Goal: Task Accomplishment & Management: Use online tool/utility

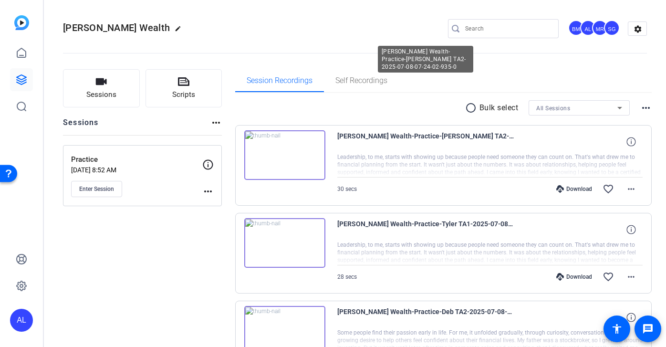
scroll to position [54, 0]
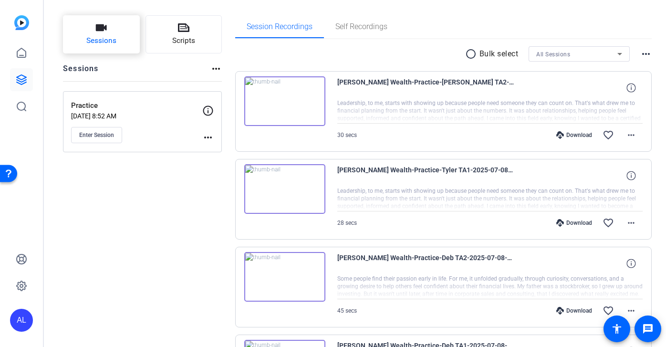
click at [108, 32] on button "Sessions" at bounding box center [101, 34] width 77 height 38
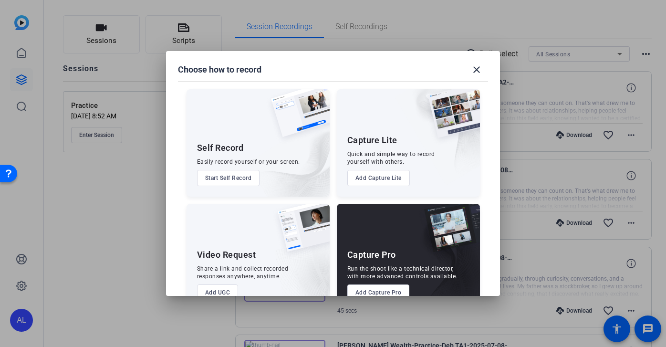
click at [390, 292] on button "Add Capture Pro" at bounding box center [378, 292] width 62 height 16
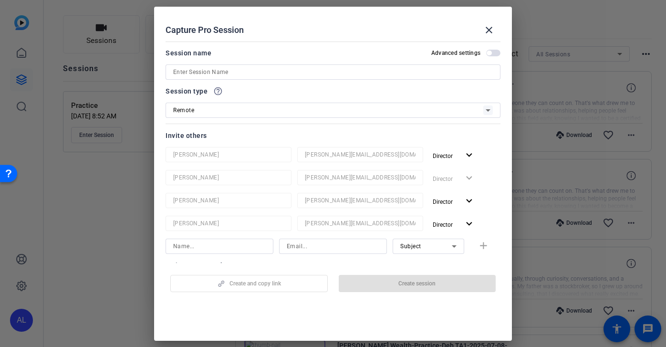
click at [267, 77] on input at bounding box center [333, 71] width 320 height 11
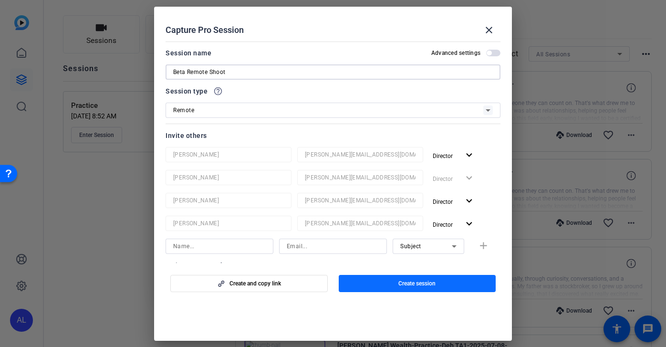
type input "Beta Remote Shoot"
click at [425, 285] on span "Create session" at bounding box center [416, 284] width 37 height 8
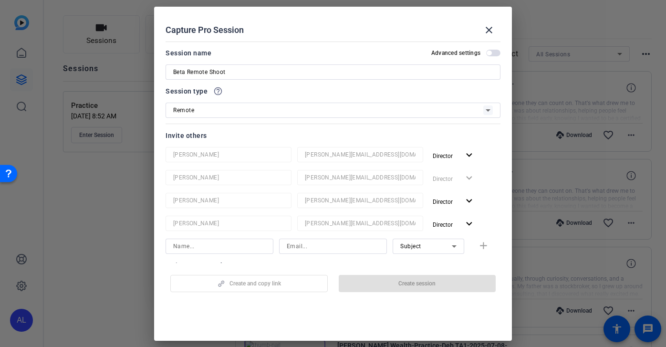
scroll to position [0, 0]
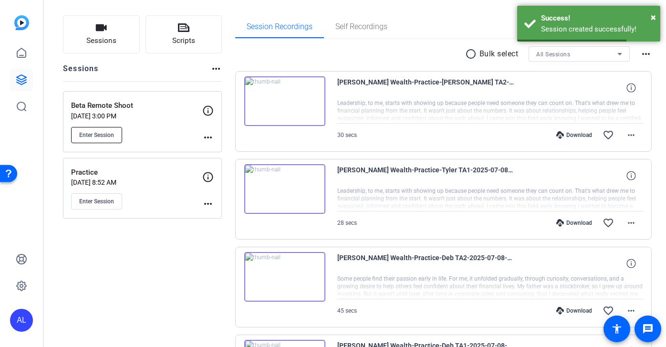
click at [104, 137] on span "Enter Session" at bounding box center [96, 135] width 35 height 8
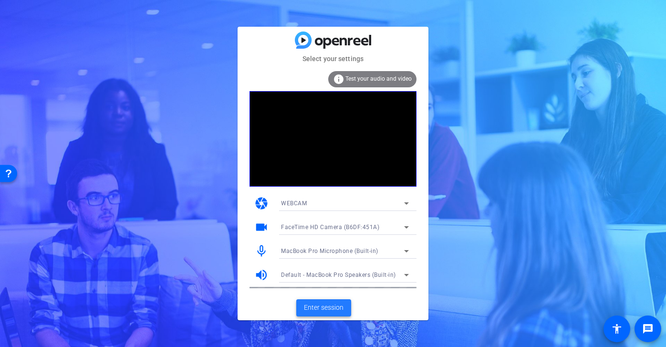
click at [324, 306] on span "Enter session" at bounding box center [324, 307] width 40 height 10
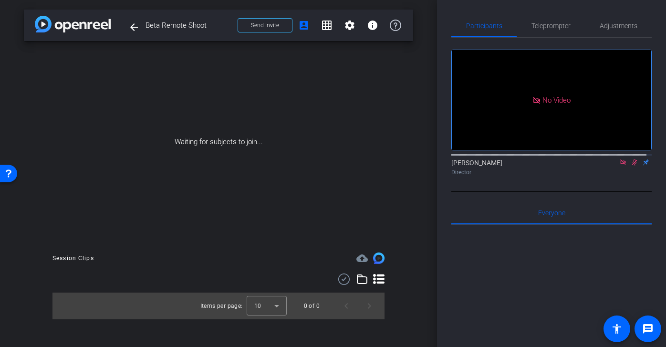
click at [619, 166] on icon at bounding box center [623, 162] width 8 height 7
click at [620, 166] on icon at bounding box center [623, 162] width 8 height 7
click at [271, 21] on span "Send invite" at bounding box center [265, 25] width 28 height 8
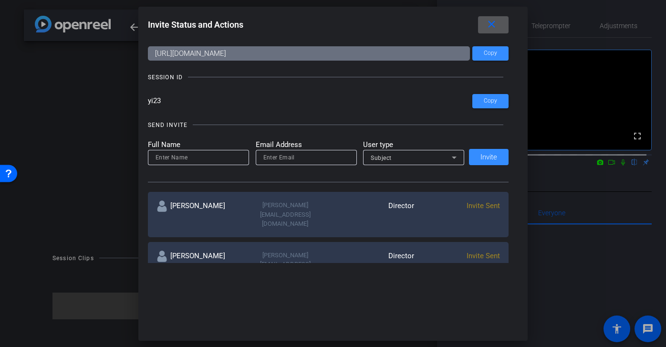
scroll to position [26, 0]
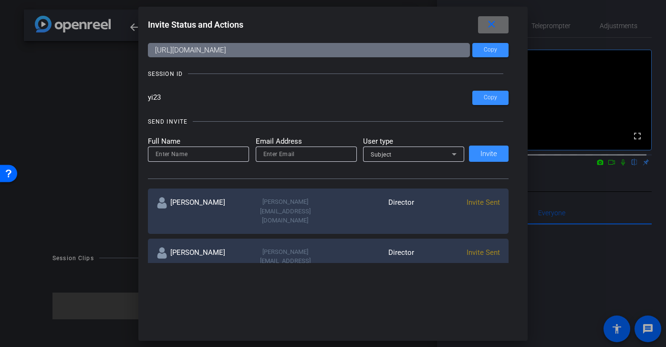
click at [494, 19] on mat-icon "close" at bounding box center [492, 25] width 12 height 12
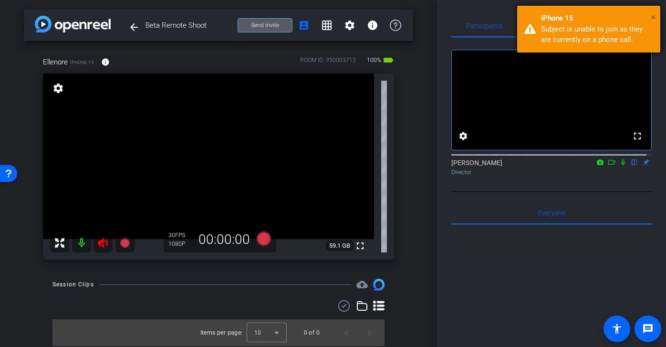
click at [651, 16] on span "×" at bounding box center [653, 16] width 5 height 11
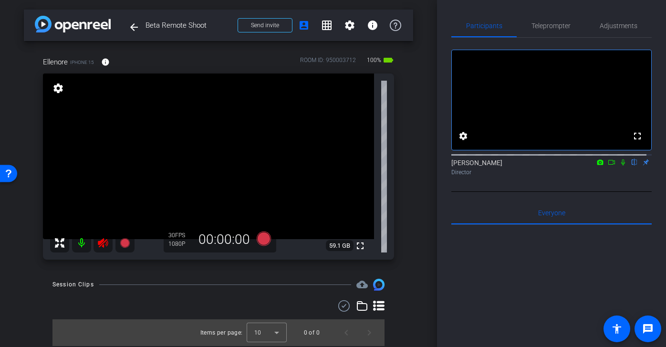
click at [99, 249] on mat-icon at bounding box center [102, 242] width 19 height 19
click at [609, 25] on span "Adjustments" at bounding box center [619, 25] width 38 height 7
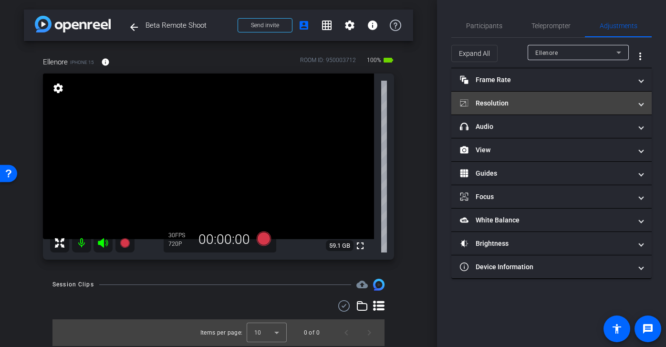
click at [552, 109] on mat-expansion-panel-header "Resolution" at bounding box center [551, 103] width 200 height 23
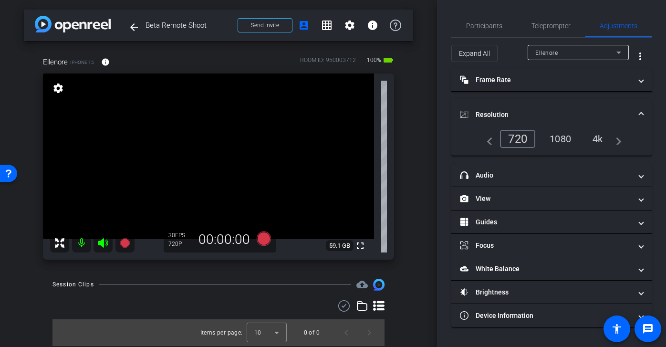
click at [566, 137] on div "1080" at bounding box center [560, 139] width 36 height 16
click at [486, 21] on span "Participants" at bounding box center [484, 25] width 36 height 23
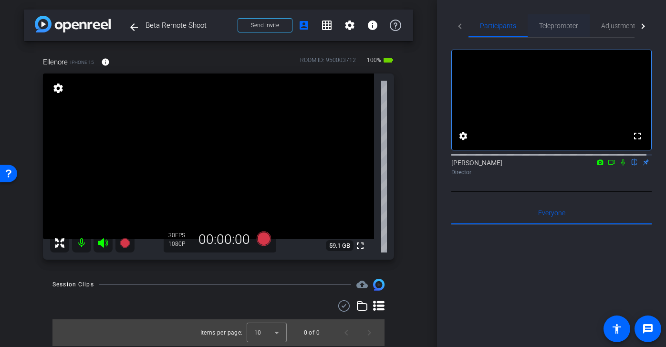
click at [559, 27] on span "Teleprompter" at bounding box center [558, 25] width 39 height 7
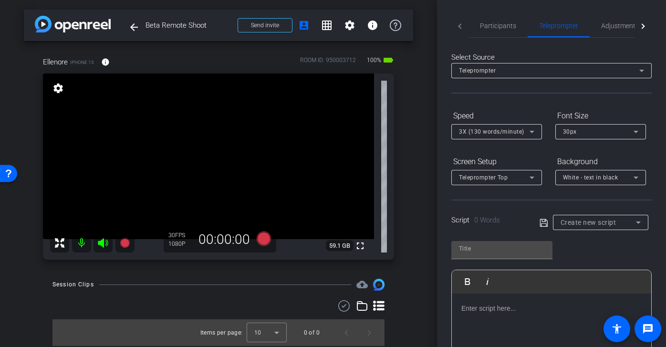
click at [596, 227] on div "Create new script" at bounding box center [597, 222] width 75 height 11
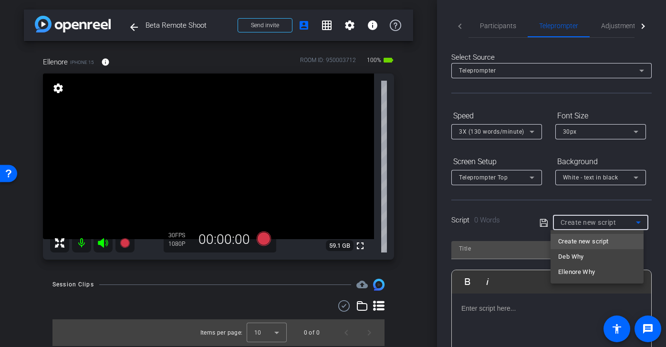
click at [653, 252] on div at bounding box center [333, 173] width 666 height 347
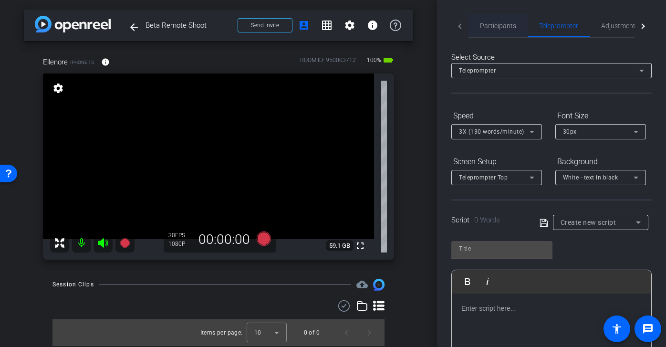
click at [482, 37] on div "Participants Teleprompter Adjustments" at bounding box center [551, 25] width 166 height 23
click at [491, 33] on span "Participants" at bounding box center [498, 25] width 36 height 23
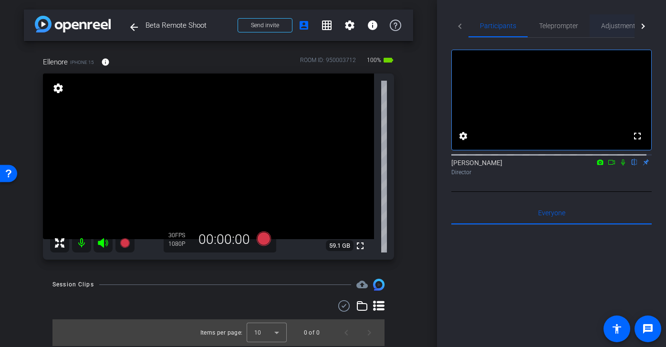
click at [618, 24] on span "Adjustments" at bounding box center [620, 25] width 38 height 7
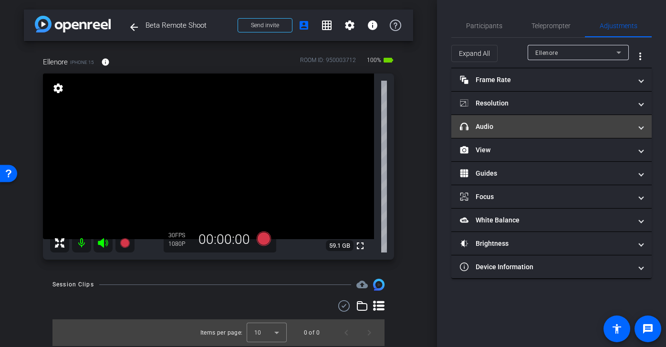
click at [539, 124] on mat-panel-title "headphone icon Audio" at bounding box center [546, 127] width 172 height 10
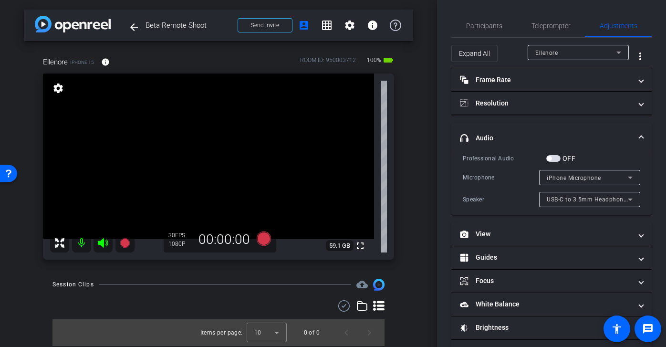
click at [588, 200] on span "USB-C to 3.5mm Headphone Jack Adapter" at bounding box center [606, 199] width 119 height 8
click at [590, 196] on div at bounding box center [333, 173] width 666 height 347
click at [589, 179] on span "iPhone Microphone" at bounding box center [574, 178] width 54 height 7
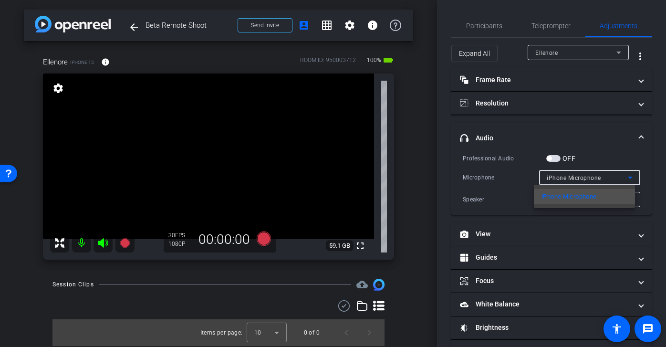
click at [589, 179] on div at bounding box center [333, 173] width 666 height 347
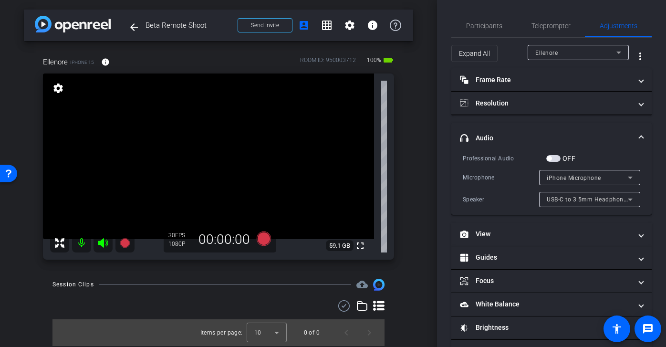
click at [555, 158] on span "button" at bounding box center [553, 158] width 14 height 7
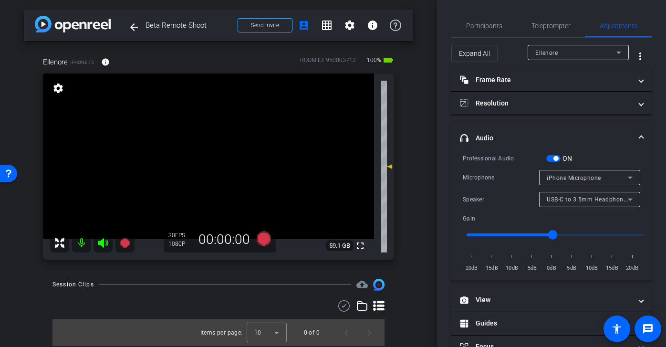
click at [557, 156] on span "button" at bounding box center [555, 158] width 5 height 5
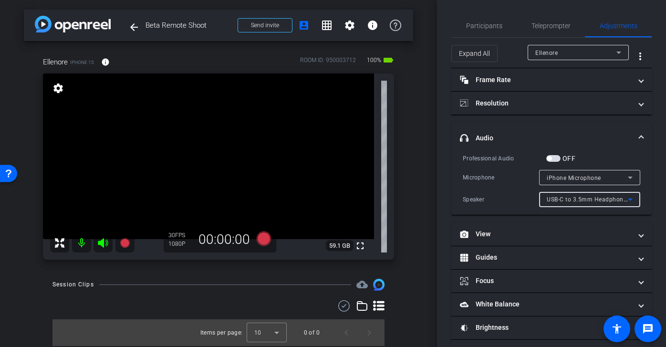
click at [569, 200] on span "USB-C to 3.5mm Headphone Jack Adapter" at bounding box center [606, 199] width 119 height 8
click at [583, 197] on div at bounding box center [333, 173] width 666 height 347
click at [482, 22] on span "Participants" at bounding box center [484, 25] width 36 height 7
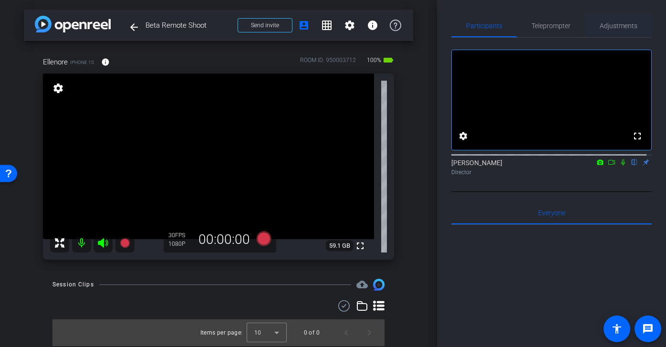
click at [613, 31] on span "Adjustments" at bounding box center [619, 25] width 38 height 23
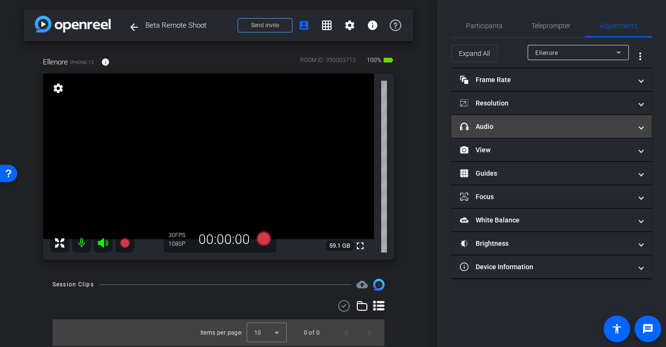
click at [531, 123] on mat-panel-title "headphone icon Audio" at bounding box center [546, 127] width 172 height 10
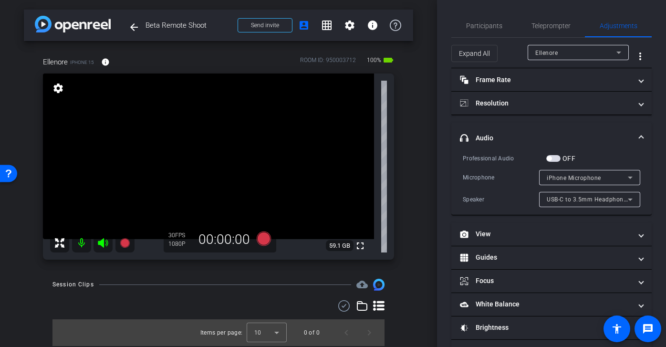
click at [607, 200] on span "USB-C to 3.5mm Headphone Jack Adapter" at bounding box center [606, 199] width 119 height 8
click at [613, 197] on div at bounding box center [333, 173] width 666 height 347
click at [609, 179] on div "iPhone Microphone" at bounding box center [587, 178] width 81 height 12
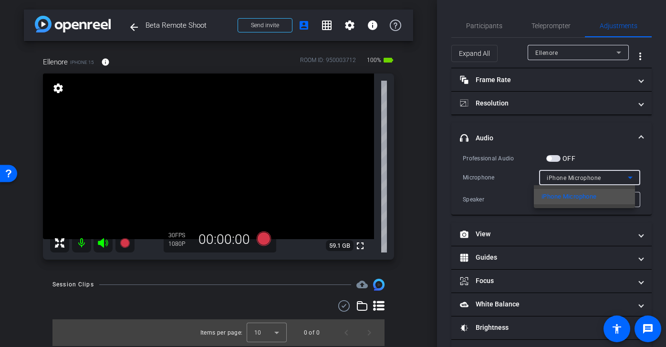
click at [609, 179] on div at bounding box center [333, 173] width 666 height 347
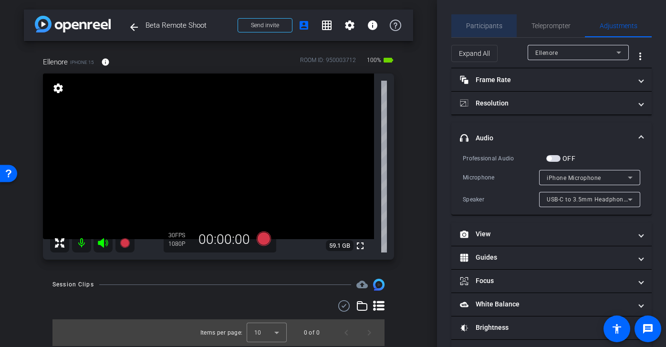
click at [490, 30] on span "Participants" at bounding box center [484, 25] width 36 height 23
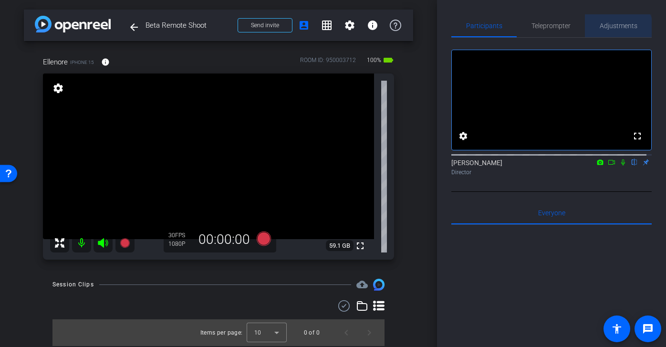
click at [611, 31] on span "Adjustments" at bounding box center [619, 25] width 38 height 23
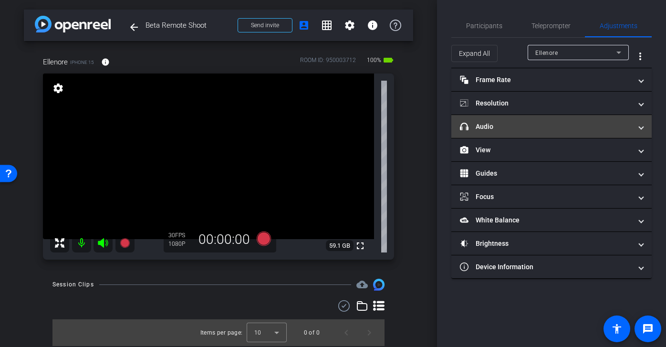
click at [559, 127] on mat-panel-title "headphone icon Audio" at bounding box center [546, 127] width 172 height 10
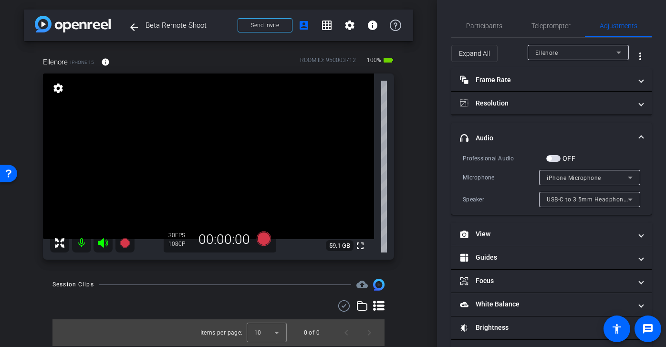
click at [552, 155] on span "button" at bounding box center [553, 158] width 14 height 7
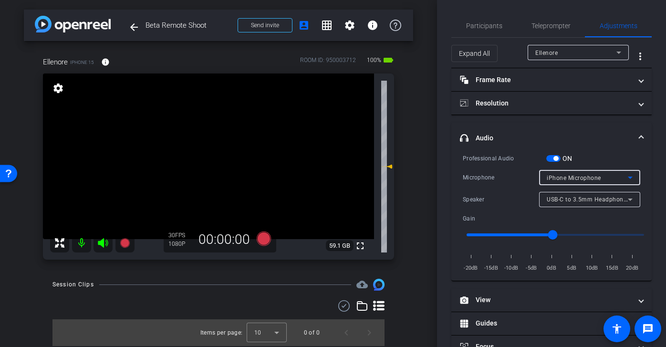
click at [595, 176] on div "iPhone Microphone" at bounding box center [587, 178] width 81 height 12
click at [595, 176] on div at bounding box center [333, 173] width 666 height 347
click at [593, 194] on div "USB-C to 3.5mm Headphone Jack Adapter" at bounding box center [587, 199] width 81 height 12
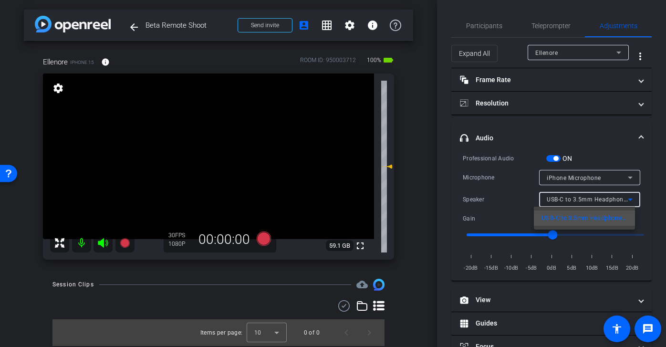
click at [594, 199] on div at bounding box center [333, 173] width 666 height 347
click at [557, 155] on span "button" at bounding box center [553, 158] width 14 height 7
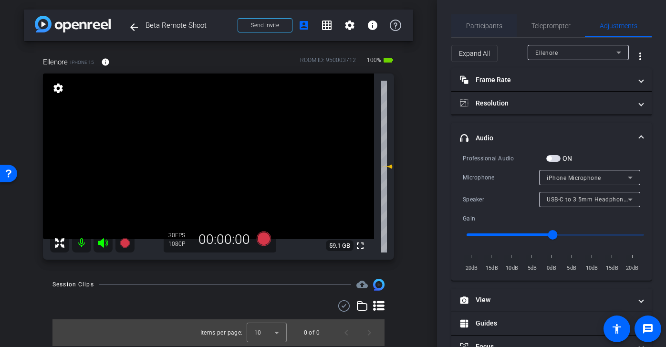
click at [490, 29] on span "Participants" at bounding box center [484, 25] width 36 height 7
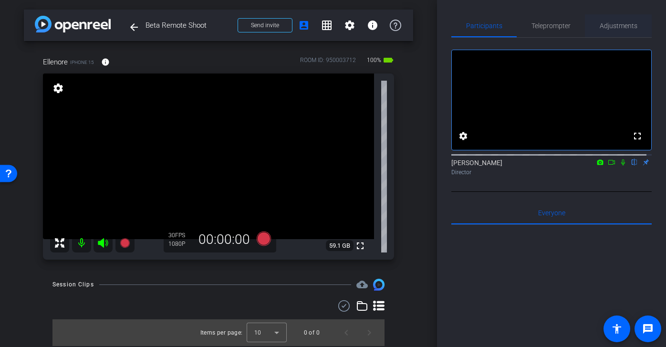
click at [602, 29] on span "Adjustments" at bounding box center [619, 25] width 38 height 7
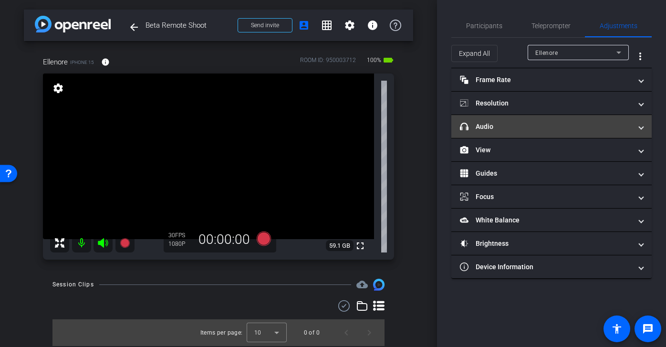
click at [518, 123] on mat-panel-title "headphone icon Audio" at bounding box center [546, 127] width 172 height 10
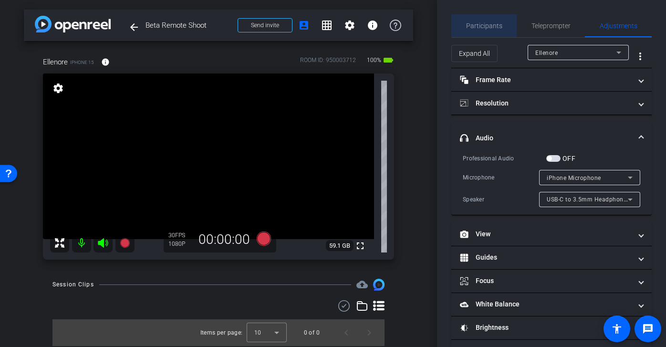
click at [498, 27] on span "Participants" at bounding box center [484, 25] width 36 height 7
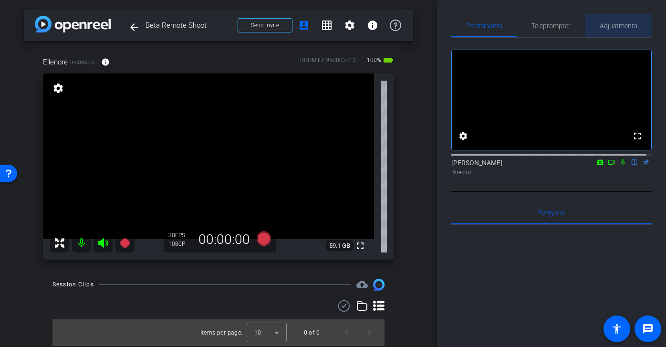
click at [618, 29] on span "Adjustments" at bounding box center [619, 25] width 38 height 7
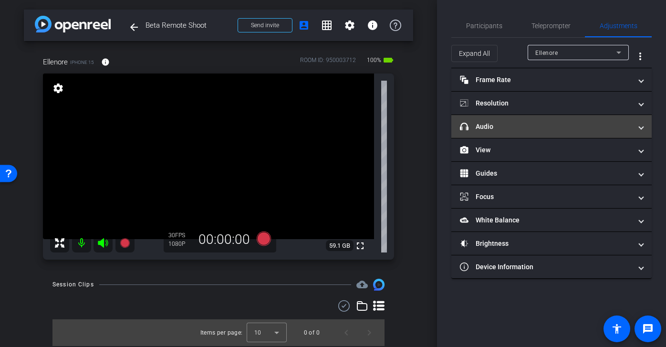
click at [559, 123] on mat-panel-title "headphone icon Audio" at bounding box center [546, 127] width 172 height 10
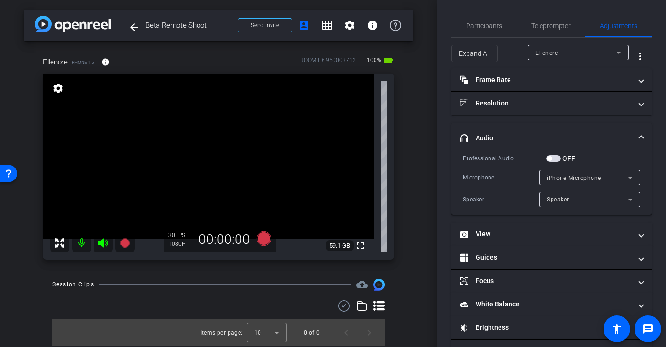
click at [542, 131] on mat-expansion-panel-header "headphone icon Audio" at bounding box center [551, 138] width 200 height 31
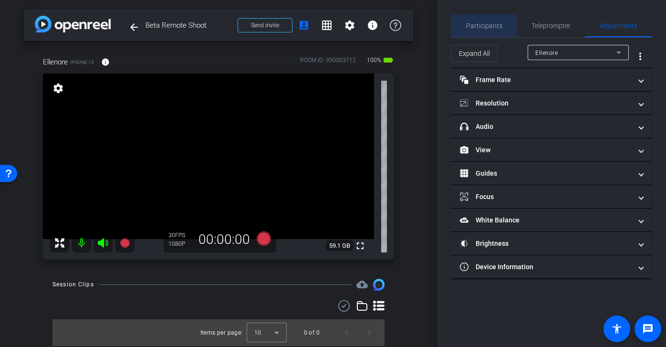
click at [493, 22] on span "Participants" at bounding box center [484, 25] width 36 height 7
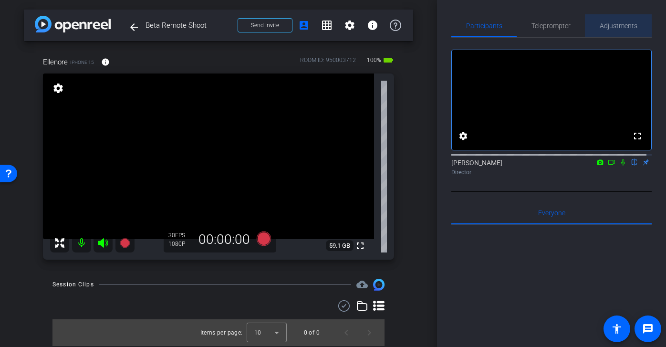
click at [617, 26] on span "Adjustments" at bounding box center [619, 25] width 38 height 7
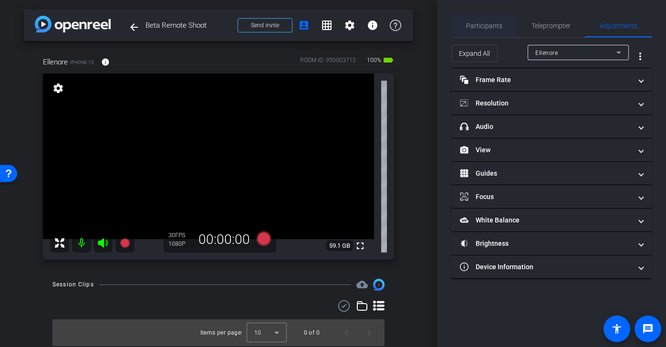
click at [497, 28] on span "Participants" at bounding box center [484, 25] width 36 height 7
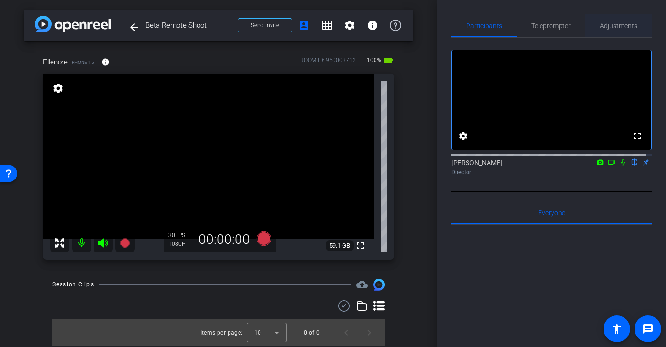
click at [622, 30] on span "Adjustments" at bounding box center [619, 25] width 38 height 23
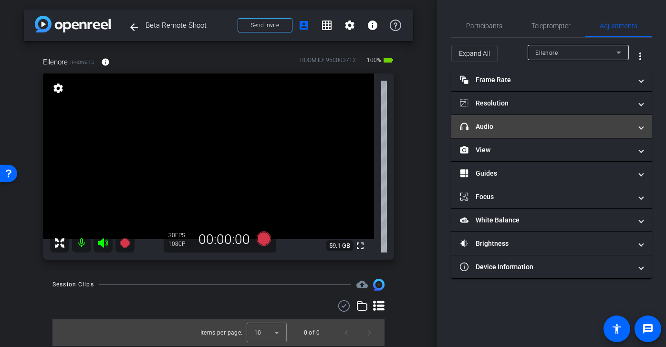
click at [535, 125] on mat-panel-title "headphone icon Audio" at bounding box center [546, 127] width 172 height 10
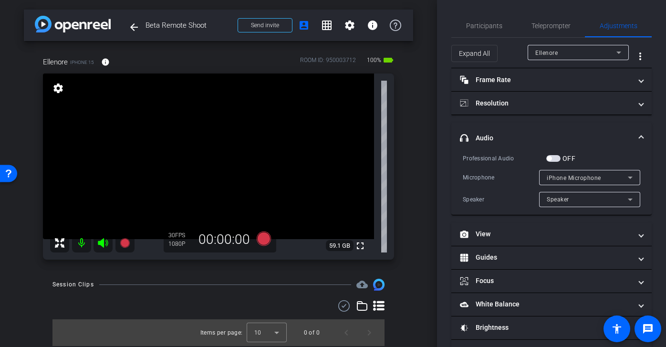
click at [563, 140] on mat-panel-title "headphone icon Audio" at bounding box center [546, 138] width 172 height 10
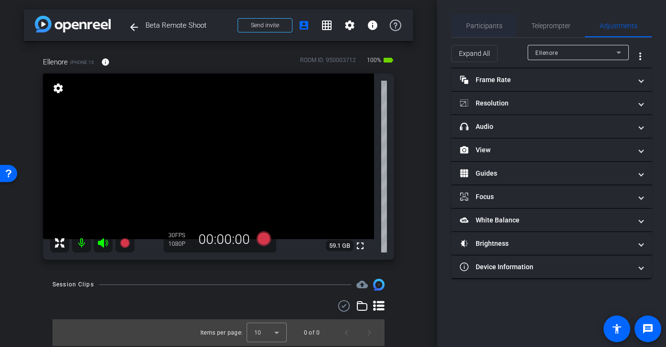
click at [495, 26] on span "Participants" at bounding box center [484, 25] width 36 height 7
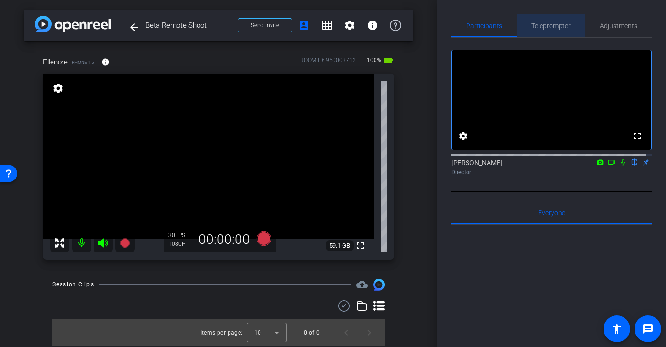
click at [556, 28] on span "Teleprompter" at bounding box center [550, 25] width 39 height 7
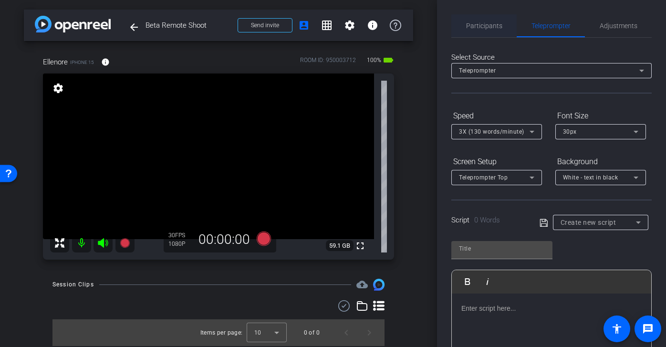
click at [492, 25] on span "Participants" at bounding box center [484, 25] width 36 height 7
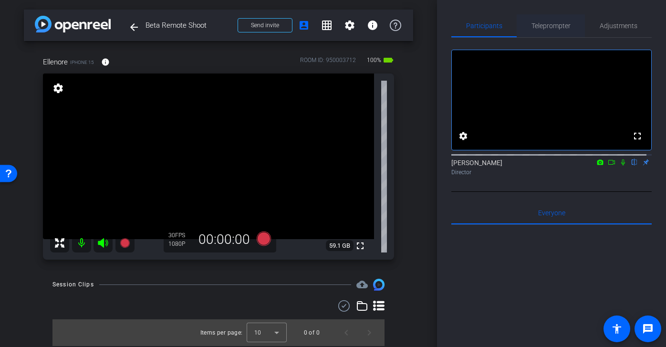
click at [553, 31] on span "Teleprompter" at bounding box center [550, 25] width 39 height 23
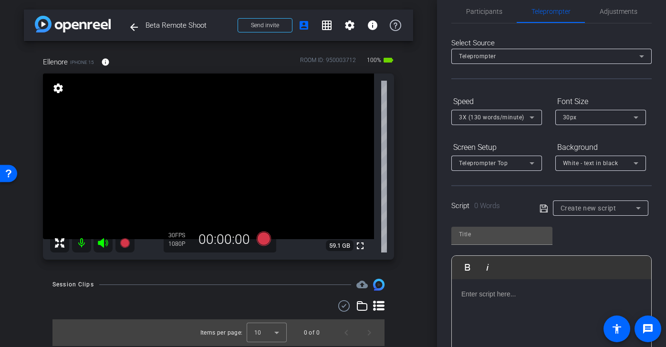
scroll to position [23, 0]
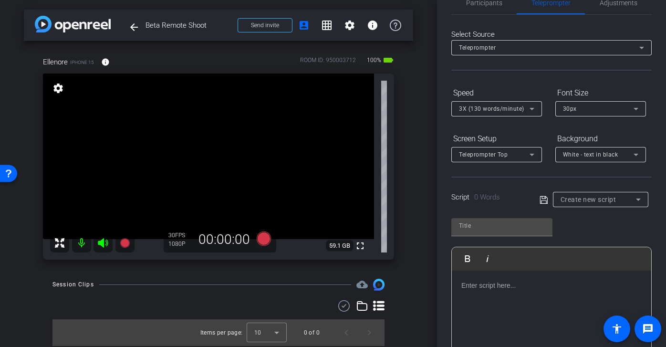
click at [587, 196] on span "Create new script" at bounding box center [588, 200] width 56 height 8
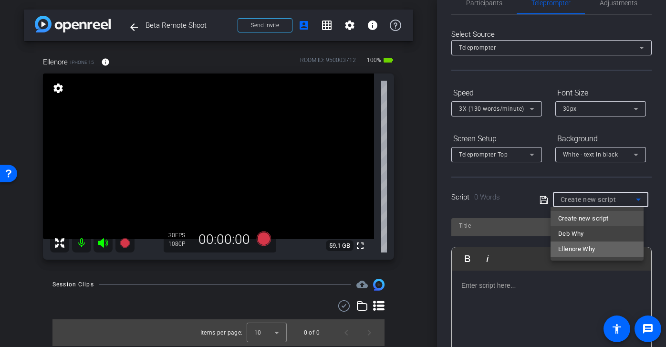
click at [591, 249] on span "Ellenore Why" at bounding box center [576, 248] width 37 height 11
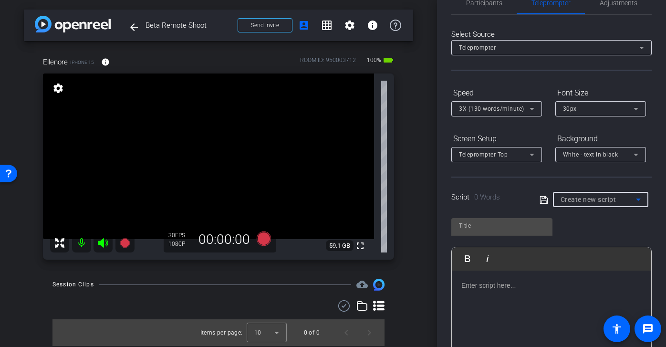
type input "Ellenore Why"
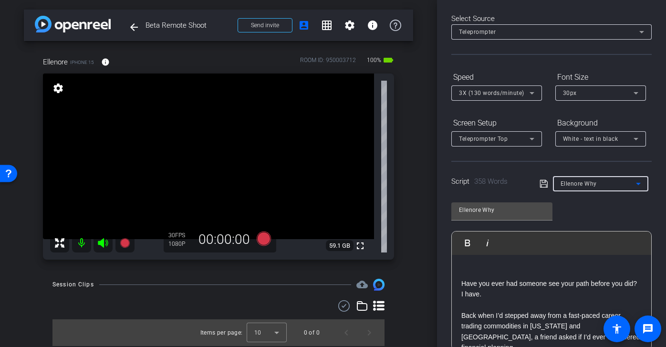
scroll to position [0, 0]
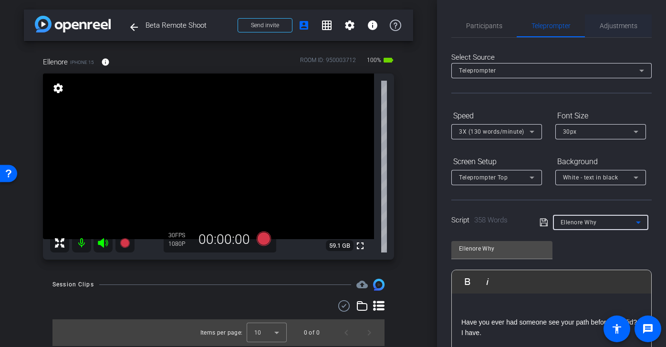
click at [608, 24] on span "Adjustments" at bounding box center [619, 25] width 38 height 7
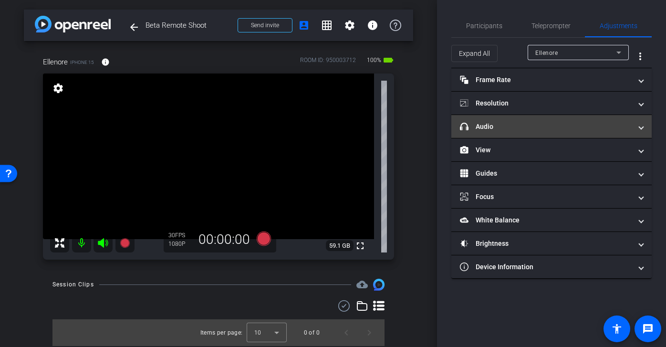
click at [563, 123] on mat-panel-title "headphone icon Audio" at bounding box center [546, 127] width 172 height 10
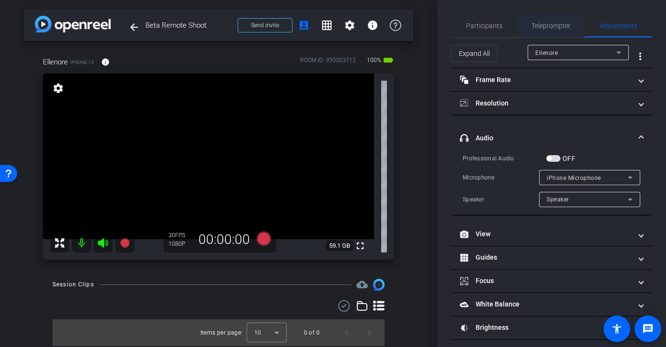
click at [557, 28] on span "Teleprompter" at bounding box center [550, 25] width 39 height 7
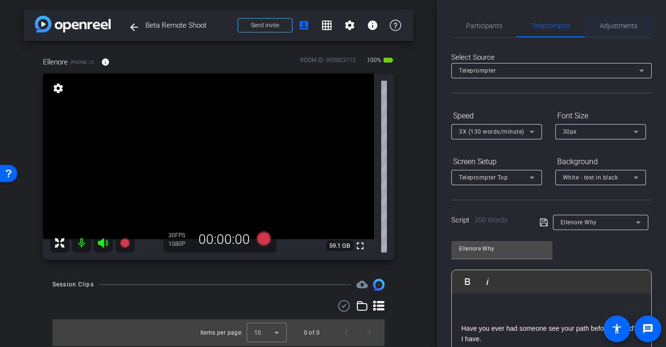
click at [603, 29] on span "Adjustments" at bounding box center [619, 25] width 38 height 7
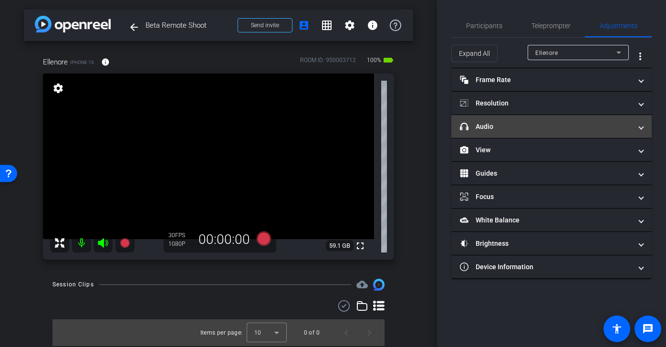
click at [556, 134] on mat-expansion-panel-header "headphone icon Audio" at bounding box center [551, 126] width 200 height 23
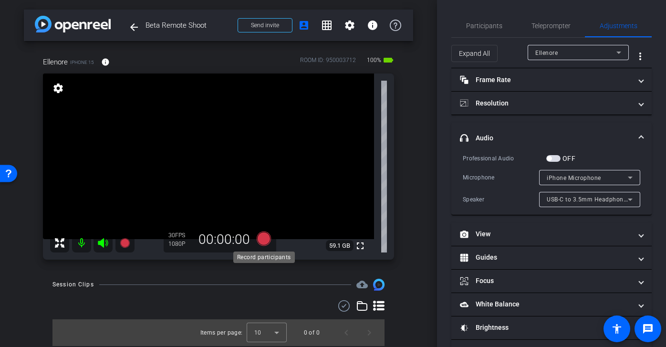
click at [262, 238] on icon at bounding box center [264, 238] width 14 height 14
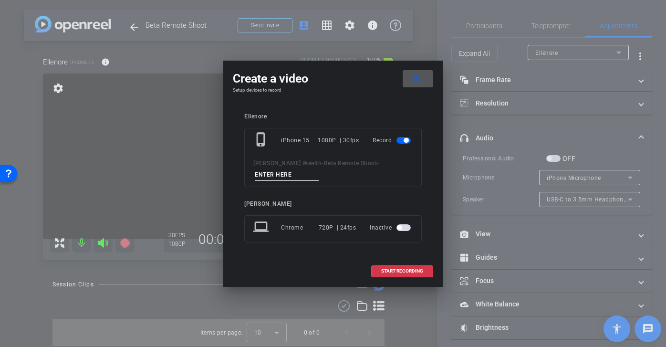
click at [304, 175] on input at bounding box center [287, 175] width 64 height 12
type input "mic test"
click at [402, 274] on span at bounding box center [402, 270] width 61 height 23
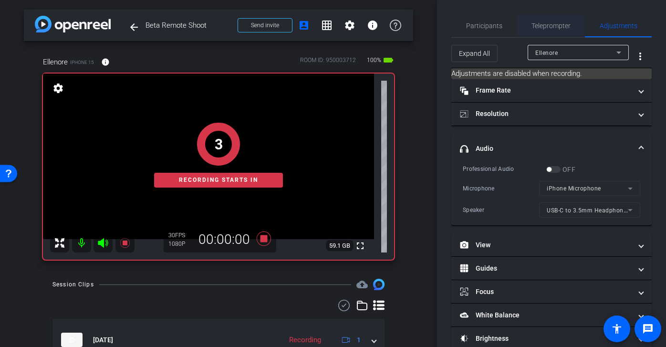
click at [558, 26] on span "Teleprompter" at bounding box center [550, 25] width 39 height 7
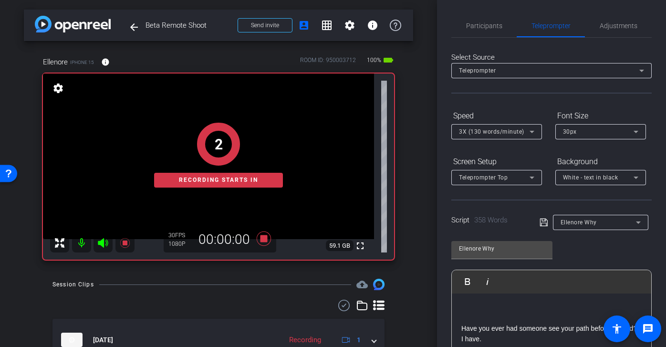
scroll to position [175, 0]
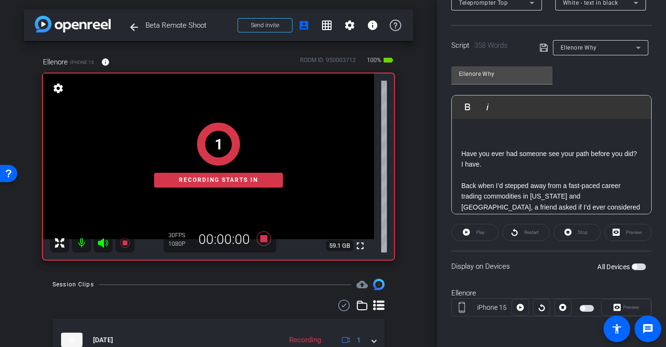
click at [580, 307] on span "button" at bounding box center [582, 308] width 5 height 5
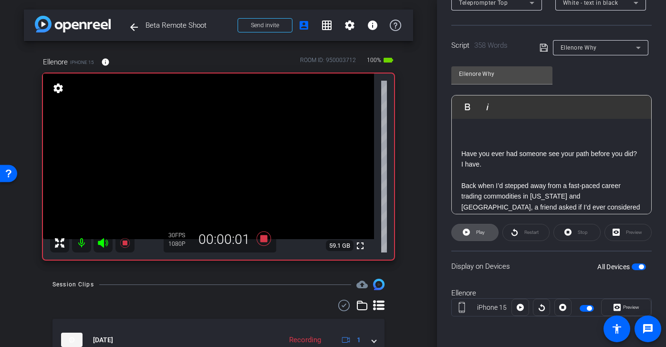
click at [486, 236] on span at bounding box center [475, 232] width 46 height 23
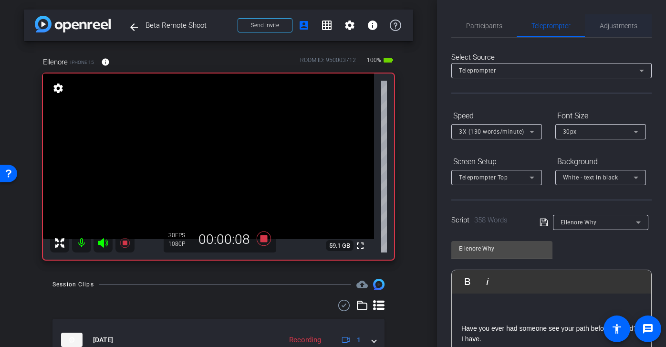
click at [614, 27] on span "Adjustments" at bounding box center [619, 25] width 38 height 7
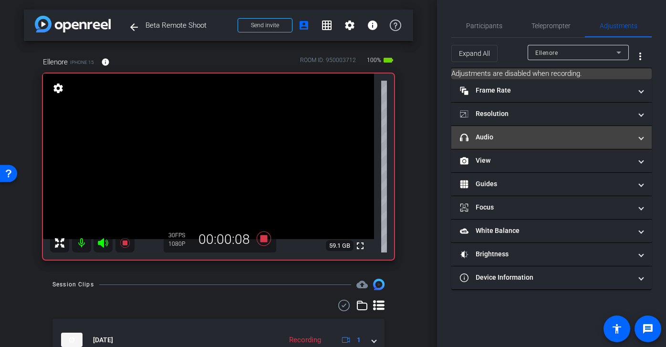
click at [563, 133] on mat-panel-title "headphone icon Audio" at bounding box center [546, 137] width 172 height 10
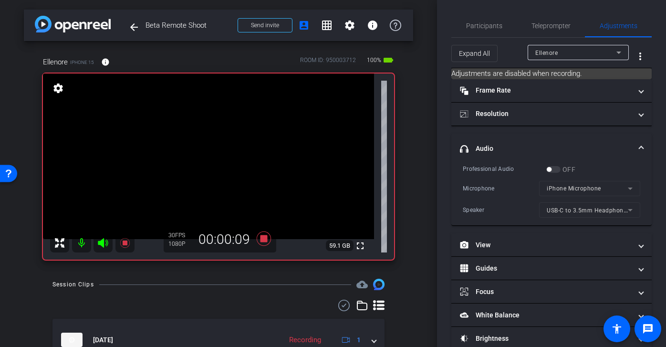
click at [552, 172] on div "OFF" at bounding box center [560, 170] width 29 height 10
click at [486, 27] on span "Participants" at bounding box center [484, 25] width 36 height 7
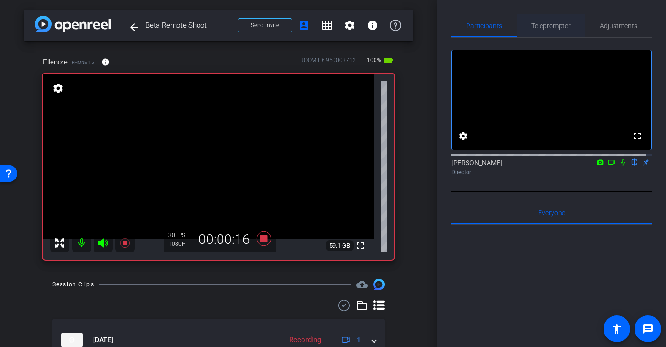
click at [547, 27] on span "Teleprompter" at bounding box center [550, 25] width 39 height 7
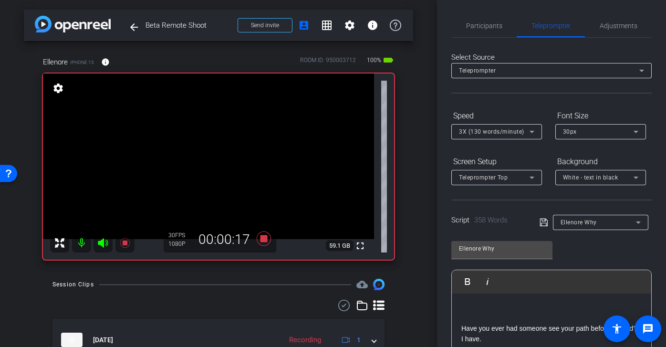
scroll to position [135, 0]
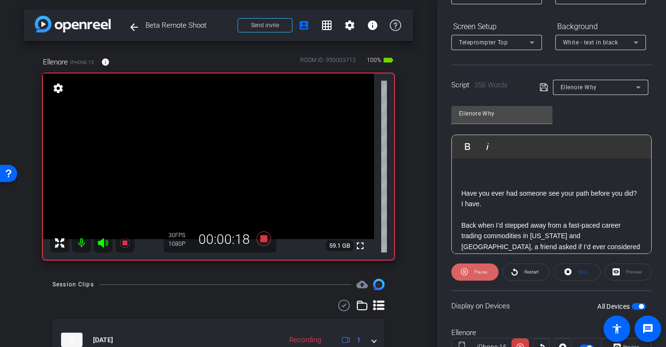
click at [478, 269] on span "Pause" at bounding box center [480, 271] width 13 height 5
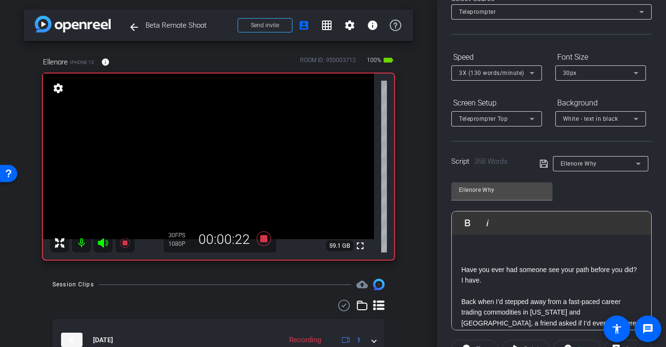
scroll to position [0, 0]
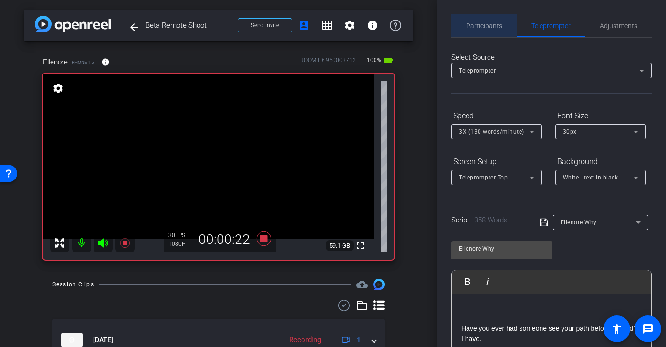
click at [508, 19] on div "Participants" at bounding box center [483, 25] width 65 height 23
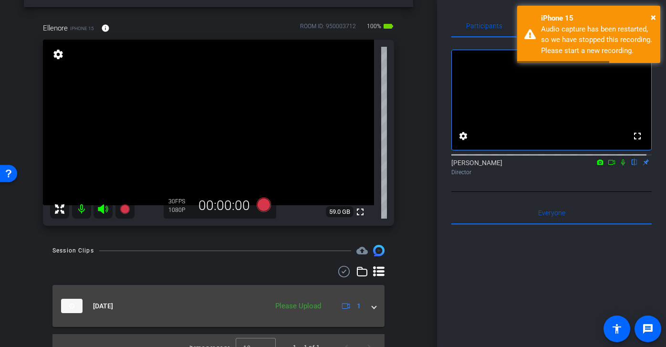
scroll to position [48, 0]
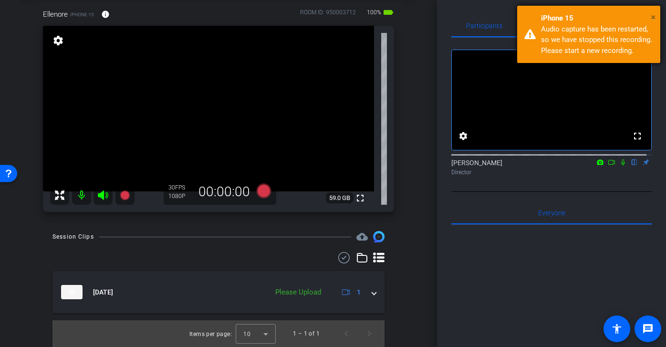
click at [655, 18] on span "×" at bounding box center [653, 16] width 5 height 11
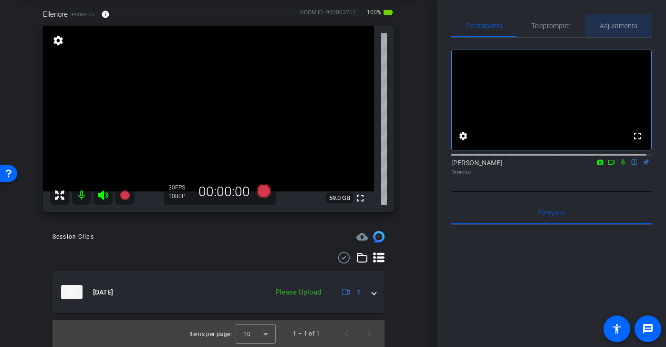
click at [620, 28] on span "Adjustments" at bounding box center [619, 25] width 38 height 7
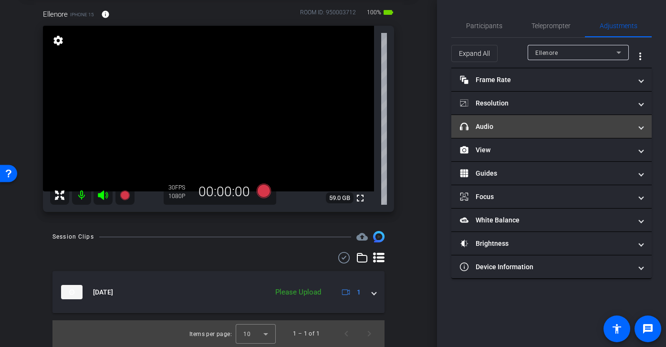
click at [521, 127] on mat-panel-title "headphone icon Audio" at bounding box center [546, 127] width 172 height 10
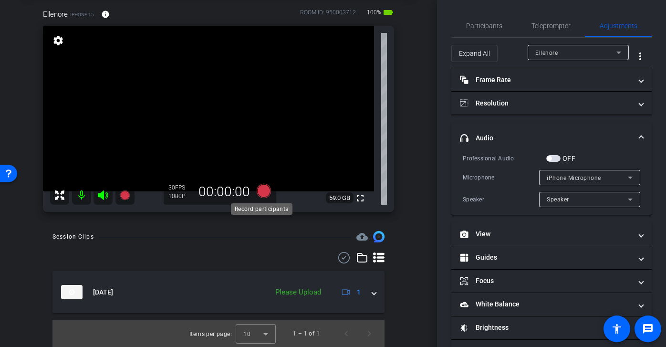
click at [265, 193] on icon at bounding box center [264, 191] width 14 height 14
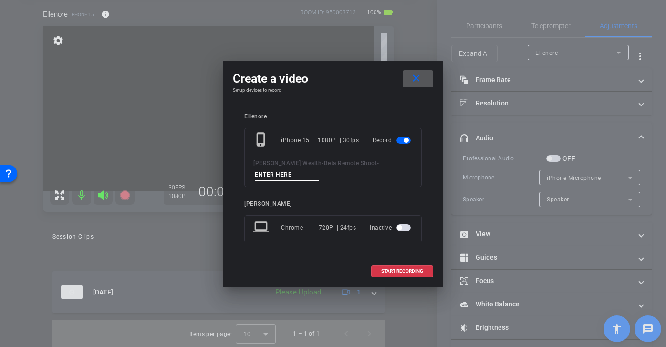
click at [281, 169] on input at bounding box center [287, 175] width 64 height 12
drag, startPoint x: 287, startPoint y: 173, endPoint x: 222, endPoint y: 173, distance: 64.9
click at [222, 173] on div "Create a video close Setup devices to record Ellenore phone_iphone iPhone 15 10…" at bounding box center [333, 173] width 666 height 347
type input "mic test"
click at [423, 79] on span at bounding box center [418, 78] width 31 height 23
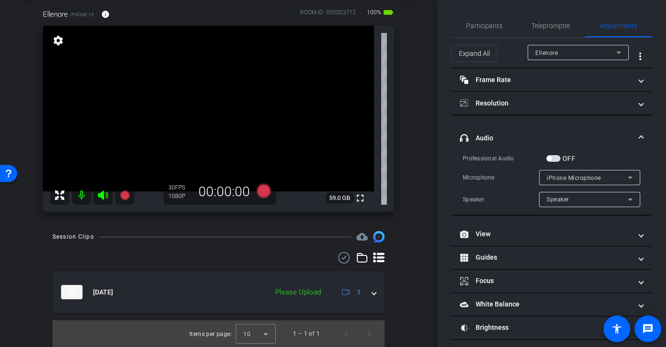
click at [555, 161] on span "button" at bounding box center [553, 158] width 14 height 7
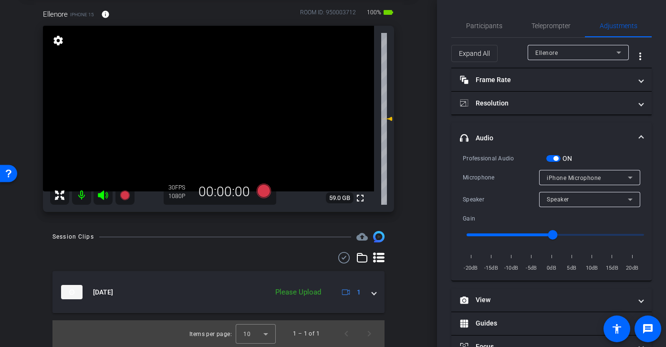
click at [555, 160] on span "button" at bounding box center [555, 158] width 5 height 5
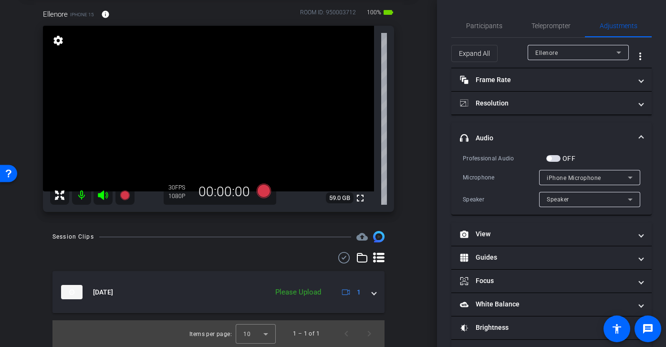
click at [555, 159] on span "button" at bounding box center [553, 158] width 14 height 7
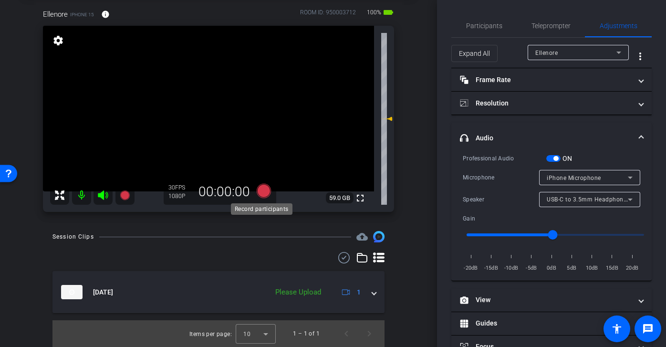
click at [262, 188] on icon at bounding box center [264, 191] width 14 height 14
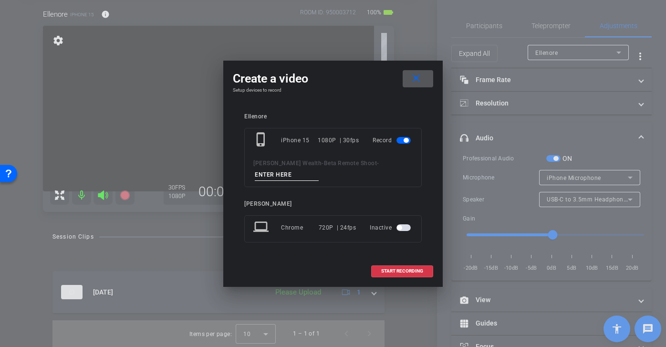
click at [304, 173] on input at bounding box center [287, 175] width 64 height 12
paste input "mic test"
type input "mic test 2"
click at [423, 271] on span "START RECORDING" at bounding box center [402, 271] width 42 height 5
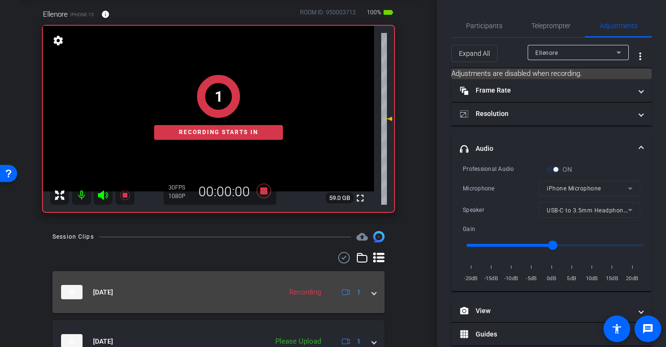
scroll to position [21, 0]
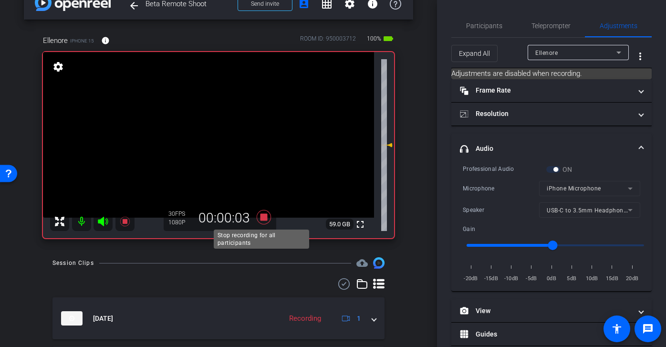
click at [264, 216] on icon at bounding box center [264, 217] width 14 height 14
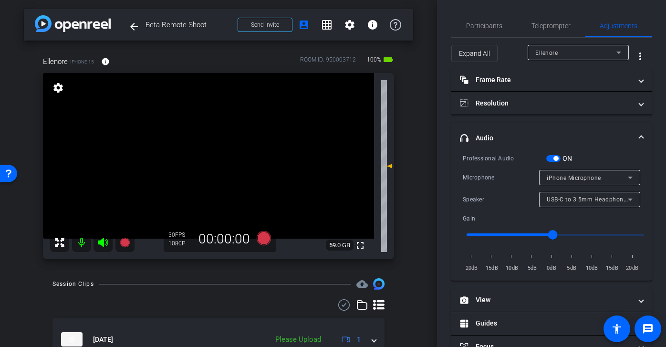
scroll to position [0, 0]
click at [553, 160] on span "button" at bounding box center [553, 158] width 14 height 7
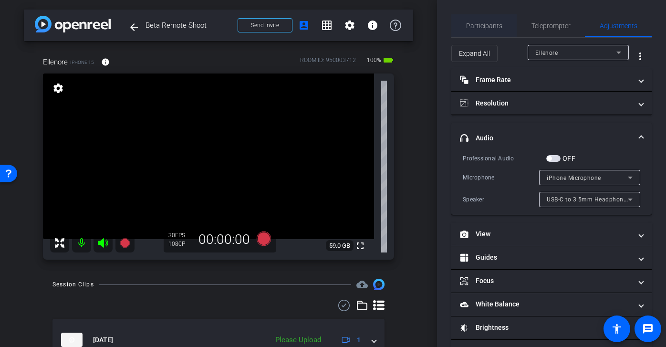
click at [491, 33] on span "Participants" at bounding box center [484, 25] width 36 height 23
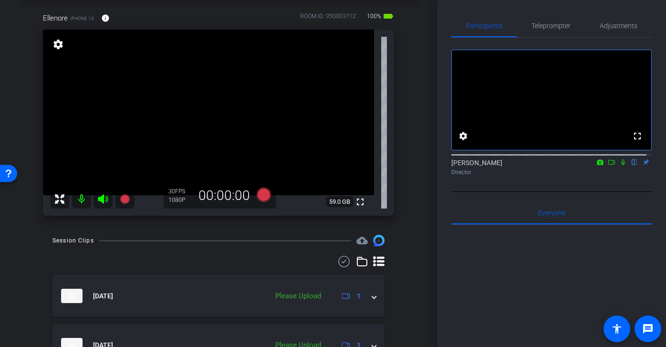
scroll to position [48, 0]
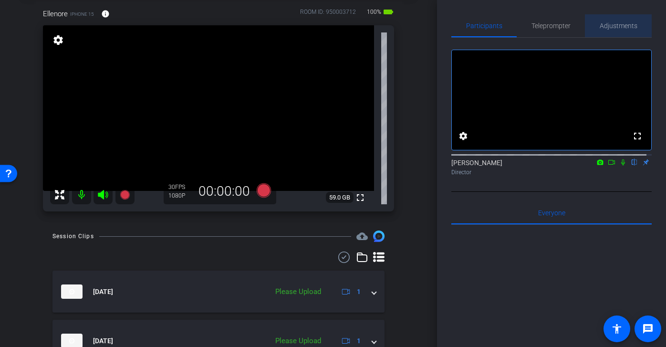
click at [615, 26] on span "Adjustments" at bounding box center [619, 25] width 38 height 7
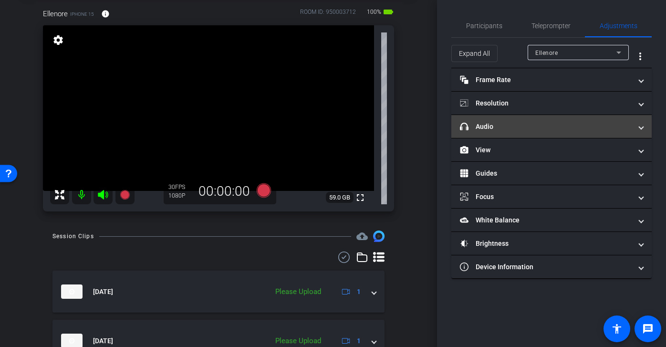
click at [549, 132] on mat-expansion-panel-header "headphone icon Audio" at bounding box center [551, 126] width 200 height 23
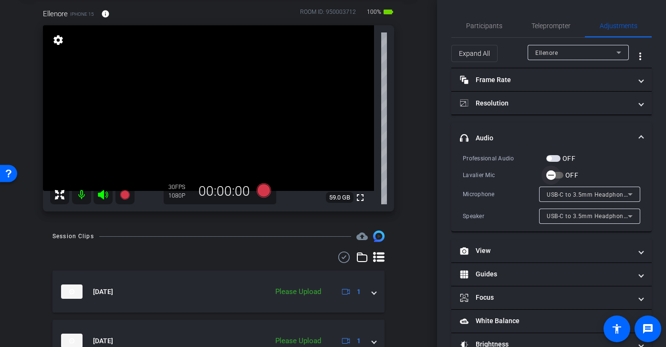
click at [550, 174] on icon "button" at bounding box center [551, 175] width 9 height 9
click at [486, 19] on span "Participants" at bounding box center [484, 25] width 36 height 23
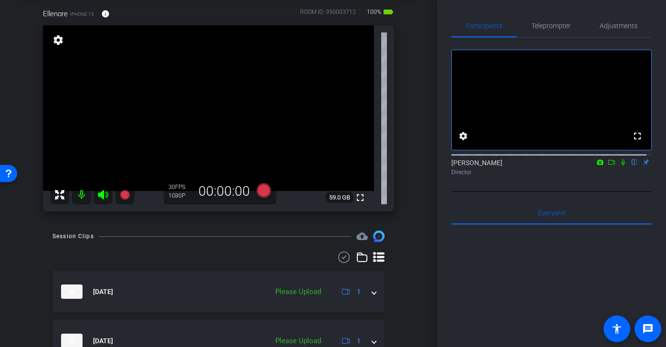
scroll to position [60, 0]
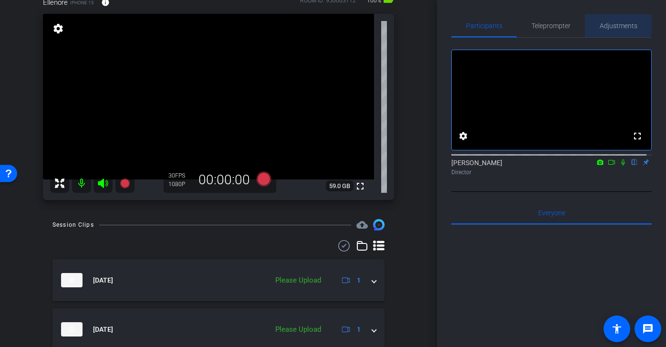
click at [606, 22] on span "Adjustments" at bounding box center [619, 25] width 38 height 7
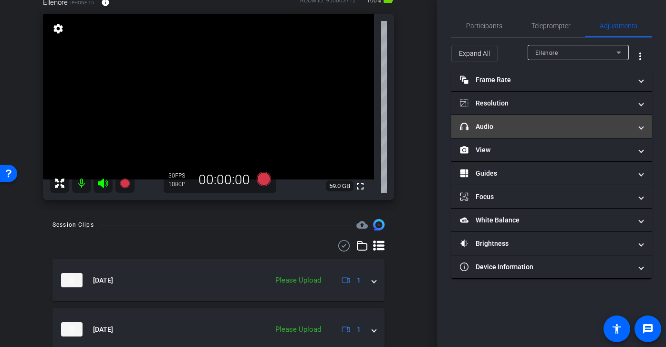
click at [558, 132] on mat-expansion-panel-header "headphone icon Audio" at bounding box center [551, 126] width 200 height 23
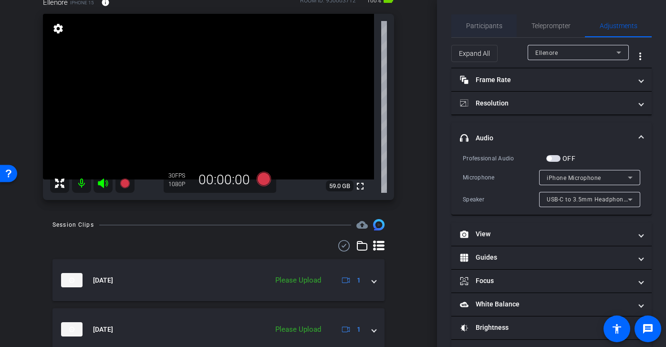
click at [494, 22] on span "Participants" at bounding box center [484, 25] width 36 height 7
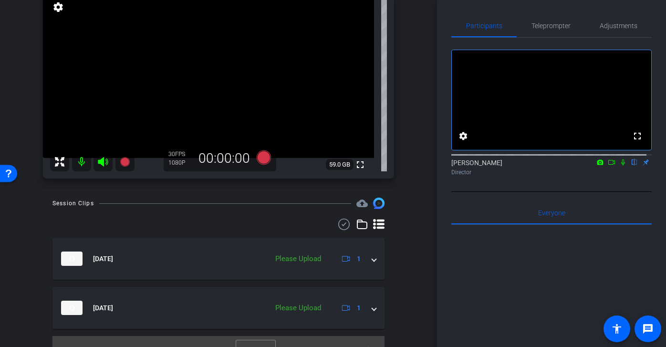
scroll to position [88, 0]
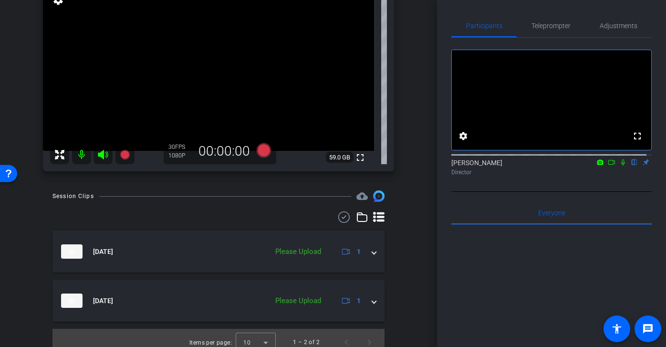
click at [337, 220] on icon at bounding box center [344, 216] width 14 height 11
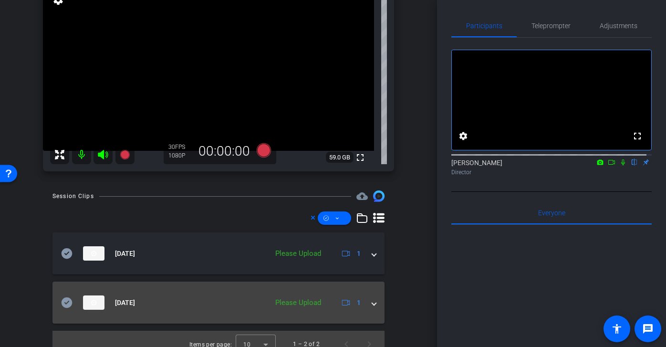
click at [66, 304] on icon at bounding box center [66, 302] width 11 height 11
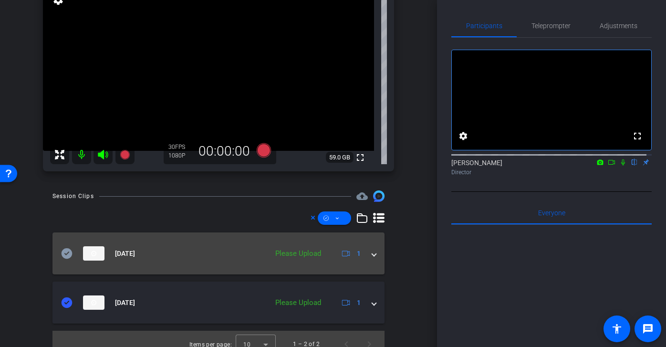
click at [65, 249] on icon at bounding box center [67, 253] width 11 height 10
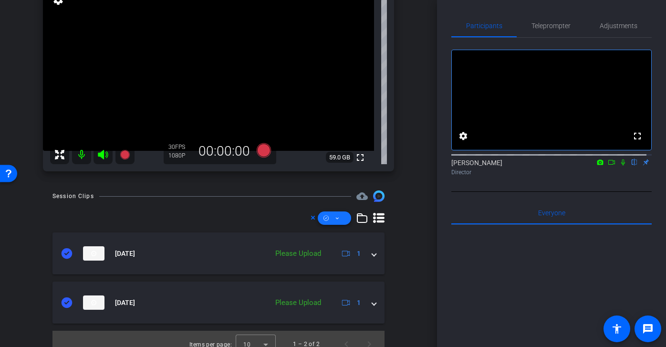
click at [335, 224] on icon at bounding box center [337, 218] width 5 height 12
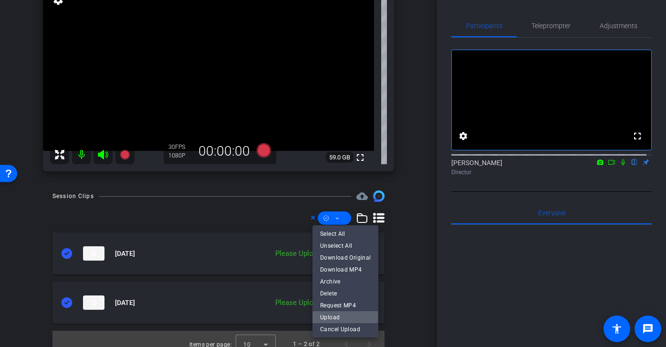
click at [338, 315] on span "Upload" at bounding box center [345, 316] width 51 height 11
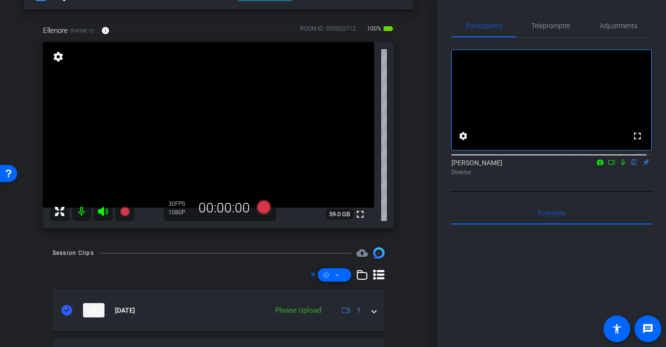
scroll to position [29, 0]
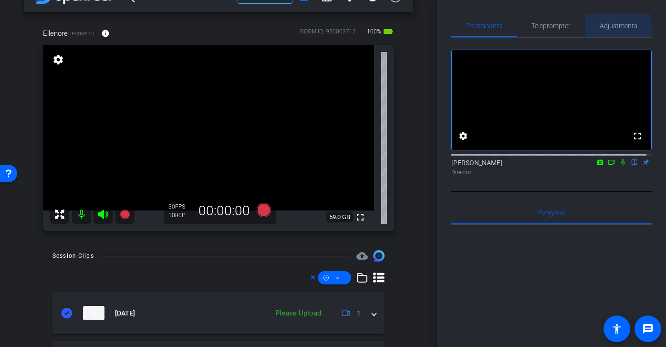
click at [601, 27] on span "Adjustments" at bounding box center [619, 25] width 38 height 7
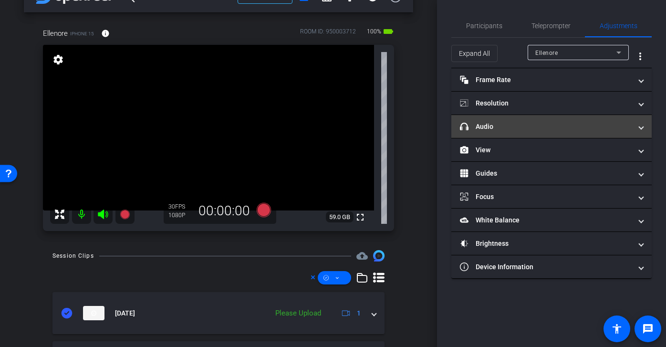
click at [536, 128] on mat-panel-title "headphone icon Audio" at bounding box center [546, 127] width 172 height 10
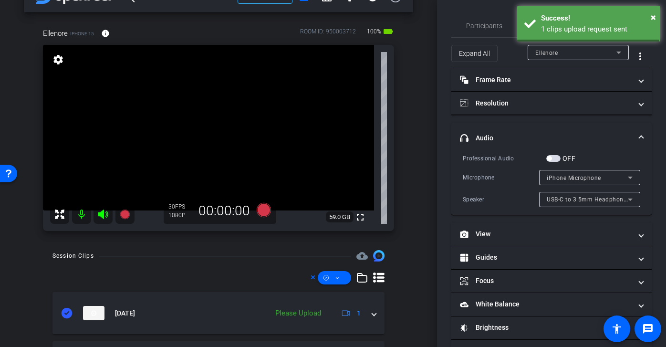
click at [545, 131] on mat-expansion-panel-header "headphone icon Audio" at bounding box center [551, 138] width 200 height 31
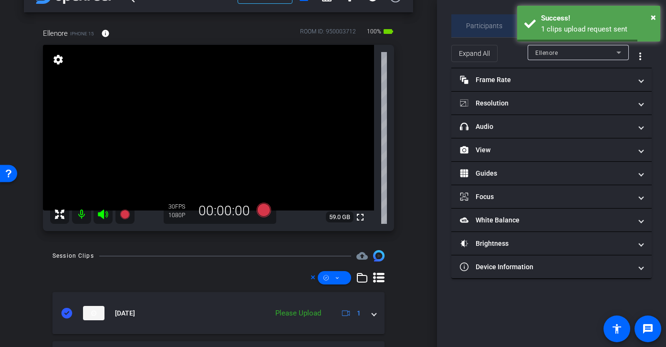
click at [492, 25] on span "Participants" at bounding box center [484, 25] width 36 height 7
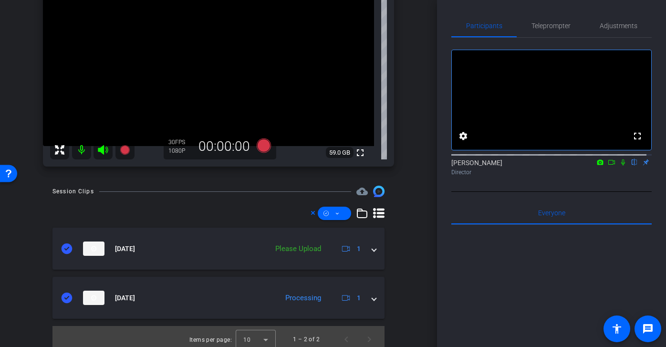
scroll to position [99, 0]
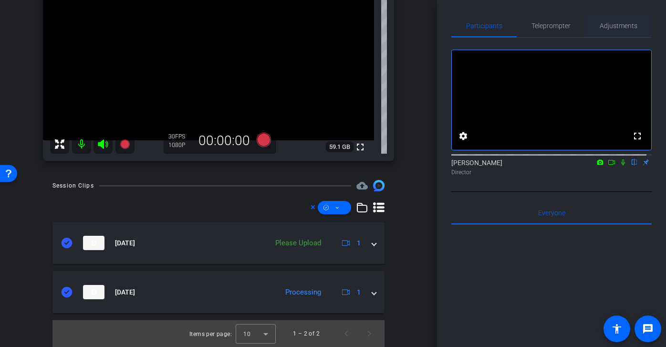
click at [626, 26] on span "Adjustments" at bounding box center [619, 25] width 38 height 7
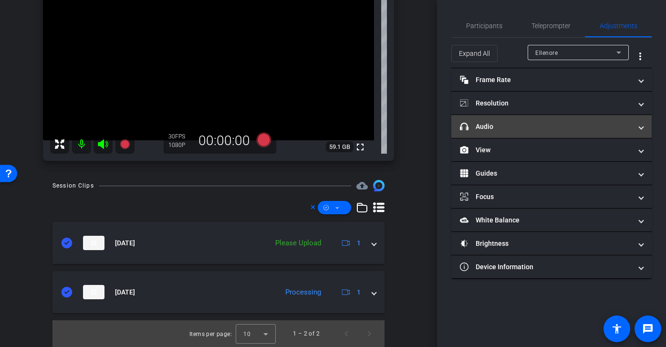
click at [556, 127] on mat-panel-title "headphone icon Audio" at bounding box center [546, 127] width 172 height 10
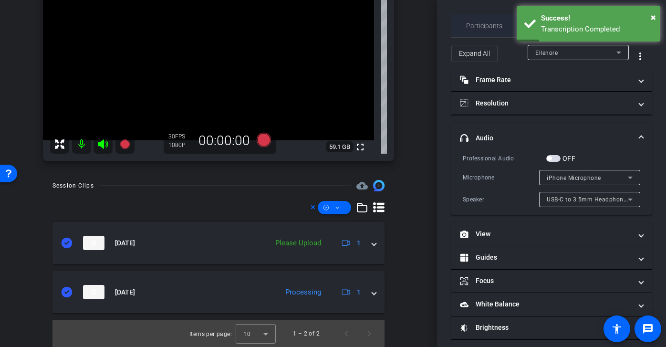
click at [483, 33] on span "Participants" at bounding box center [484, 25] width 36 height 23
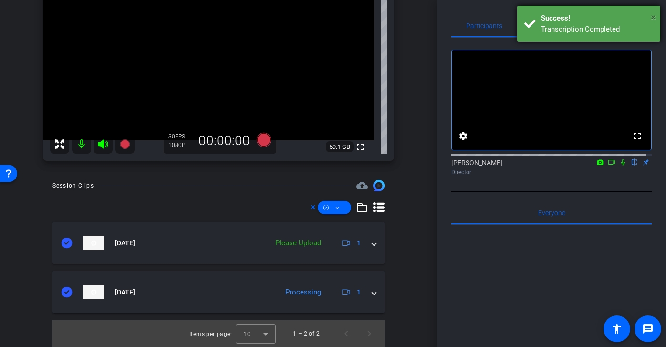
click at [654, 15] on span "×" at bounding box center [653, 16] width 5 height 11
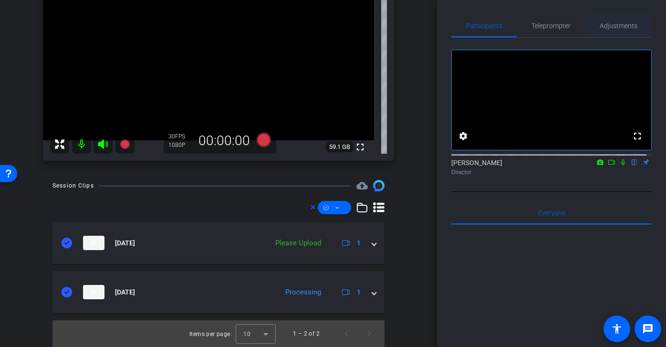
click at [618, 24] on span "Adjustments" at bounding box center [619, 25] width 38 height 7
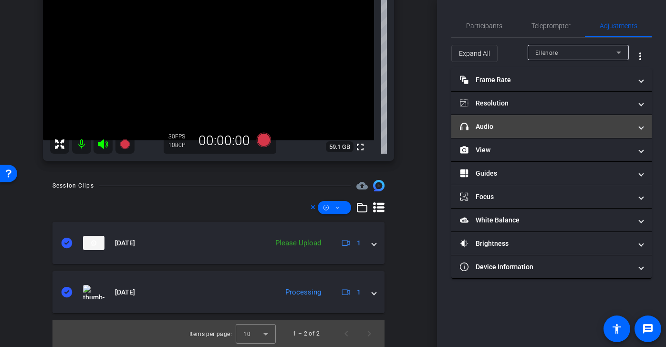
click at [575, 122] on mat-panel-title "headphone icon Audio" at bounding box center [546, 127] width 172 height 10
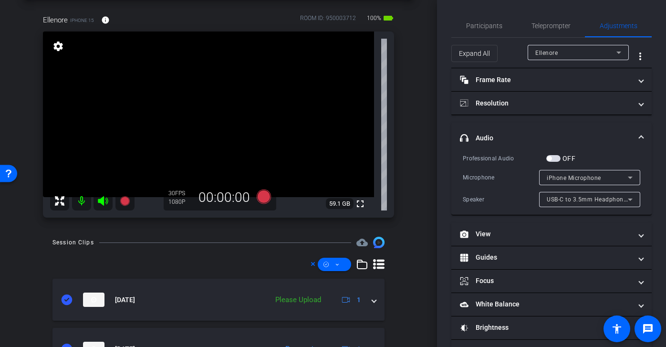
scroll to position [12, 0]
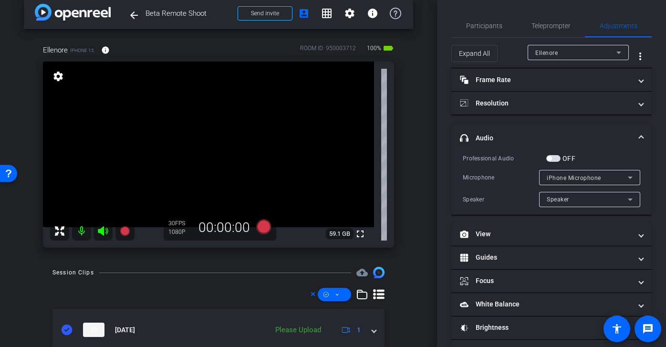
click at [550, 163] on div "OFF" at bounding box center [560, 159] width 29 height 10
click at [552, 159] on span "button" at bounding box center [553, 158] width 14 height 7
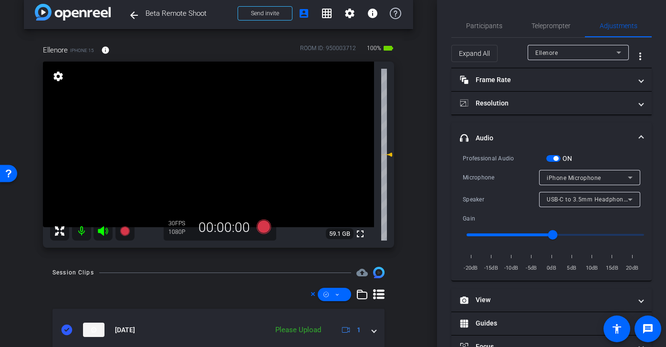
click at [557, 158] on span "button" at bounding box center [555, 158] width 5 height 5
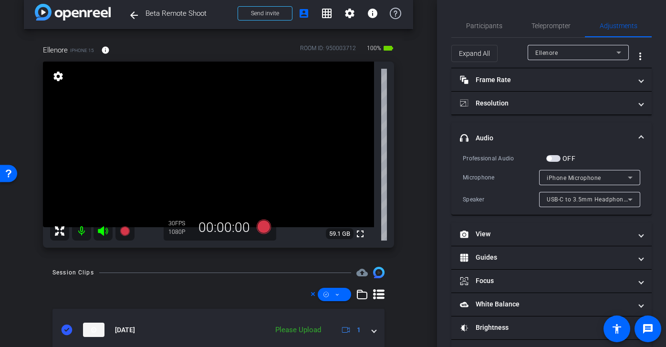
click at [577, 207] on div at bounding box center [589, 212] width 101 height 10
click at [577, 201] on span "USB-C to 3.5mm Headphone Jack Adapter" at bounding box center [606, 199] width 119 height 8
click at [586, 173] on div at bounding box center [333, 173] width 666 height 347
click at [587, 177] on span "iPhone Microphone" at bounding box center [574, 178] width 54 height 7
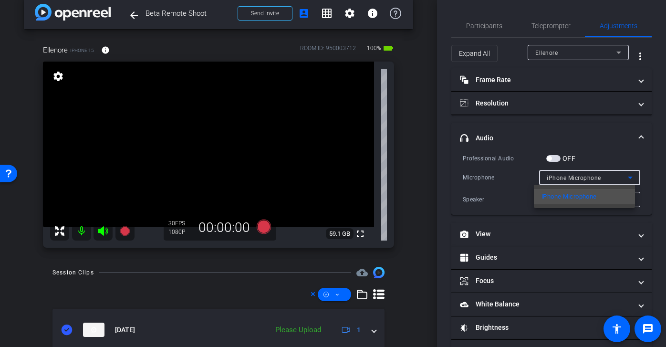
click at [562, 127] on div at bounding box center [333, 173] width 666 height 347
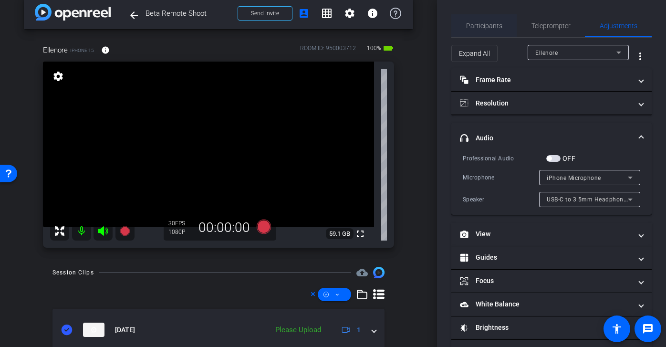
click at [485, 30] on span "Participants" at bounding box center [484, 25] width 36 height 23
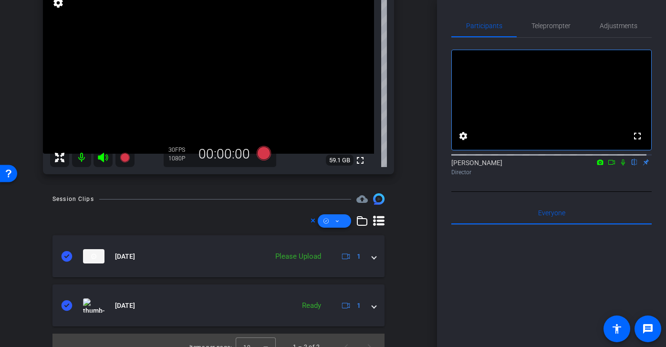
scroll to position [99, 0]
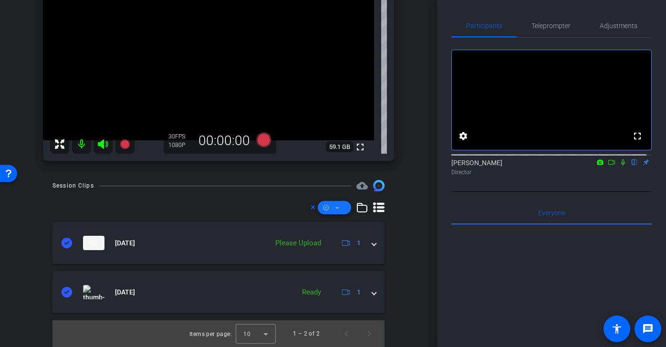
click at [334, 207] on span at bounding box center [334, 207] width 33 height 23
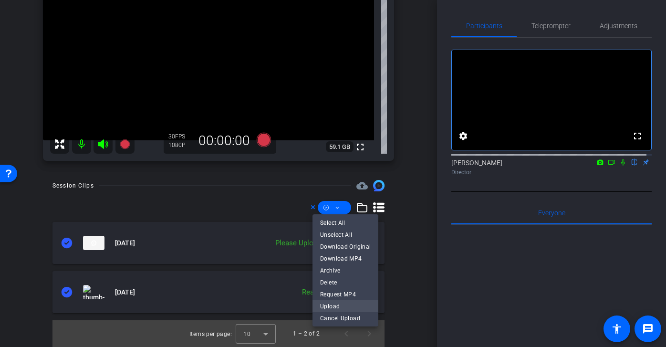
click at [341, 306] on span "Upload" at bounding box center [345, 305] width 51 height 11
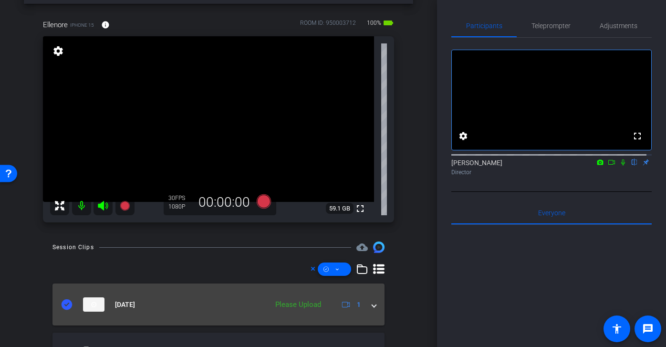
scroll to position [0, 0]
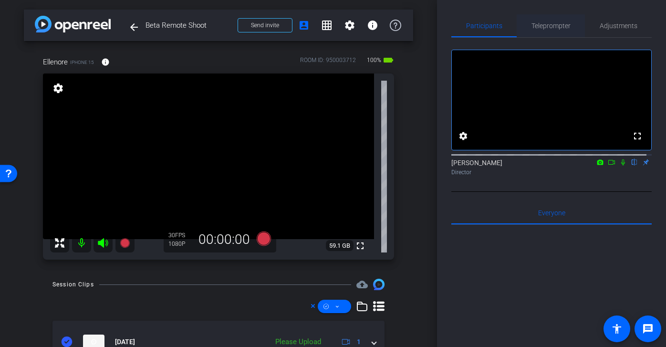
click at [566, 22] on span "Teleprompter" at bounding box center [550, 25] width 39 height 7
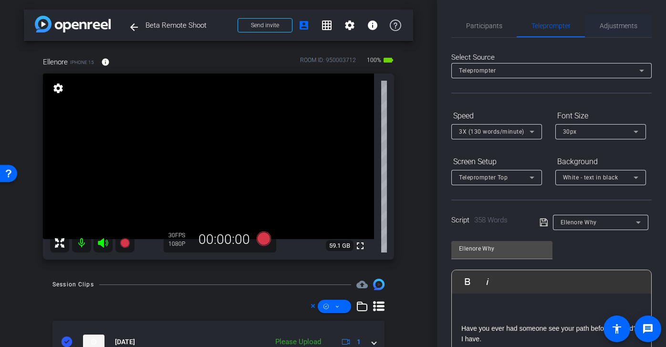
click at [614, 28] on span "Adjustments" at bounding box center [619, 25] width 38 height 7
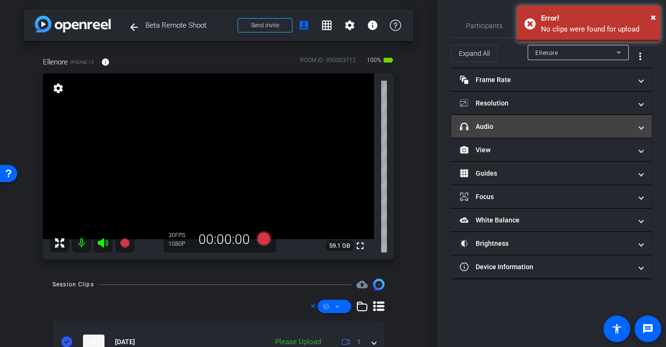
click at [550, 129] on mat-panel-title "headphone icon Audio" at bounding box center [546, 127] width 172 height 10
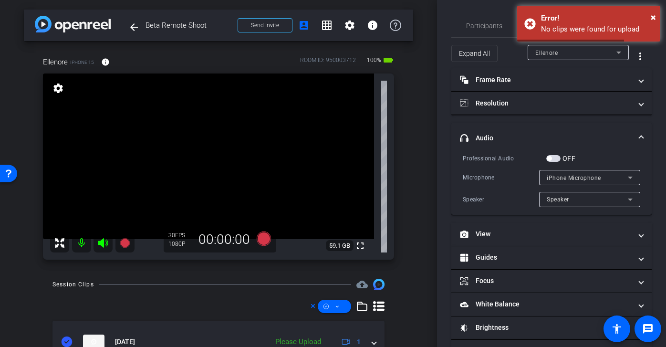
click at [539, 132] on mat-expansion-panel-header "headphone icon Audio" at bounding box center [551, 138] width 200 height 31
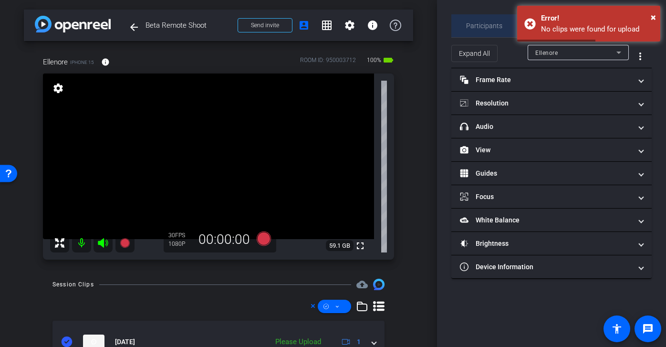
click at [488, 18] on span "Participants" at bounding box center [484, 25] width 36 height 23
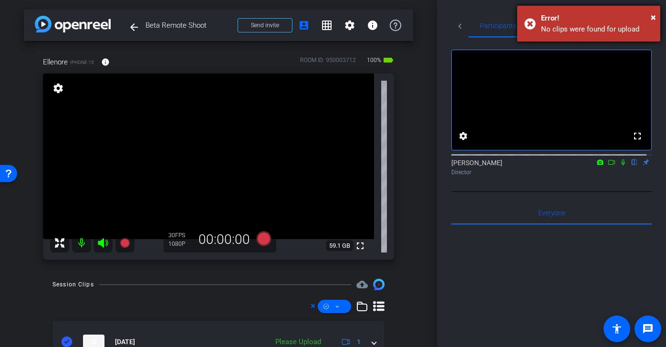
click at [656, 18] on div "× Error! No clips were found for upload" at bounding box center [588, 24] width 143 height 36
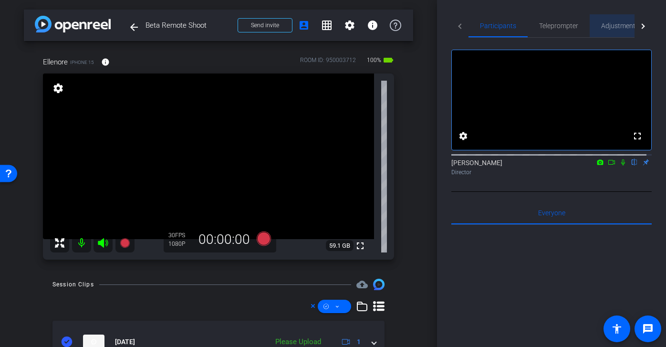
click at [595, 20] on div "Adjustments" at bounding box center [620, 25] width 61 height 23
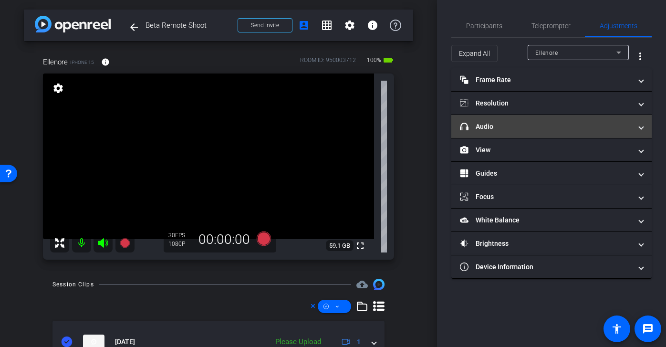
click at [552, 127] on mat-panel-title "headphone icon Audio" at bounding box center [546, 127] width 172 height 10
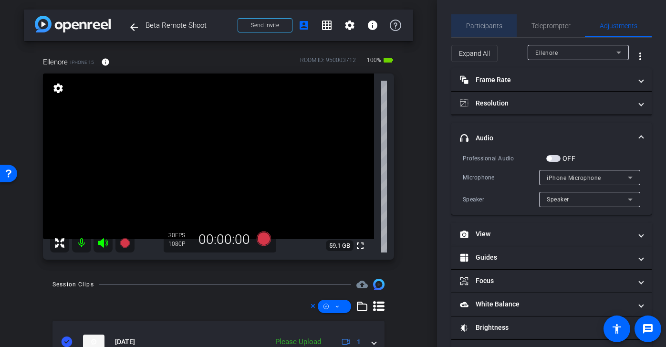
click at [488, 28] on span "Participants" at bounding box center [484, 25] width 36 height 7
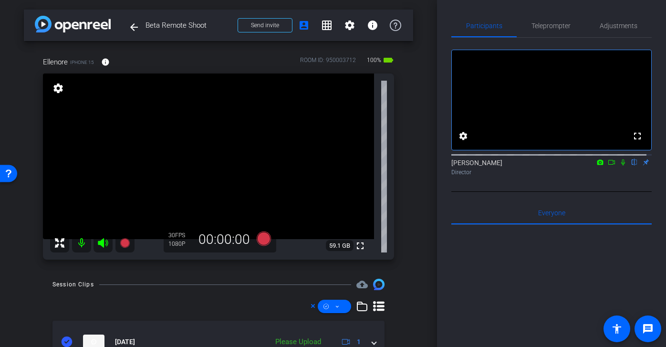
scroll to position [47, 0]
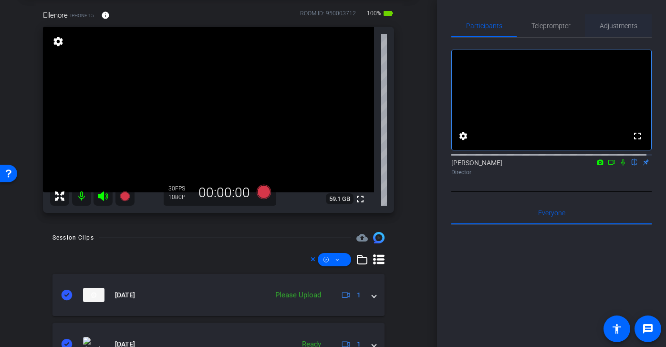
click at [607, 27] on span "Adjustments" at bounding box center [619, 25] width 38 height 7
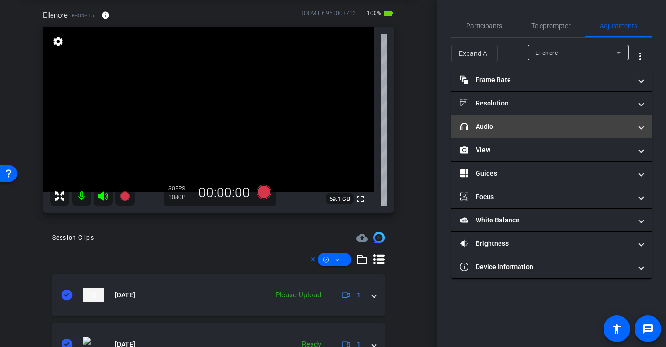
click at [553, 127] on mat-panel-title "headphone icon Audio" at bounding box center [546, 127] width 172 height 10
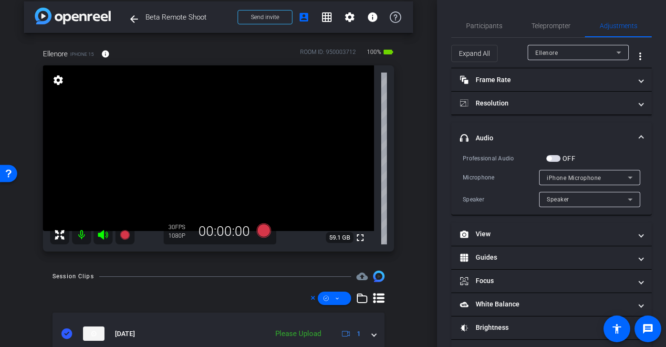
scroll to position [0, 0]
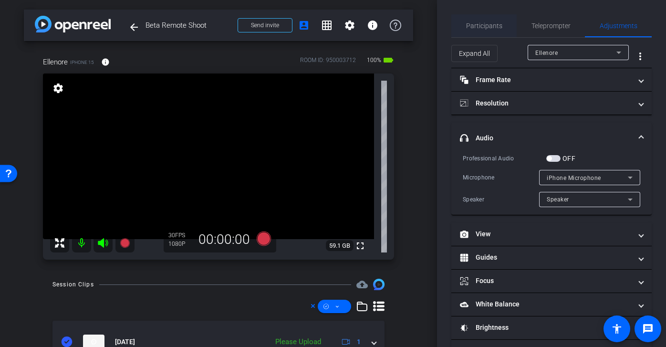
click at [488, 30] on span "Participants" at bounding box center [484, 25] width 36 height 23
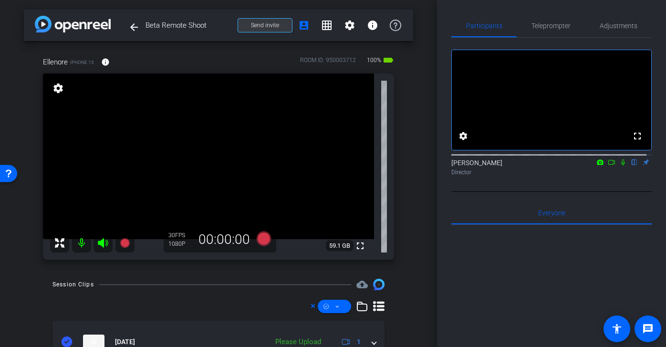
click at [273, 32] on span at bounding box center [265, 25] width 54 height 23
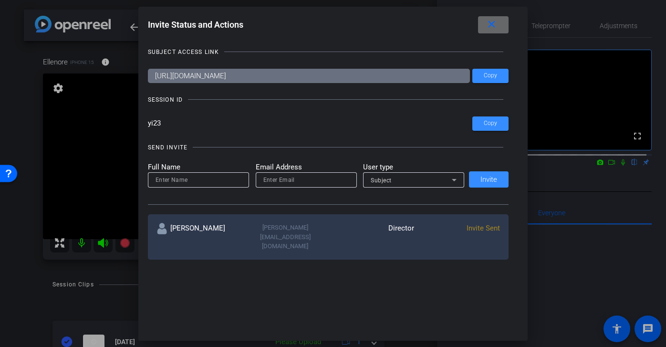
click at [491, 31] on span at bounding box center [493, 24] width 31 height 23
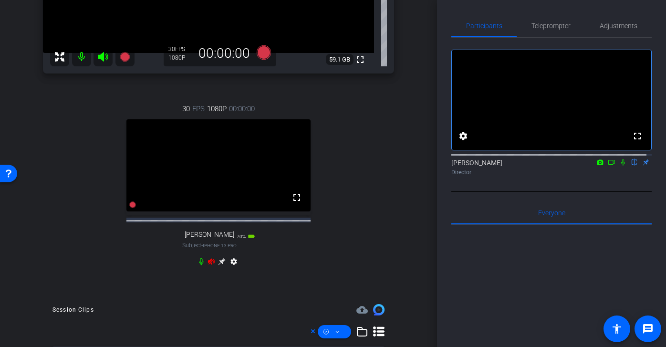
scroll to position [169, 0]
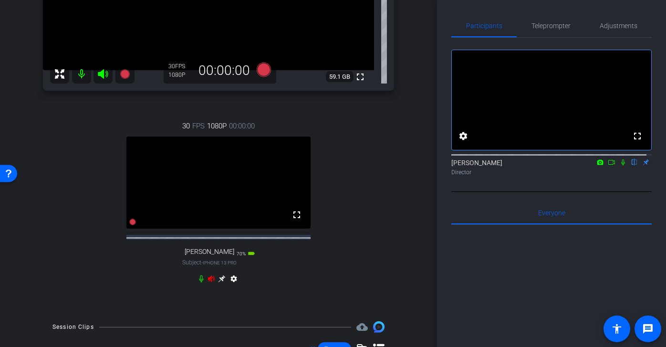
click at [105, 77] on icon at bounding box center [102, 73] width 11 height 11
click at [83, 74] on mat-icon at bounding box center [81, 73] width 19 height 19
click at [208, 281] on icon at bounding box center [211, 278] width 7 height 6
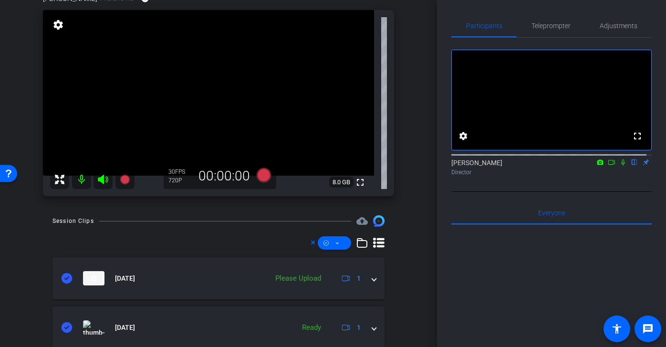
scroll to position [52, 0]
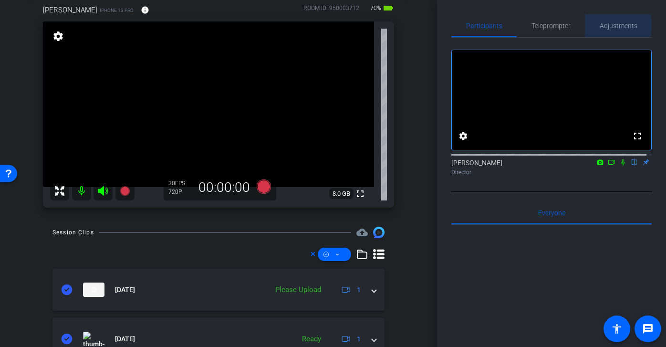
click at [607, 25] on span "Adjustments" at bounding box center [619, 25] width 38 height 7
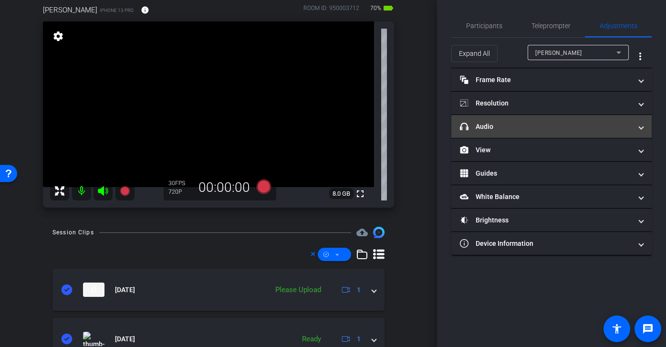
click at [555, 116] on mat-expansion-panel-header "headphone icon Audio" at bounding box center [551, 126] width 200 height 23
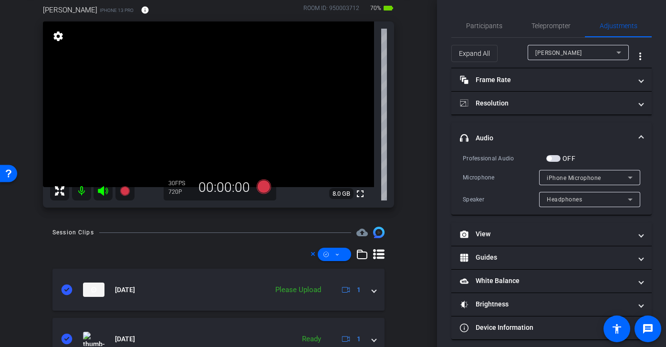
click at [597, 200] on div "Headphones" at bounding box center [587, 199] width 81 height 12
click at [597, 200] on div at bounding box center [333, 173] width 666 height 347
click at [555, 158] on span "button" at bounding box center [553, 158] width 14 height 7
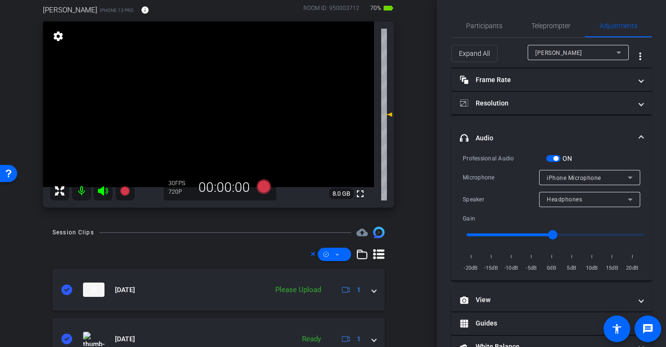
click at [557, 158] on span "button" at bounding box center [555, 158] width 5 height 5
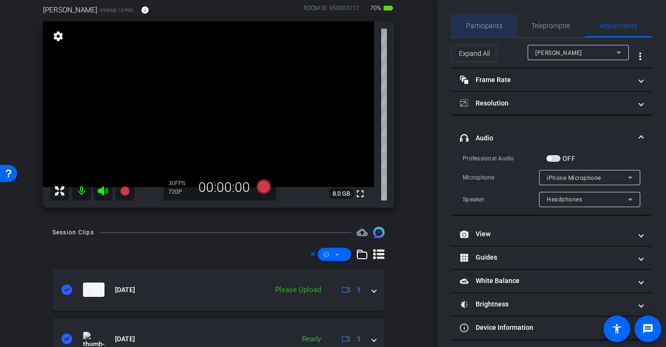
click at [486, 22] on span "Participants" at bounding box center [484, 25] width 36 height 7
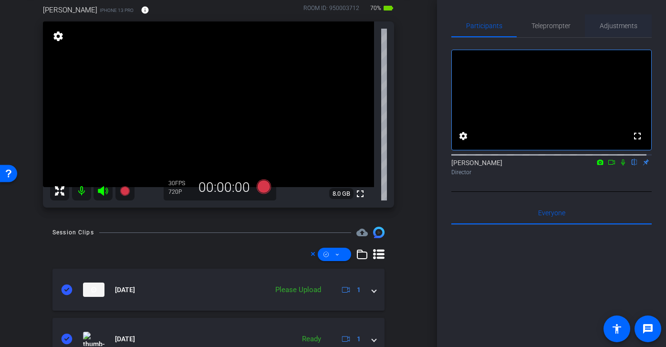
click at [630, 27] on span "Adjustments" at bounding box center [619, 25] width 38 height 7
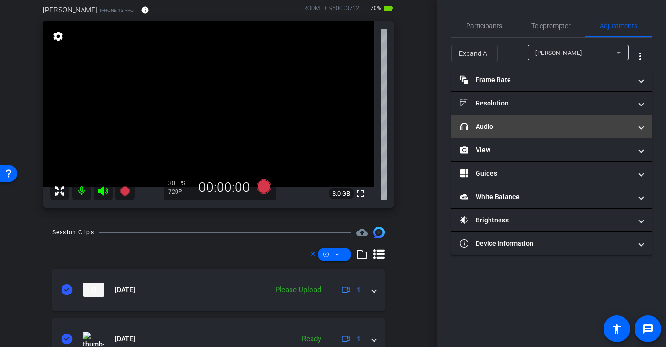
click at [536, 121] on mat-expansion-panel-header "headphone icon Audio" at bounding box center [551, 126] width 200 height 23
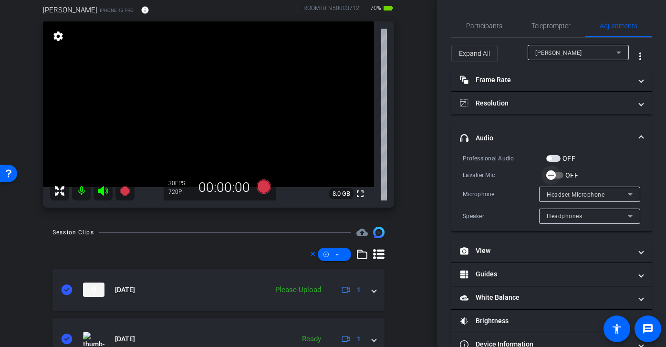
click at [551, 174] on icon "button" at bounding box center [551, 175] width 9 height 9
click at [491, 24] on span "Participants" at bounding box center [484, 25] width 36 height 7
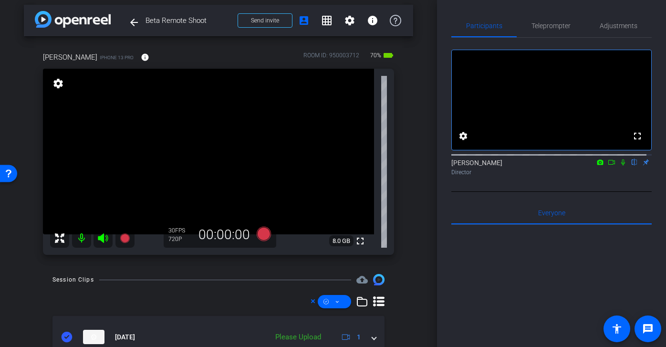
scroll to position [0, 0]
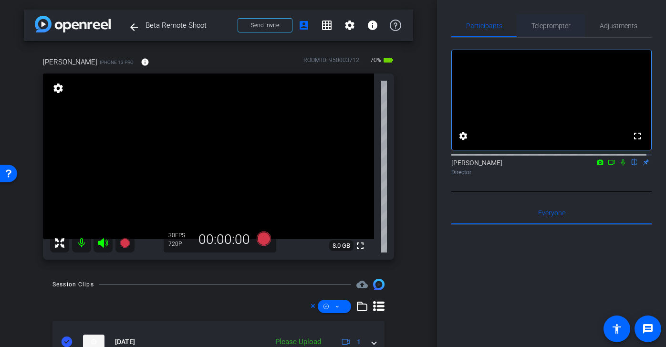
click at [550, 28] on span "Teleprompter" at bounding box center [550, 25] width 39 height 7
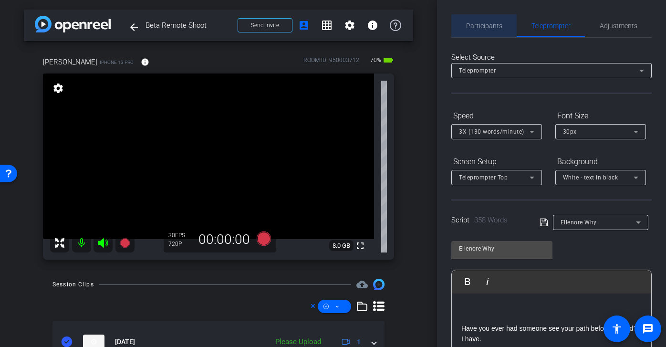
click at [487, 29] on span "Participants" at bounding box center [484, 25] width 36 height 7
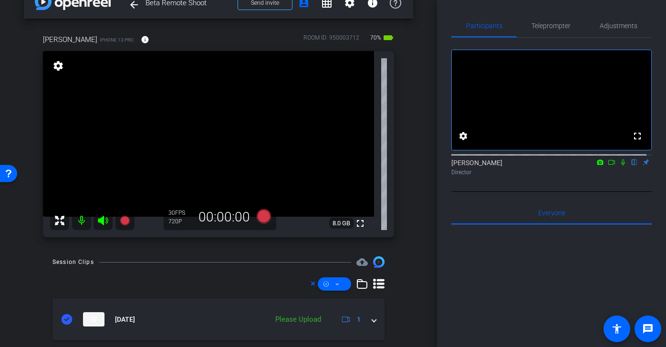
scroll to position [26, 0]
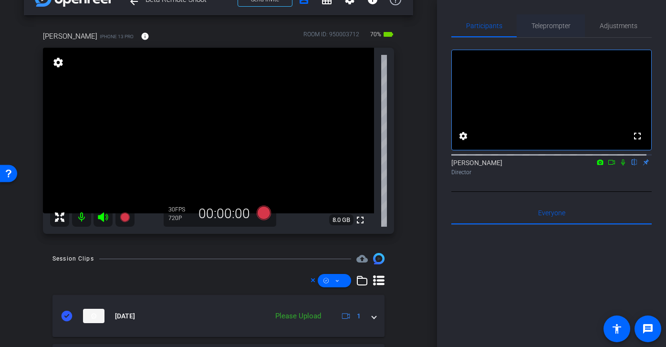
click at [549, 23] on span "Teleprompter" at bounding box center [550, 25] width 39 height 7
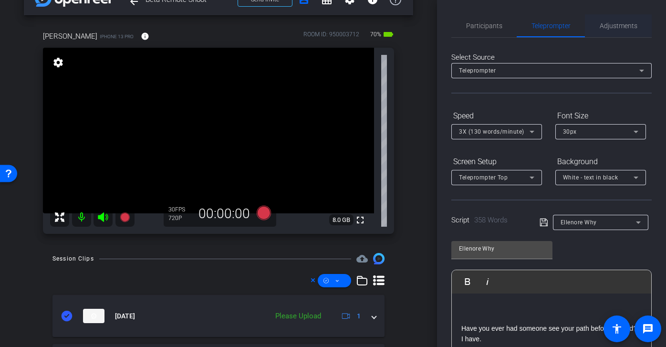
click at [615, 22] on span "Adjustments" at bounding box center [619, 25] width 38 height 7
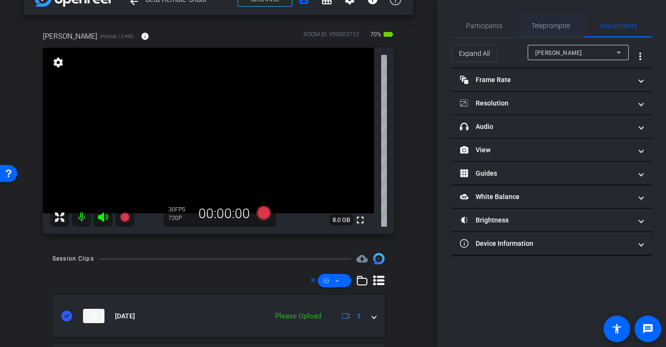
click at [559, 16] on span "Teleprompter" at bounding box center [550, 25] width 39 height 23
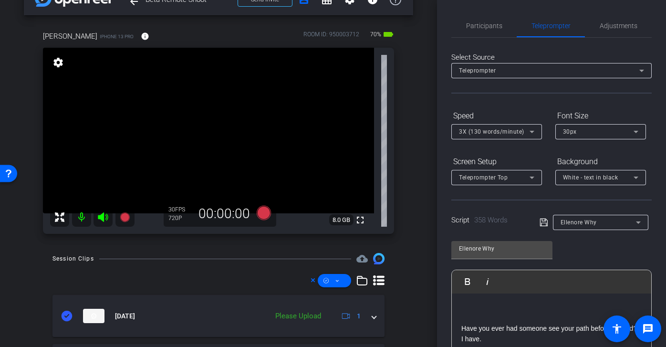
scroll to position [175, 0]
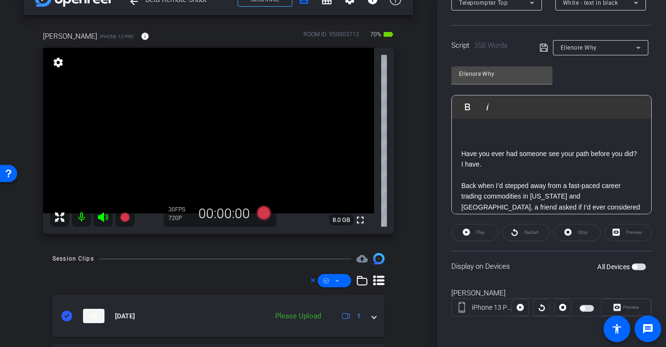
click at [583, 309] on span "button" at bounding box center [587, 308] width 14 height 7
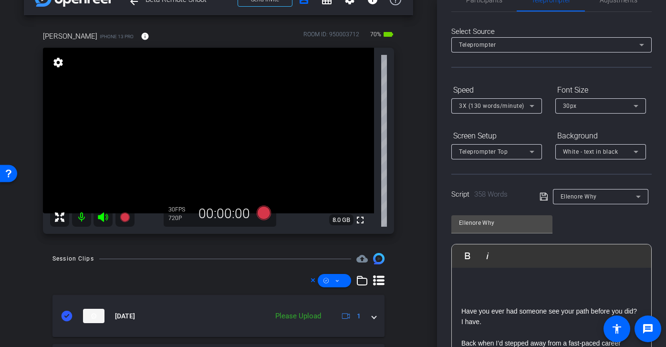
scroll to position [0, 0]
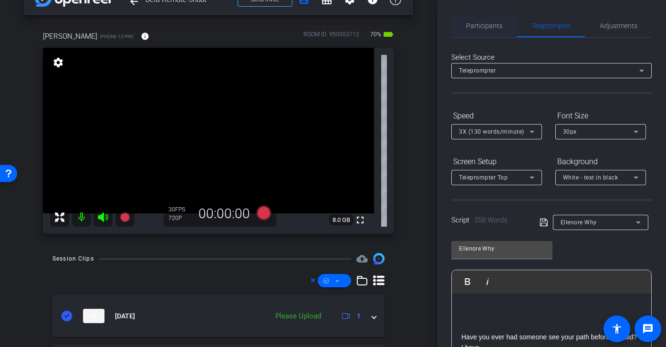
click at [486, 28] on span "Participants" at bounding box center [484, 25] width 36 height 7
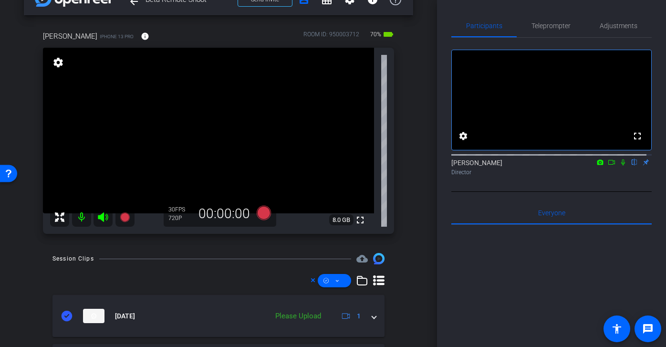
click at [608, 166] on icon at bounding box center [612, 162] width 8 height 7
click at [620, 165] on icon at bounding box center [622, 161] width 5 height 5
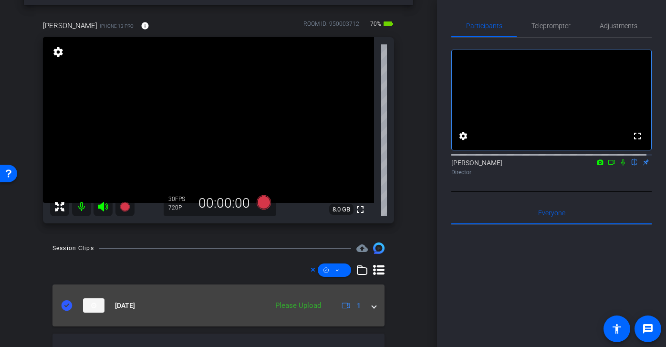
scroll to position [38, 0]
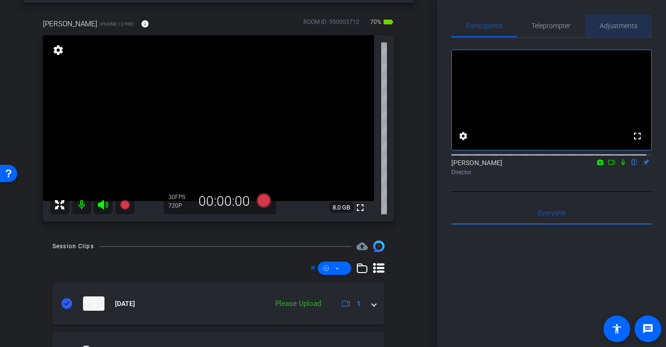
click at [632, 35] on span "Adjustments" at bounding box center [619, 25] width 38 height 23
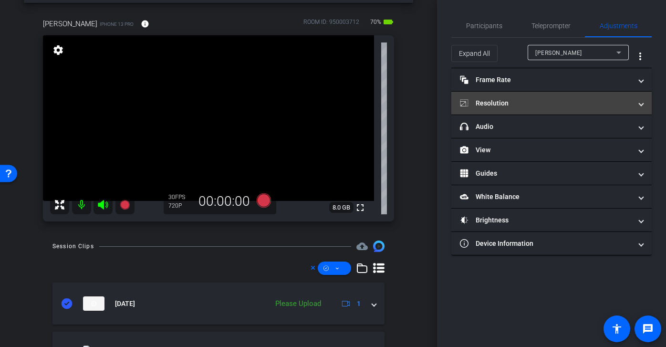
click at [521, 104] on mat-panel-title "Resolution" at bounding box center [546, 103] width 172 height 10
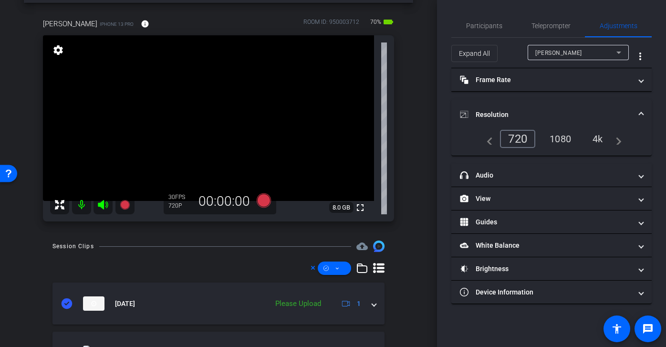
click at [555, 132] on div "1080" at bounding box center [560, 139] width 36 height 16
click at [561, 31] on span "Teleprompter" at bounding box center [550, 25] width 39 height 23
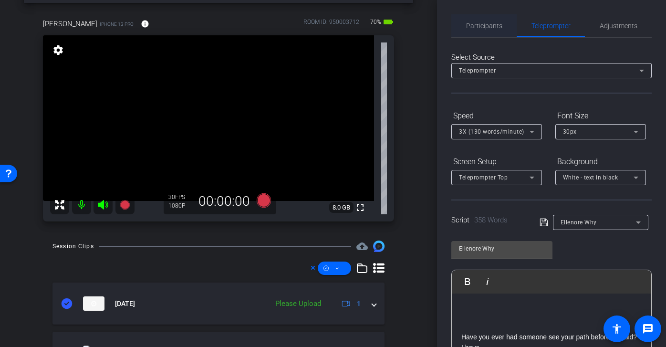
click at [497, 22] on span "Participants" at bounding box center [484, 25] width 36 height 7
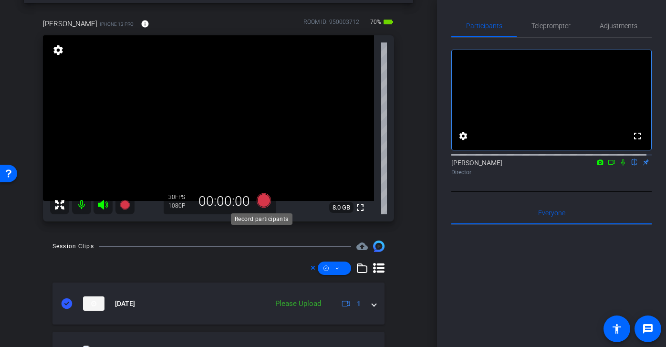
click at [260, 198] on icon at bounding box center [264, 200] width 14 height 14
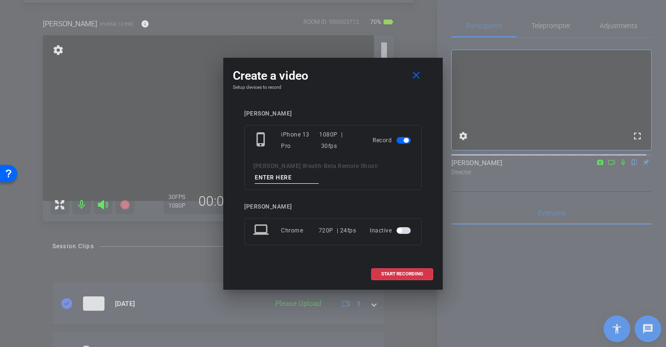
click at [296, 176] on input at bounding box center [287, 178] width 64 height 12
drag, startPoint x: 300, startPoint y: 177, endPoint x: 215, endPoint y: 177, distance: 84.9
click at [215, 177] on div "Create a video close Setup devices to record Deborah phone_iphone iPhone 13 Pro…" at bounding box center [333, 173] width 666 height 347
type input "Ellenore Tk 1"
click at [396, 273] on span "START RECORDING" at bounding box center [402, 273] width 42 height 5
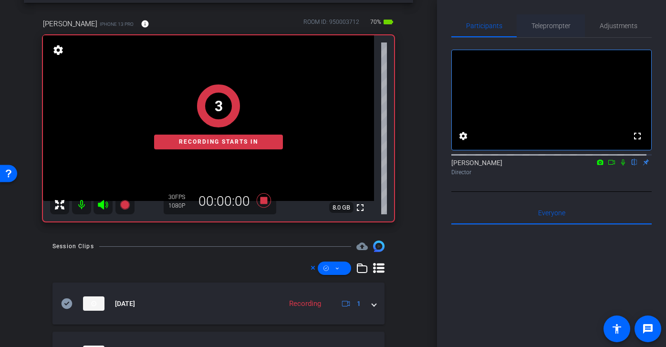
click at [557, 26] on span "Teleprompter" at bounding box center [550, 25] width 39 height 7
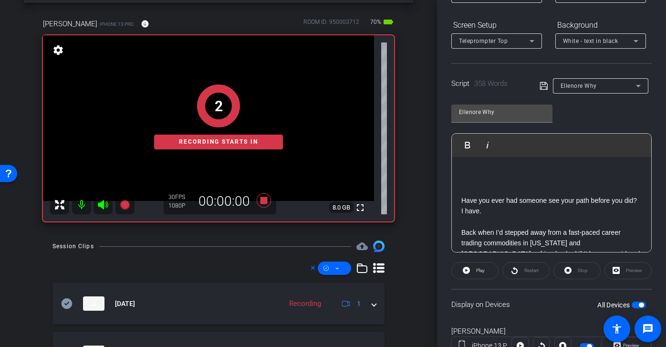
scroll to position [171, 0]
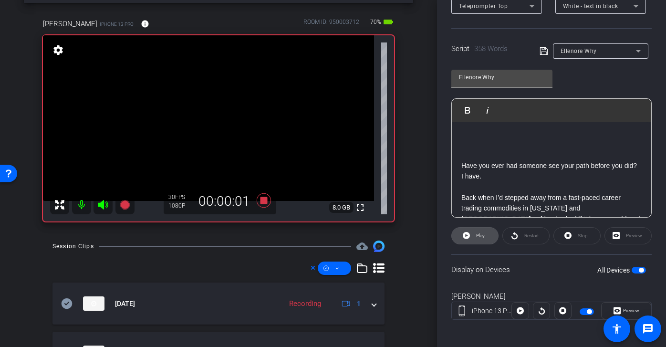
click at [480, 233] on span "Play" at bounding box center [480, 235] width 9 height 5
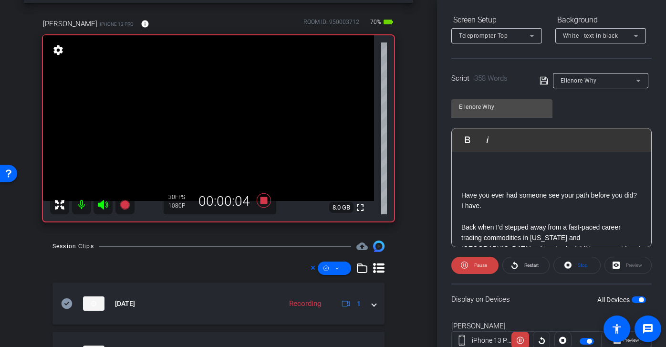
scroll to position [99, 0]
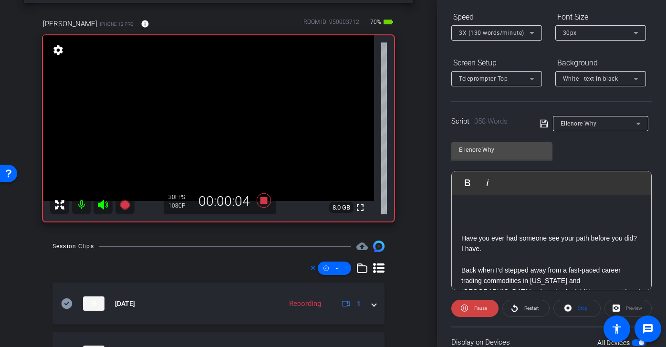
click at [506, 41] on div at bounding box center [496, 46] width 91 height 10
click at [507, 30] on span "3X (130 words/minute)" at bounding box center [491, 33] width 65 height 7
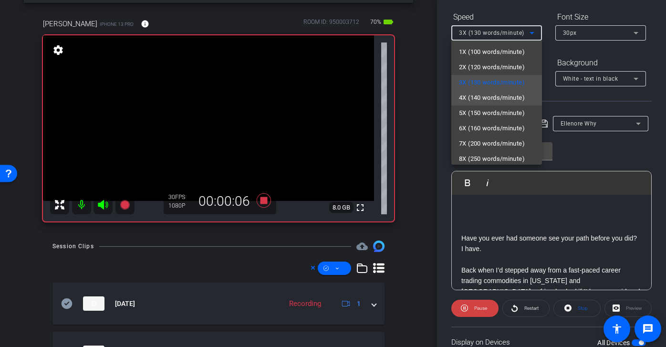
click at [495, 104] on mat-option "4X (140 words/minute)" at bounding box center [496, 97] width 91 height 15
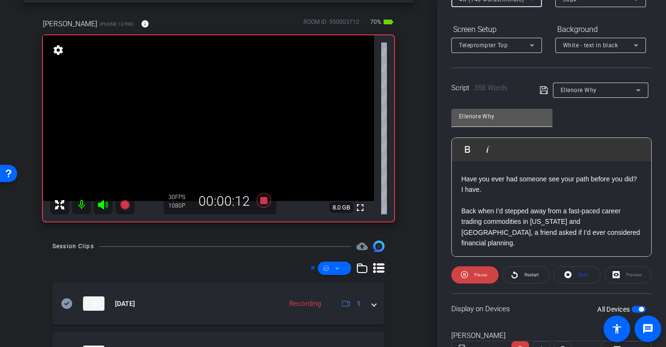
scroll to position [105, 0]
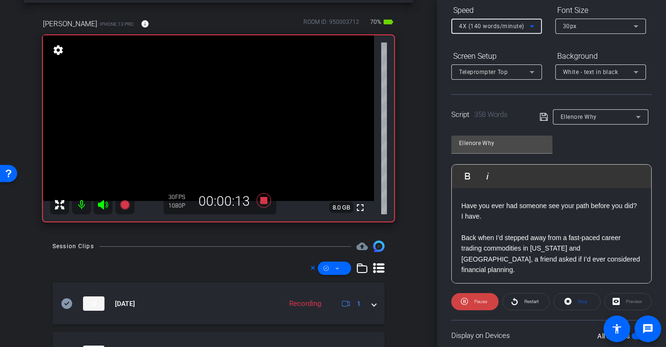
click at [511, 23] on span "4X (140 words/minute)" at bounding box center [491, 26] width 65 height 7
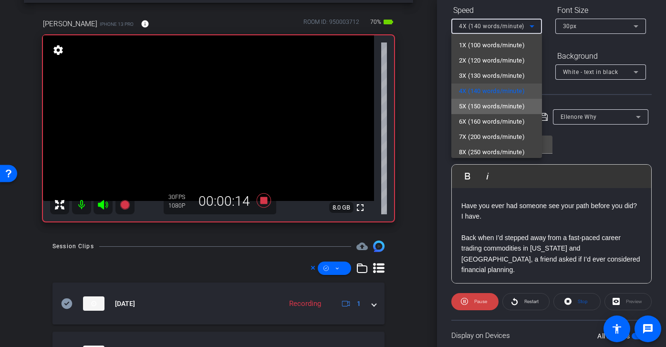
click at [503, 102] on span "5X (150 words/minute)" at bounding box center [492, 106] width 66 height 11
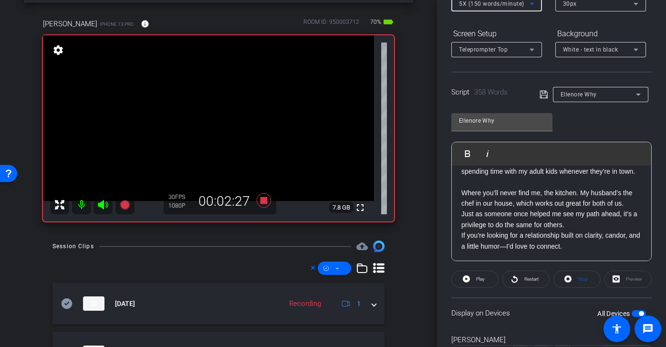
scroll to position [133, 0]
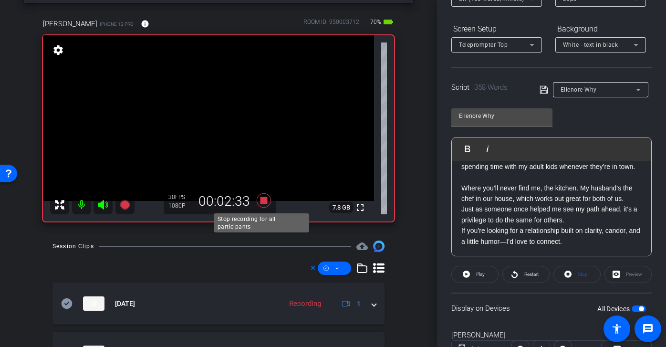
click at [261, 200] on icon at bounding box center [264, 200] width 14 height 14
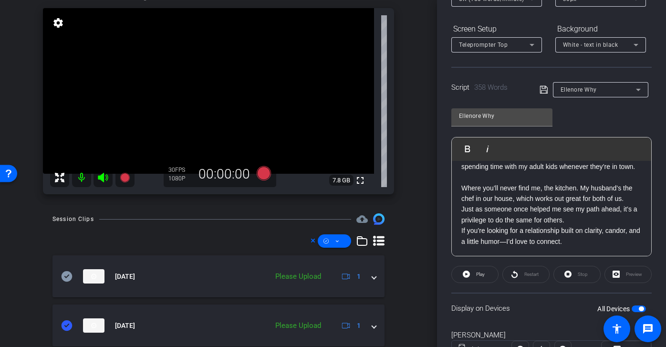
scroll to position [67, 0]
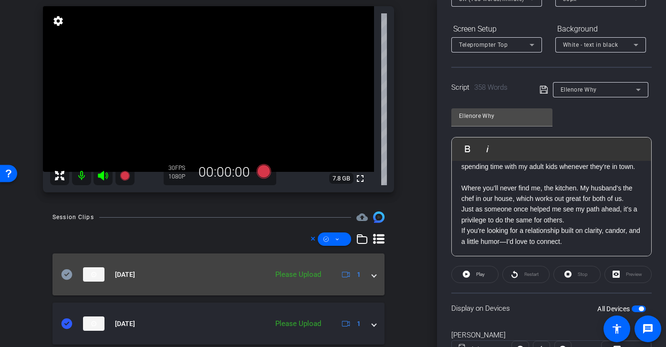
click at [70, 277] on icon at bounding box center [67, 274] width 11 height 10
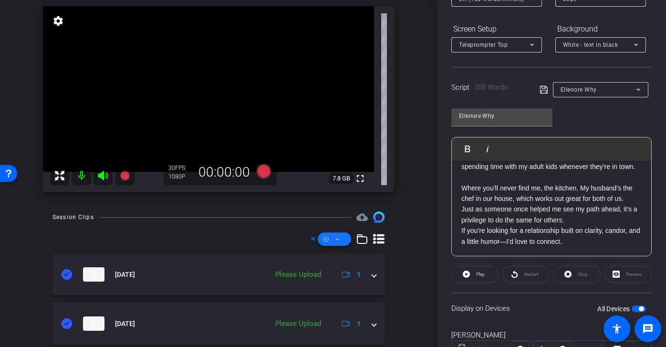
click at [325, 240] on span at bounding box center [334, 239] width 33 height 23
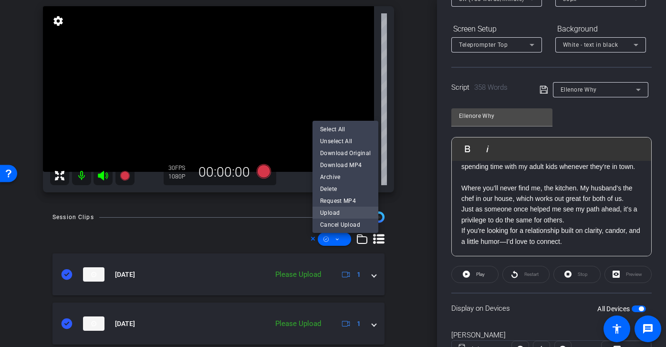
click at [335, 216] on span "Upload" at bounding box center [345, 212] width 51 height 11
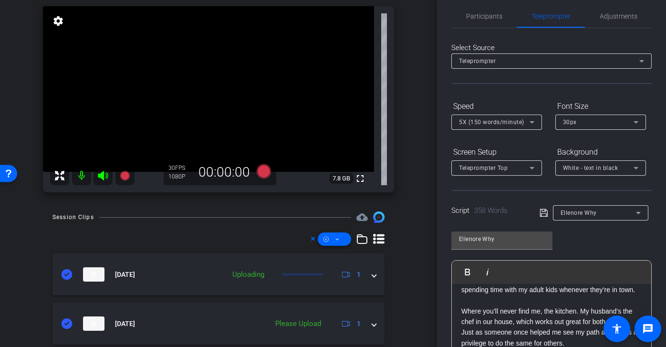
scroll to position [0, 0]
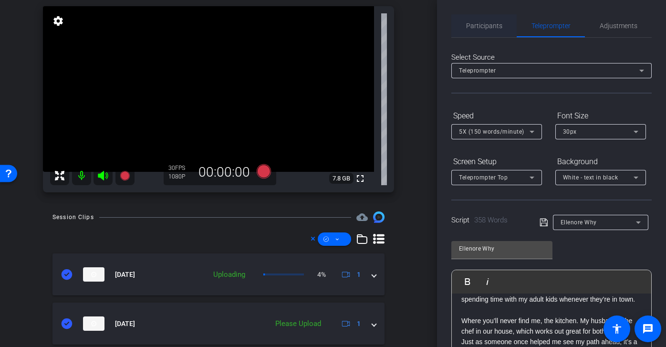
click at [487, 31] on span "Participants" at bounding box center [484, 25] width 36 height 23
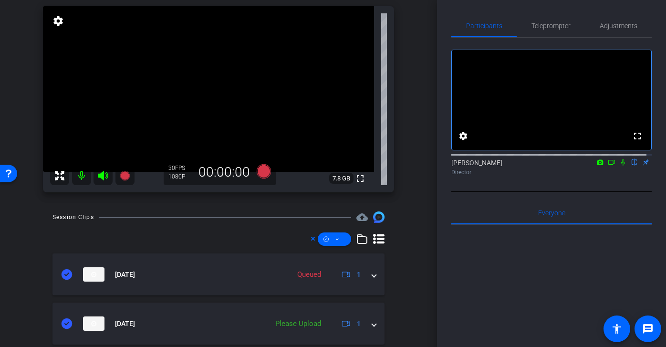
scroll to position [4, 0]
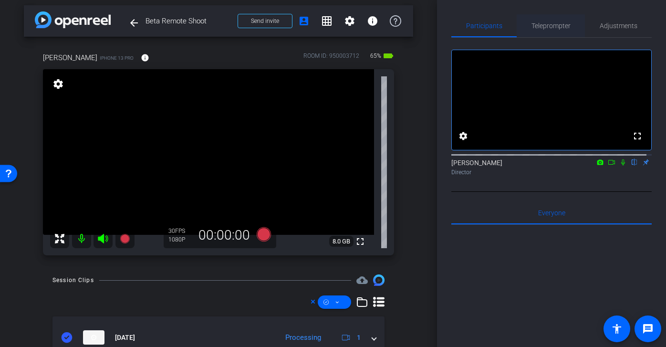
click at [545, 30] on span "Teleprompter" at bounding box center [550, 25] width 39 height 23
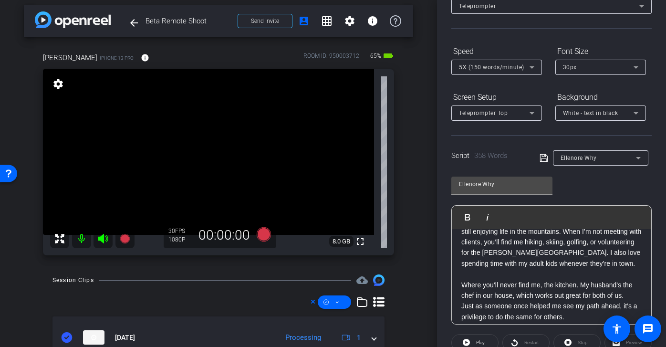
scroll to position [0, 0]
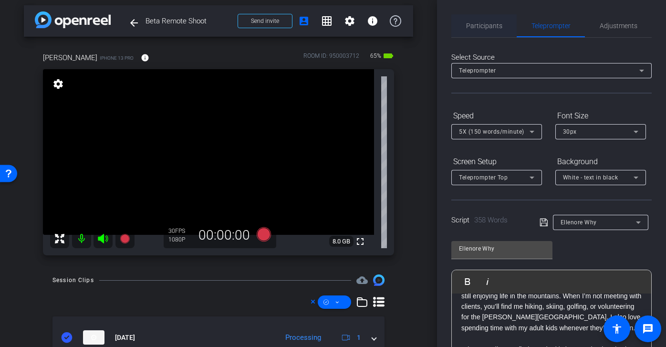
click at [488, 28] on span "Participants" at bounding box center [484, 25] width 36 height 7
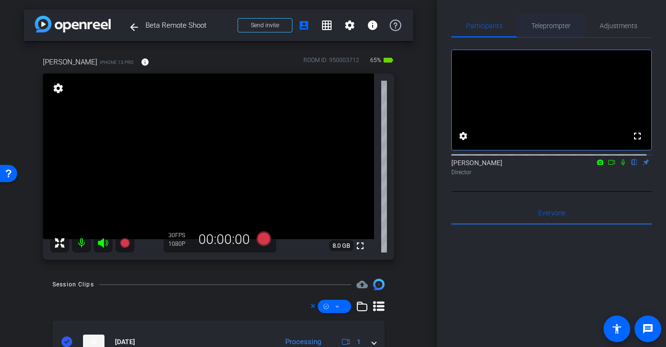
click at [552, 28] on span "Teleprompter" at bounding box center [550, 25] width 39 height 7
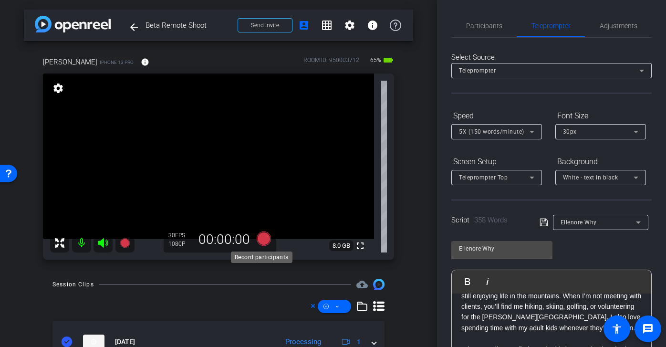
click at [263, 236] on icon at bounding box center [264, 238] width 14 height 14
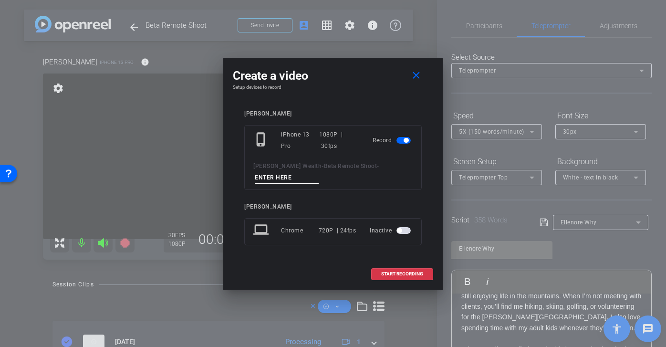
click at [309, 175] on input at bounding box center [287, 178] width 64 height 12
paste input "Ellenore Tk 1"
type input "Ellenore Tk 2"
click at [396, 272] on span "START RECORDING" at bounding box center [402, 273] width 42 height 5
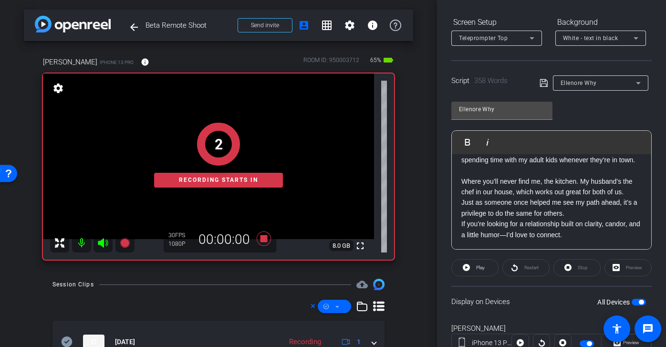
scroll to position [142, 0]
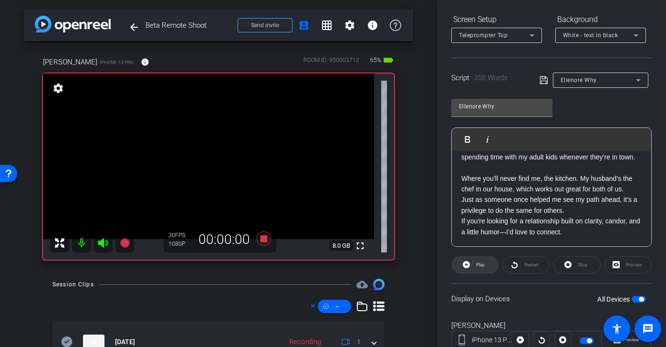
click at [482, 263] on span "Play" at bounding box center [480, 264] width 9 height 5
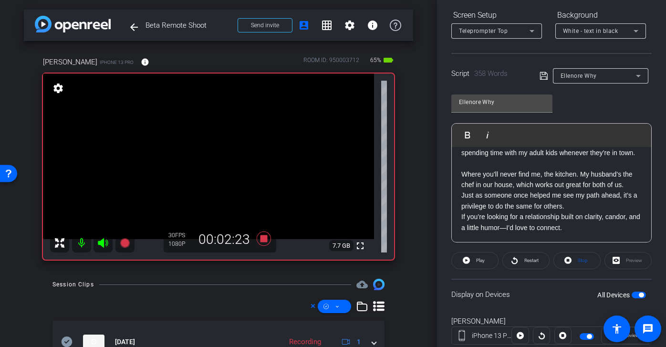
scroll to position [153, 0]
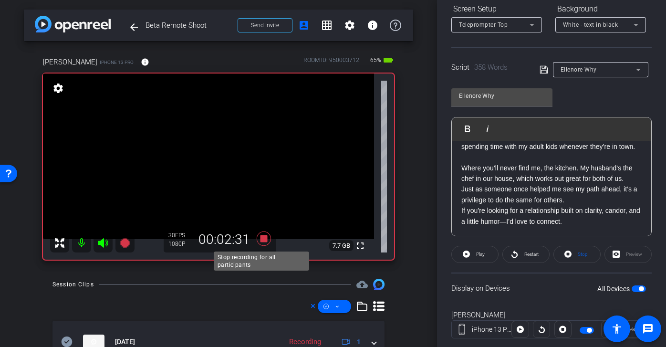
click at [262, 239] on icon at bounding box center [264, 238] width 14 height 14
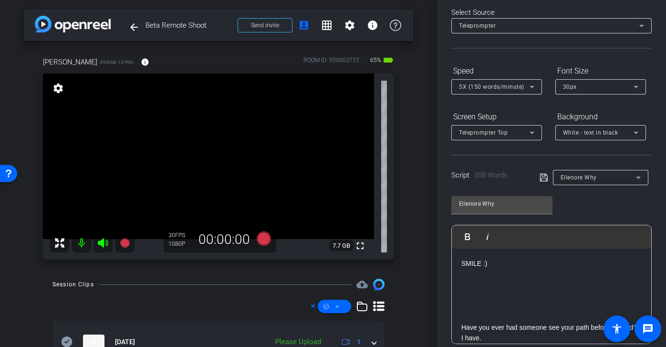
scroll to position [0, 0]
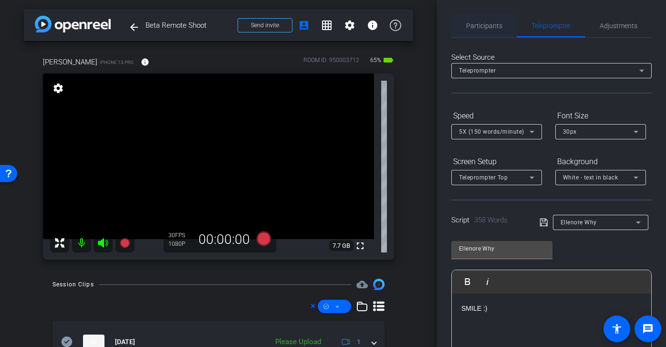
click at [492, 28] on span "Participants" at bounding box center [484, 25] width 36 height 7
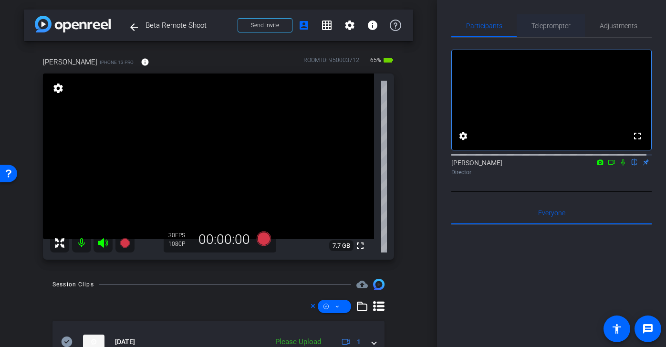
click at [545, 25] on span "Teleprompter" at bounding box center [550, 25] width 39 height 7
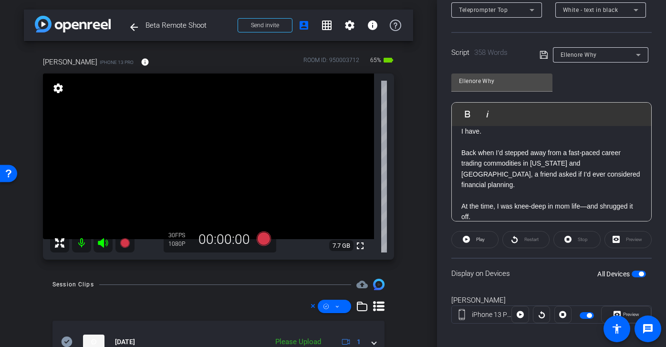
scroll to position [77, 0]
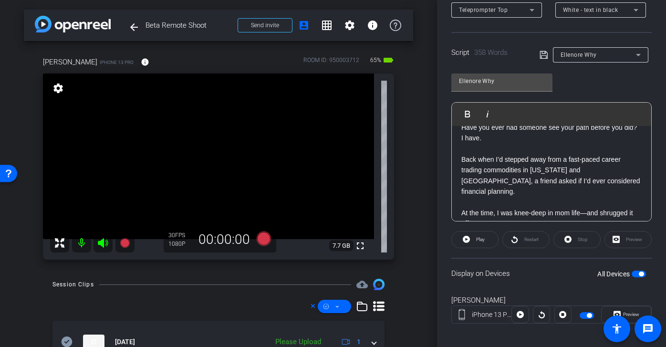
click at [487, 154] on p at bounding box center [551, 149] width 180 height 10
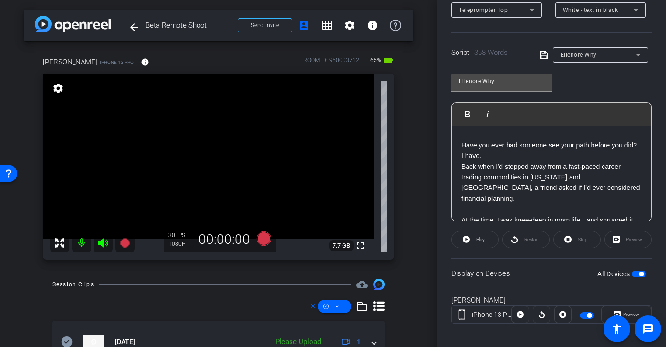
scroll to position [59, 0]
click at [544, 54] on icon at bounding box center [543, 54] width 9 height 11
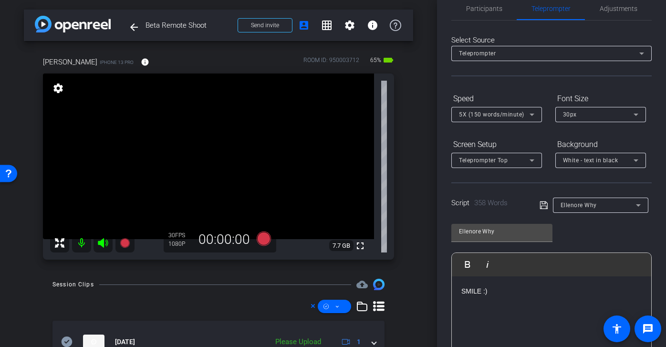
scroll to position [3, 0]
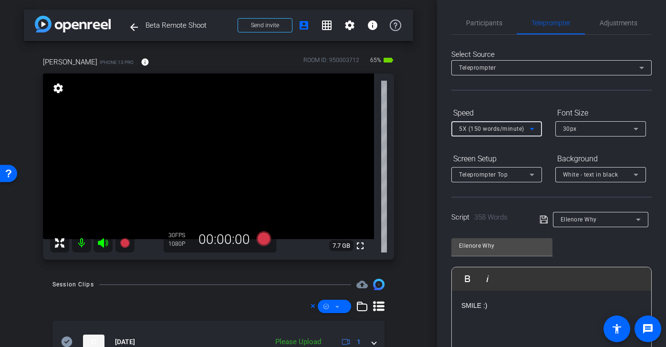
click at [496, 126] on span "5X (150 words/minute)" at bounding box center [491, 128] width 65 height 7
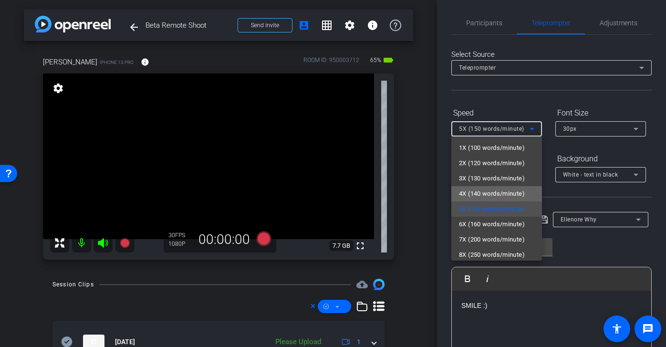
click at [499, 192] on span "4X (140 words/minute)" at bounding box center [492, 193] width 66 height 11
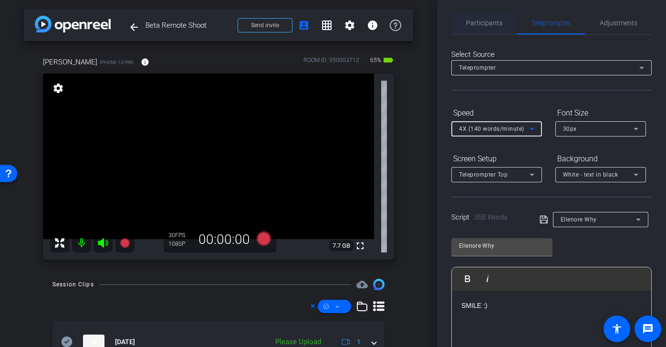
click at [486, 29] on span "Participants" at bounding box center [484, 22] width 36 height 23
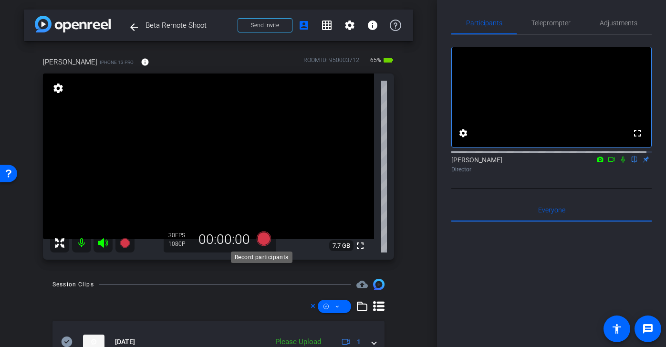
click at [258, 234] on icon at bounding box center [264, 238] width 14 height 14
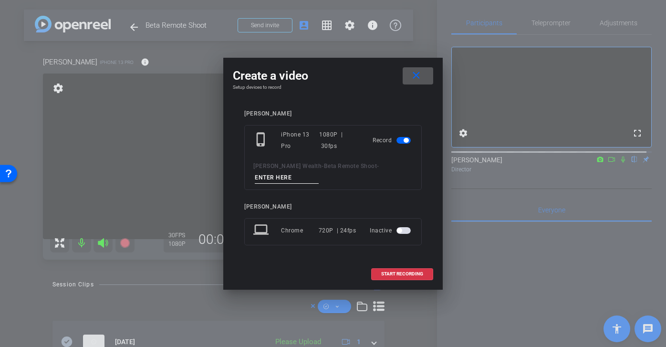
click at [301, 177] on input at bounding box center [287, 178] width 64 height 12
paste input "Ellenore Tk 1"
type input "Ellenore Tk 3"
click at [401, 272] on span "START RECORDING" at bounding box center [402, 273] width 42 height 5
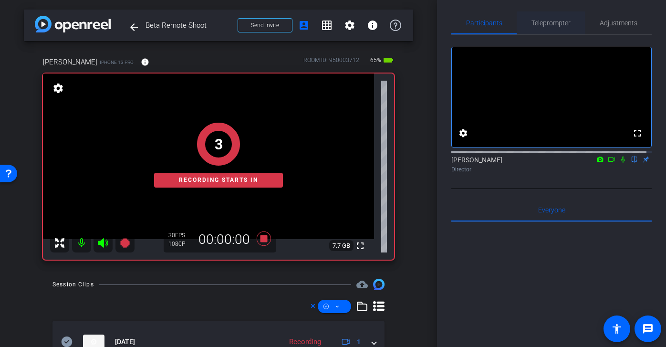
click at [550, 21] on span "Teleprompter" at bounding box center [550, 23] width 39 height 7
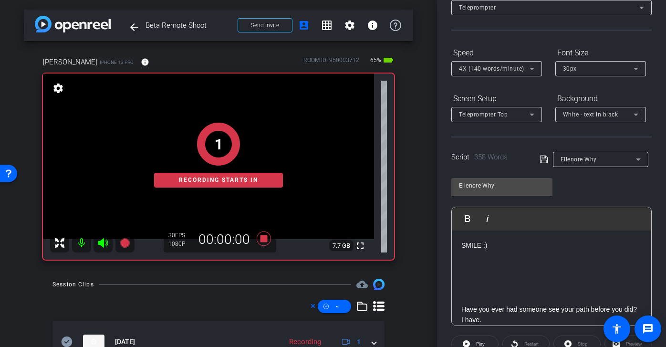
scroll to position [73, 0]
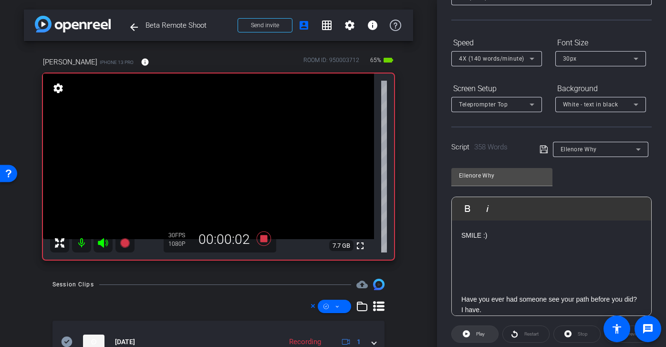
click at [483, 329] on span "Play" at bounding box center [479, 333] width 11 height 13
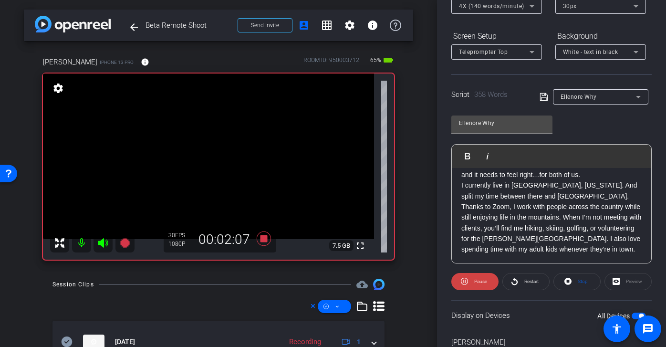
scroll to position [429, 0]
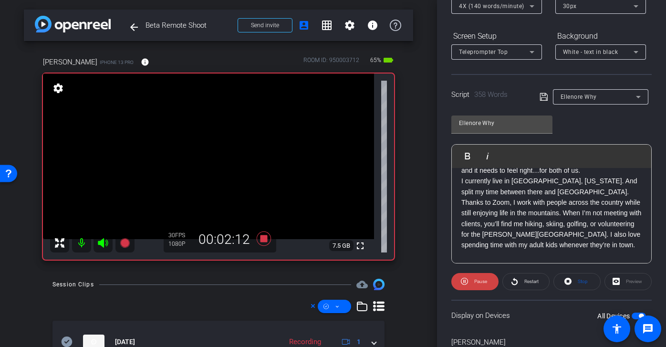
click at [512, 13] on div "4X (140 words/minute)" at bounding box center [496, 6] width 75 height 15
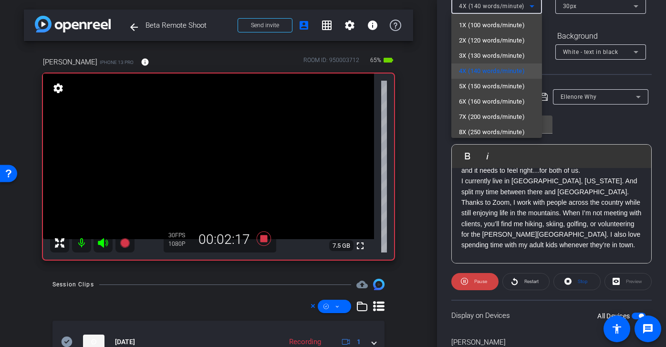
click at [590, 203] on div at bounding box center [333, 173] width 666 height 347
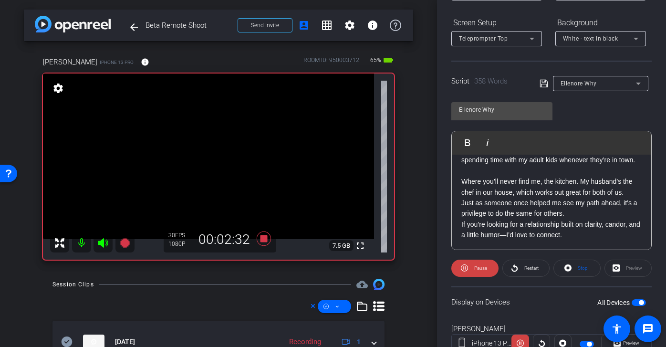
scroll to position [138, 0]
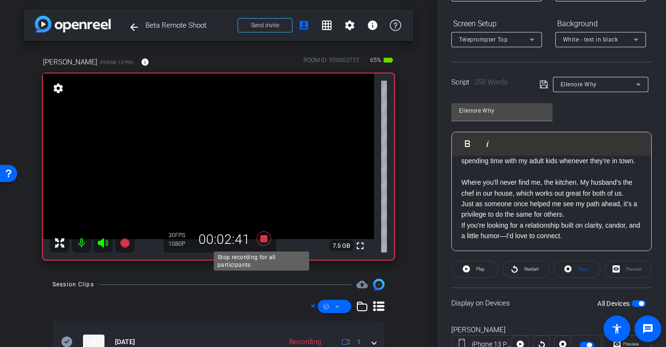
click at [262, 239] on icon at bounding box center [264, 238] width 14 height 14
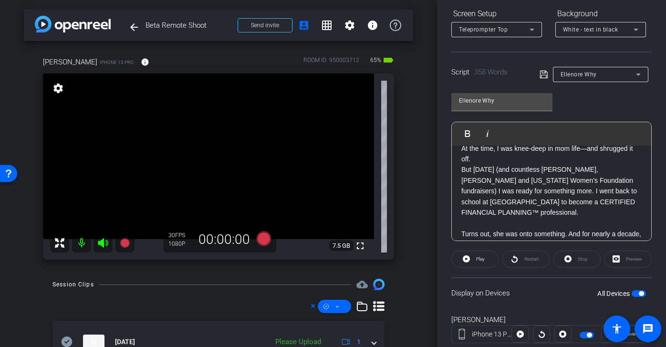
scroll to position [138, 0]
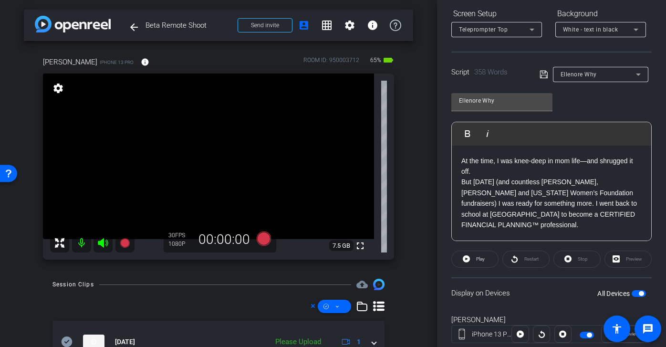
drag, startPoint x: 593, startPoint y: 228, endPoint x: 461, endPoint y: 164, distance: 147.0
click at [461, 164] on div "SMILE :) Have you ever had someone see your path before you did? I have. Back w…" at bounding box center [551, 305] width 199 height 596
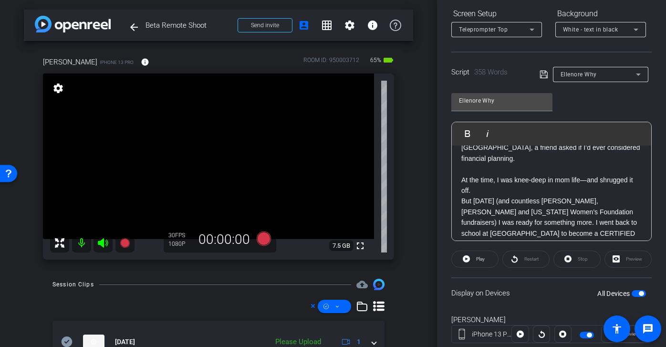
scroll to position [121, 0]
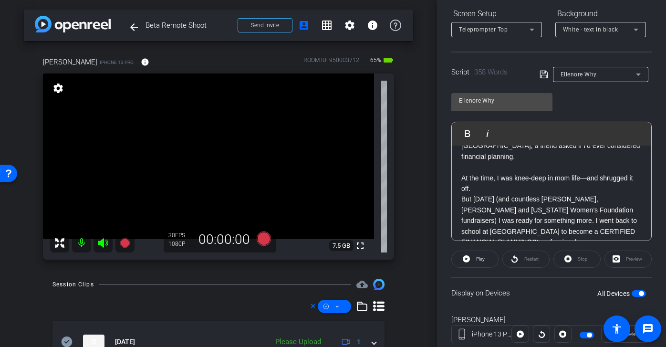
copy div "At the time, I was knee-deep in mom life—and shrugged it off. But 15 years late…"
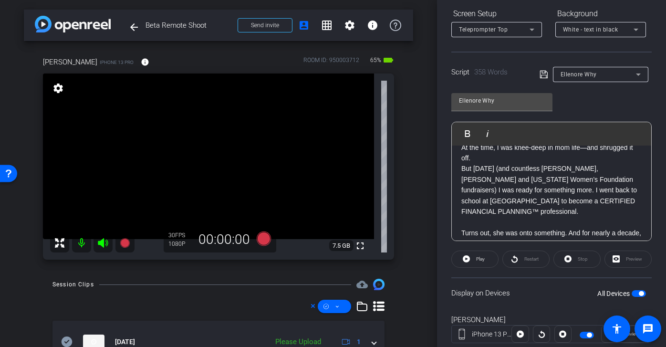
scroll to position [149, 0]
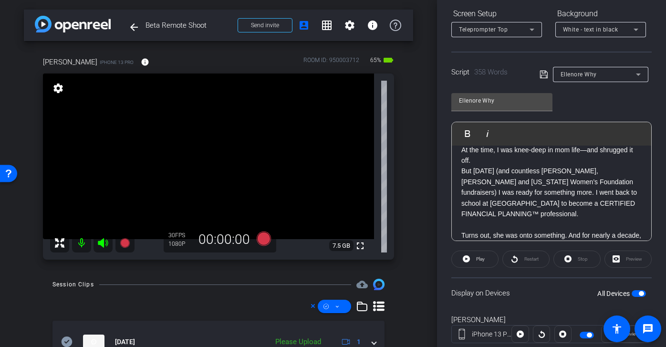
copy div "At the time, I was knee-deep in mom life—and shrugged it off. But 15 years late…"
click at [589, 67] on div "Ellenore Why" at bounding box center [600, 74] width 80 height 15
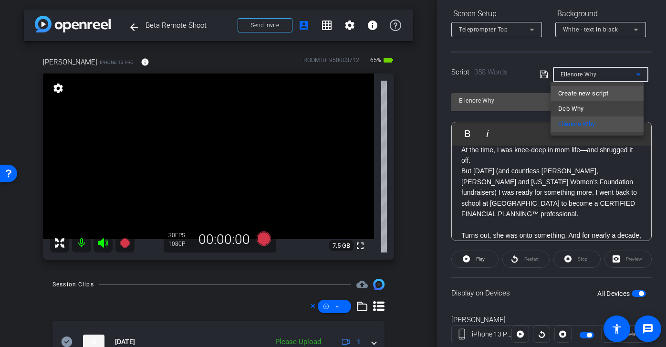
click at [592, 93] on span "Create new script" at bounding box center [583, 93] width 50 height 11
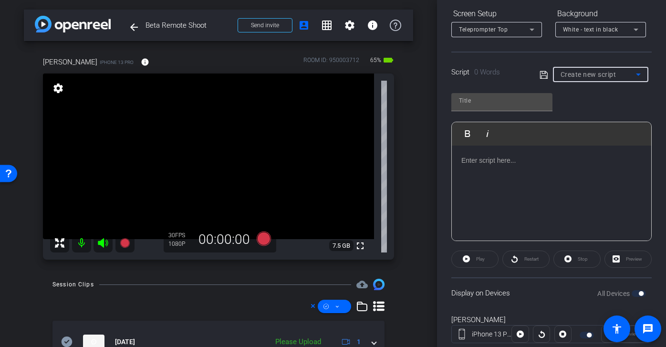
click at [513, 171] on div at bounding box center [551, 192] width 199 height 95
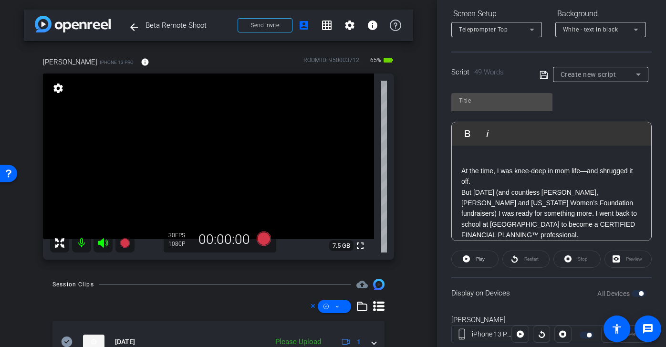
click at [543, 74] on icon at bounding box center [543, 74] width 9 height 11
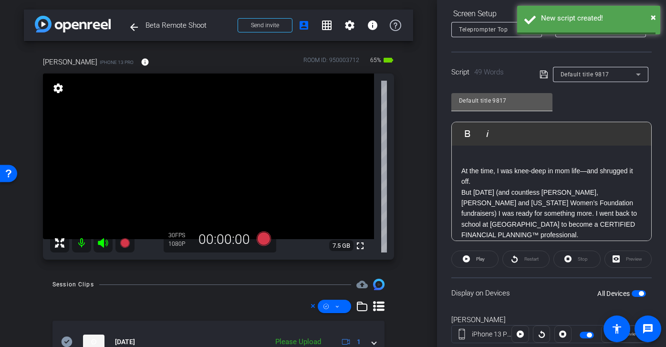
click at [505, 103] on input "Default title 9817" at bounding box center [502, 100] width 86 height 11
drag, startPoint x: 527, startPoint y: 104, endPoint x: 413, endPoint y: 93, distance: 114.1
click at [413, 93] on div "arrow_back Beta Remote Shoot Back to project Send invite account_box grid_on se…" at bounding box center [333, 173] width 666 height 347
type input "PU"
click at [587, 104] on div "PU Play Play from this location Play Selected Play and display the selected tex…" at bounding box center [551, 163] width 200 height 155
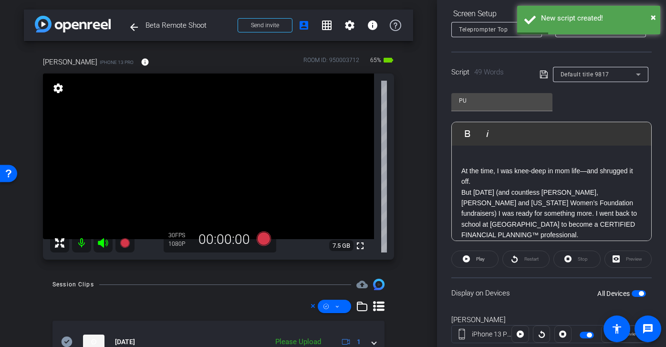
click at [542, 75] on icon at bounding box center [543, 74] width 9 height 11
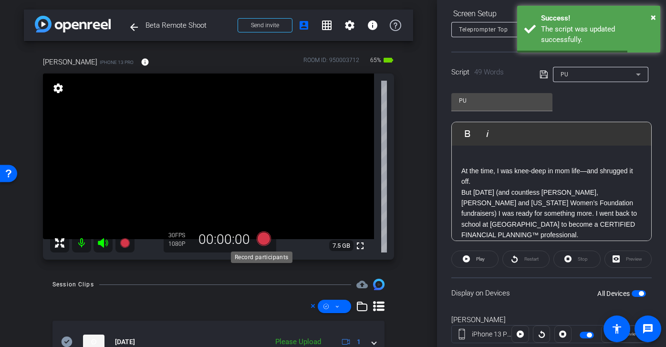
click at [260, 240] on icon at bounding box center [264, 238] width 14 height 14
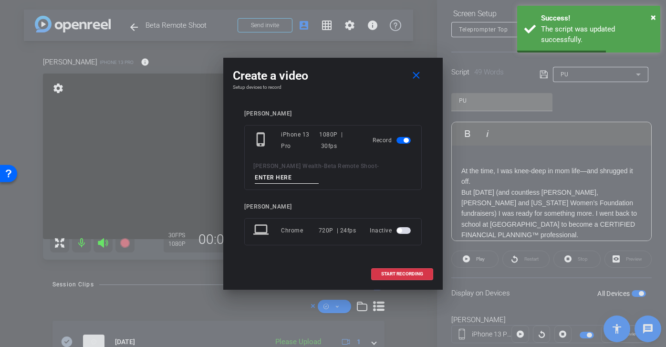
click at [308, 180] on input at bounding box center [287, 178] width 64 height 12
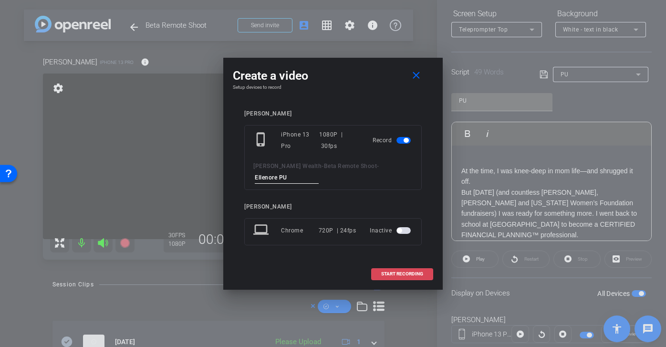
type input "Ellenore PU"
click at [408, 271] on span "START RECORDING" at bounding box center [402, 273] width 42 height 5
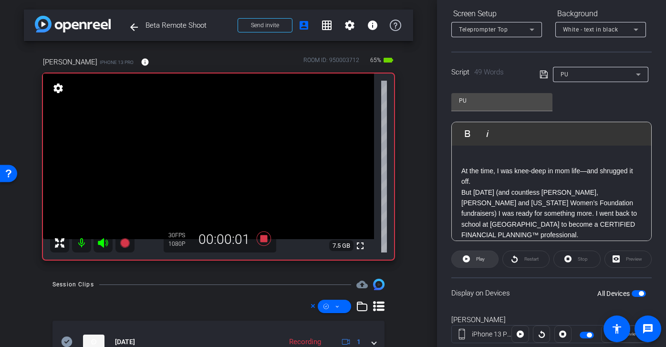
click at [482, 255] on span "Play" at bounding box center [479, 258] width 11 height 13
click at [518, 256] on span at bounding box center [526, 259] width 46 height 23
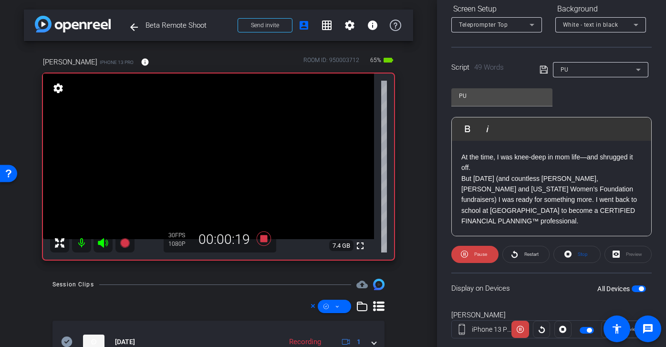
scroll to position [154, 0]
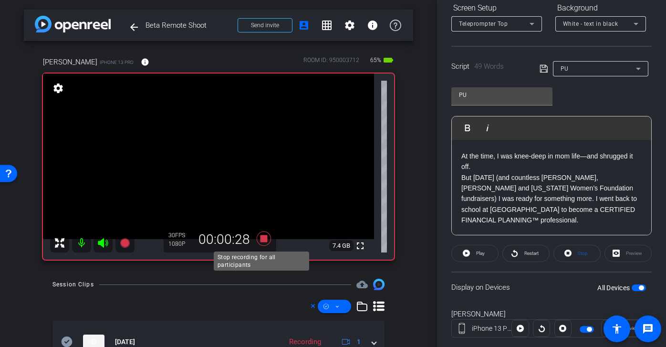
click at [260, 239] on icon at bounding box center [264, 238] width 14 height 14
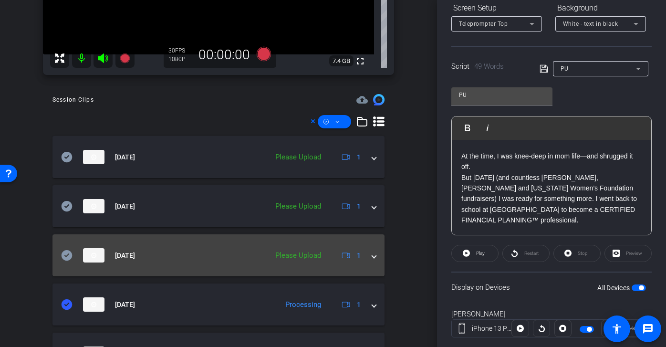
scroll to position [199, 0]
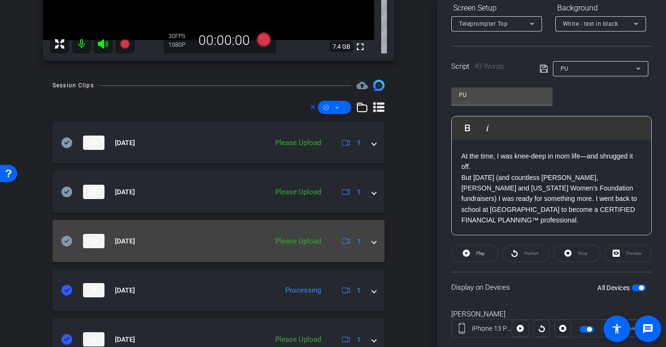
click at [67, 248] on mat-panel-title "Oct 8, 2025" at bounding box center [162, 241] width 202 height 14
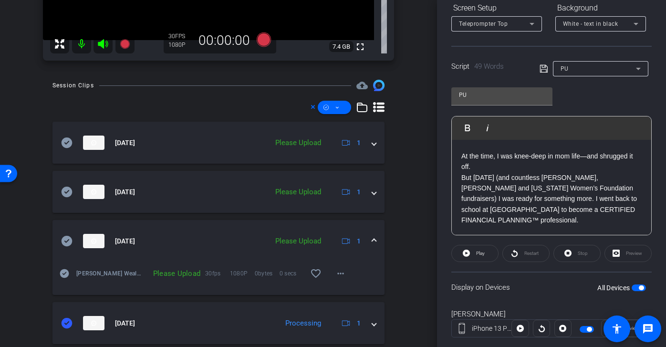
click at [69, 238] on icon at bounding box center [67, 241] width 11 height 10
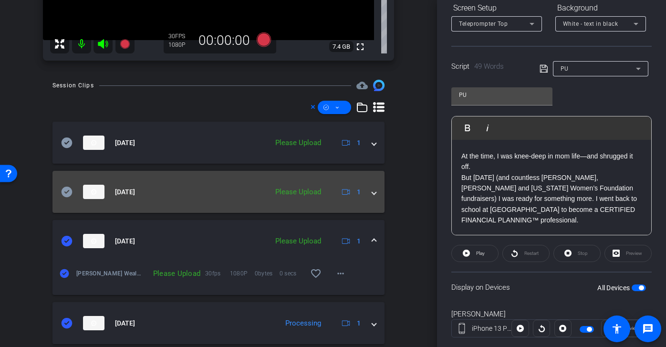
click at [68, 190] on icon at bounding box center [66, 191] width 11 height 11
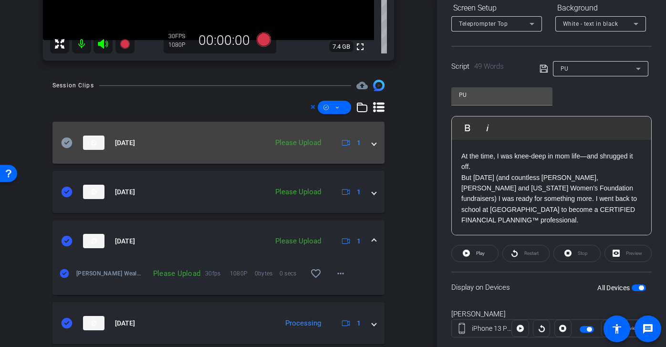
click at [66, 143] on icon at bounding box center [67, 142] width 11 height 10
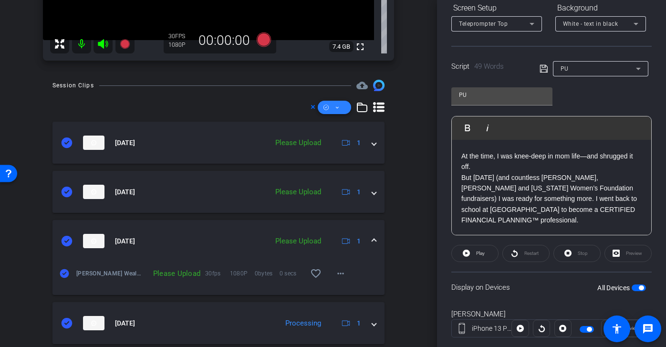
click at [335, 107] on span at bounding box center [334, 107] width 33 height 23
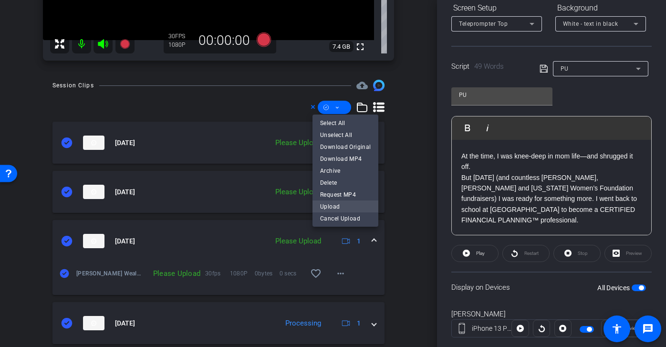
click at [340, 206] on span "Upload" at bounding box center [345, 205] width 51 height 11
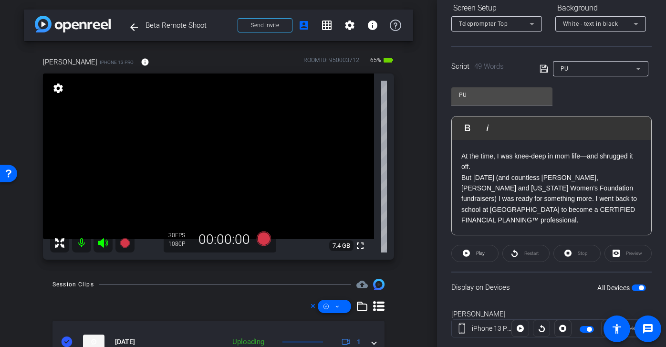
scroll to position [152, 0]
click at [597, 78] on div at bounding box center [600, 83] width 95 height 10
click at [598, 72] on div "PU" at bounding box center [597, 70] width 75 height 12
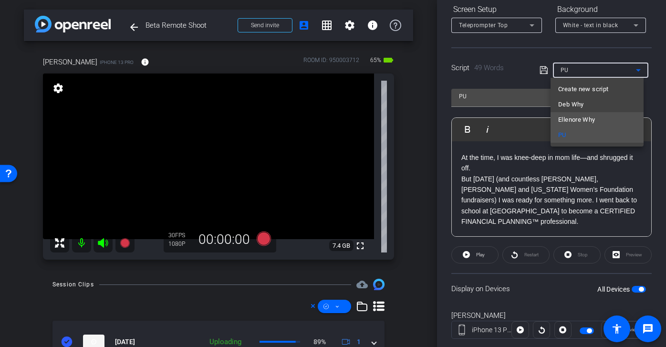
click at [596, 118] on mat-option "Ellenore Why" at bounding box center [596, 119] width 93 height 15
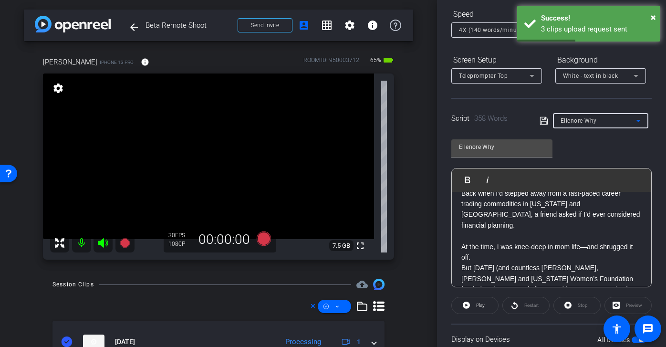
scroll to position [0, 0]
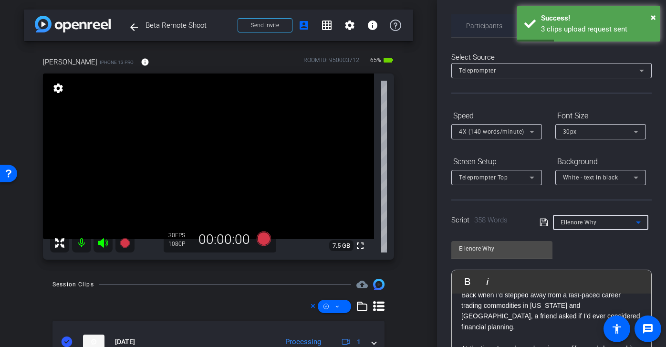
click at [478, 35] on span "Participants" at bounding box center [484, 25] width 36 height 23
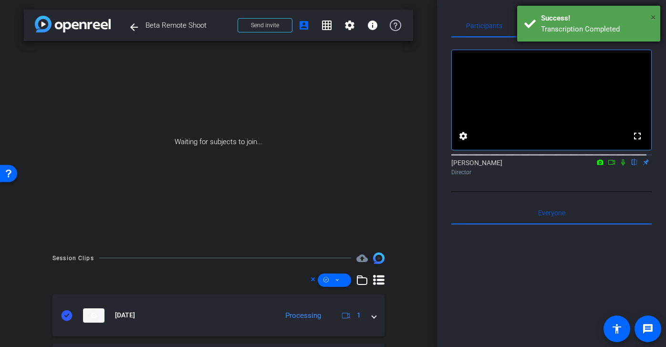
click at [653, 18] on span "×" at bounding box center [653, 16] width 5 height 11
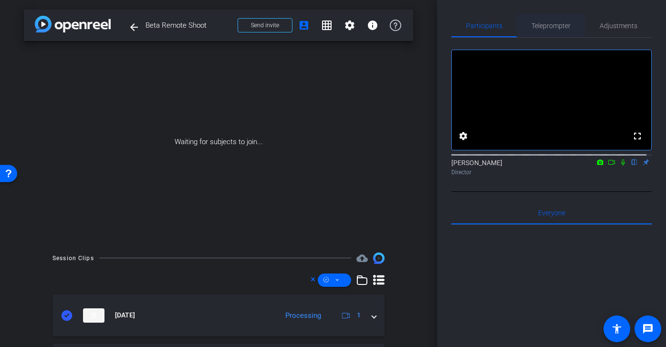
click at [556, 31] on span "Teleprompter" at bounding box center [550, 25] width 39 height 23
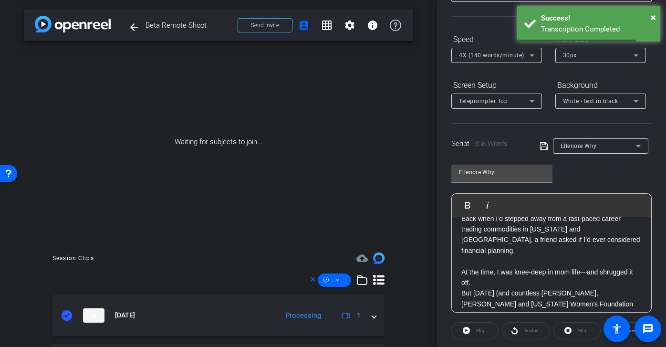
scroll to position [80, 0]
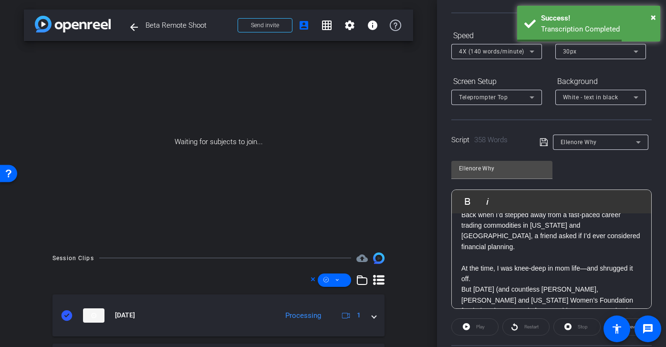
click at [586, 138] on div "Ellenore Why" at bounding box center [597, 142] width 75 height 12
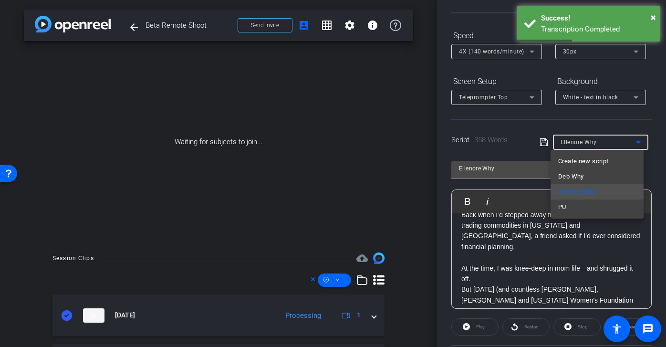
click at [552, 300] on div at bounding box center [333, 173] width 666 height 347
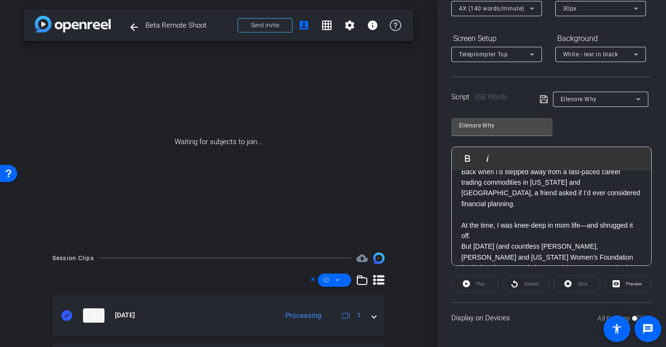
scroll to position [94, 0]
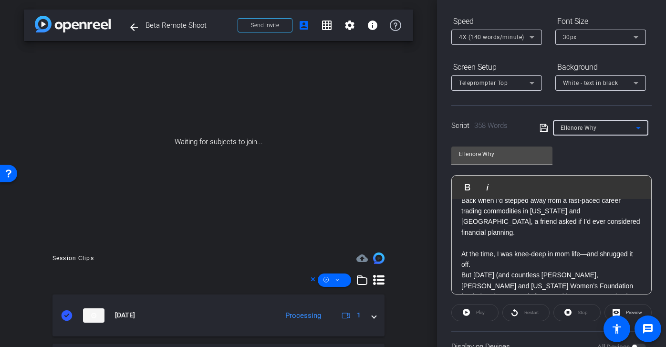
click at [604, 132] on div "Ellenore Why" at bounding box center [597, 128] width 75 height 12
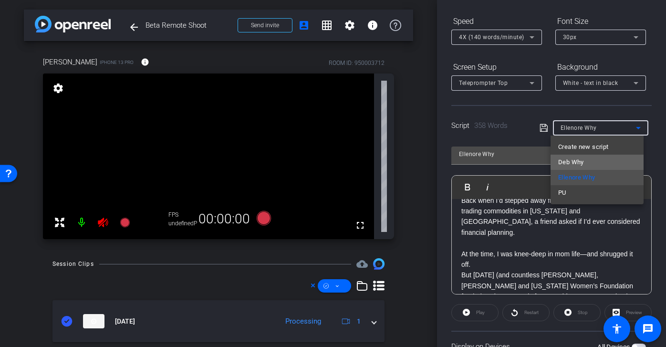
click at [603, 158] on mat-option "Deb Why" at bounding box center [596, 162] width 93 height 15
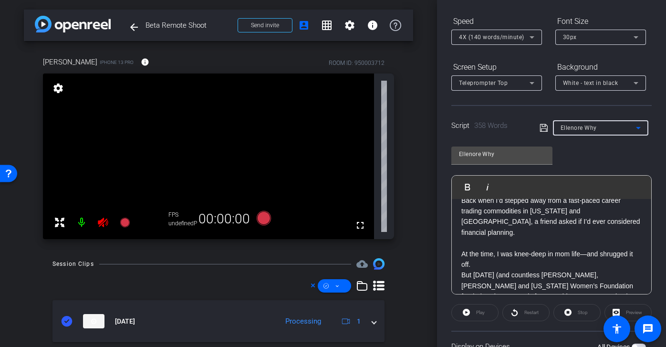
type input "Deb Why"
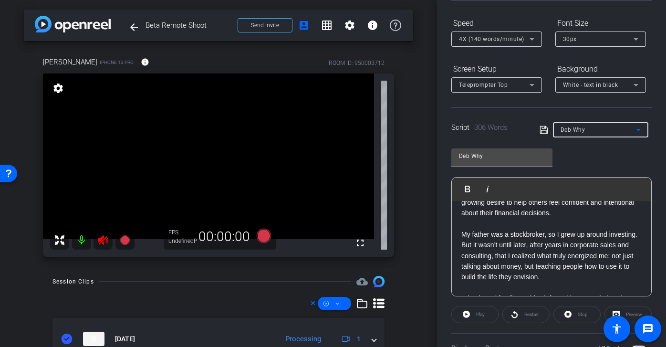
scroll to position [41, 0]
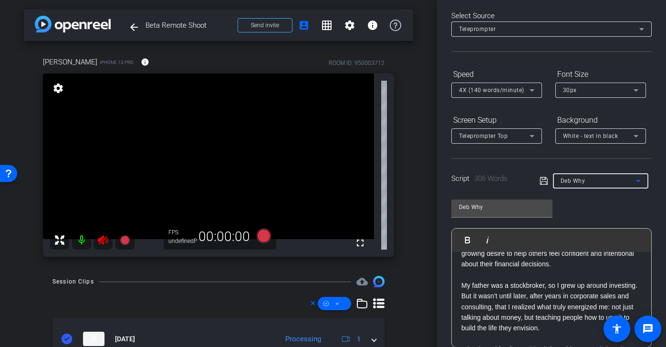
click at [103, 239] on icon at bounding box center [103, 240] width 10 height 10
click at [100, 239] on div at bounding box center [92, 239] width 84 height 19
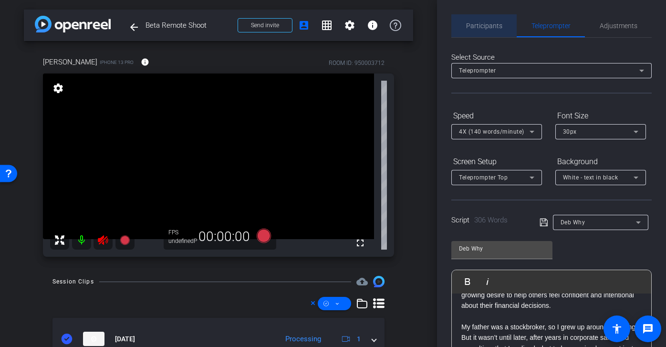
click at [494, 21] on span "Participants" at bounding box center [484, 25] width 36 height 23
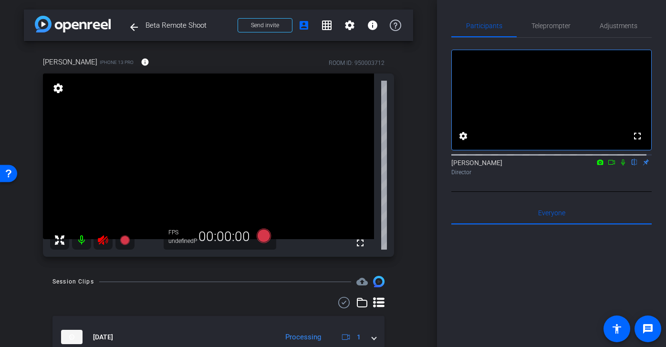
click at [104, 239] on icon at bounding box center [103, 240] width 10 height 10
click at [610, 31] on span "Adjustments" at bounding box center [619, 25] width 38 height 23
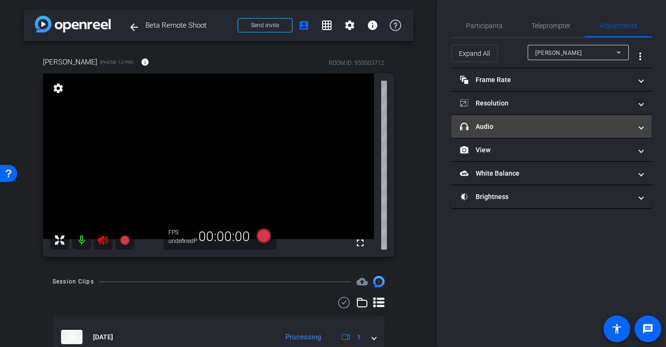
click at [534, 123] on mat-panel-title "headphone icon Audio" at bounding box center [546, 127] width 172 height 10
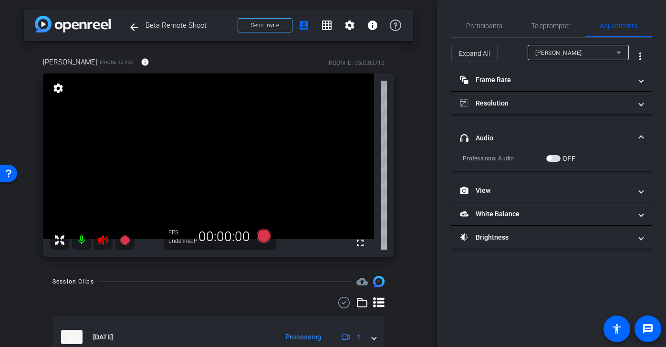
click at [556, 159] on span "button" at bounding box center [553, 158] width 14 height 7
click at [556, 159] on span "button" at bounding box center [555, 158] width 5 height 5
click at [556, 122] on mat-accordion "Frame Rate Frame Rate navigate_before 24 25 30 navigate_next Resolution navigat…" at bounding box center [551, 158] width 200 height 181
click at [552, 38] on div "Expand All Deborah more_vert" at bounding box center [551, 53] width 200 height 31
click at [549, 23] on span "Teleprompter" at bounding box center [550, 25] width 39 height 7
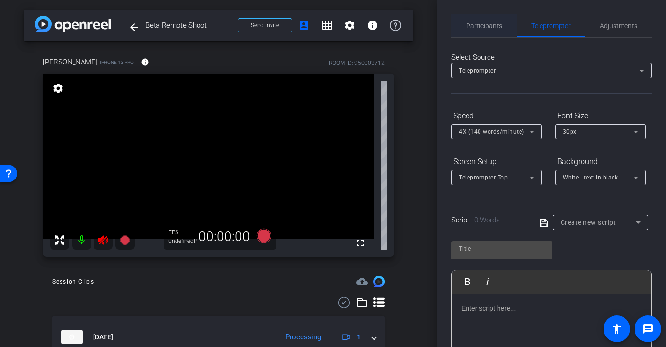
click at [491, 32] on span "Participants" at bounding box center [484, 25] width 36 height 23
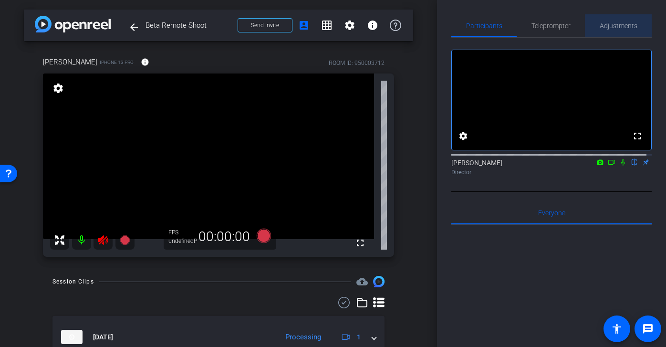
click at [619, 31] on span "Adjustments" at bounding box center [619, 25] width 38 height 23
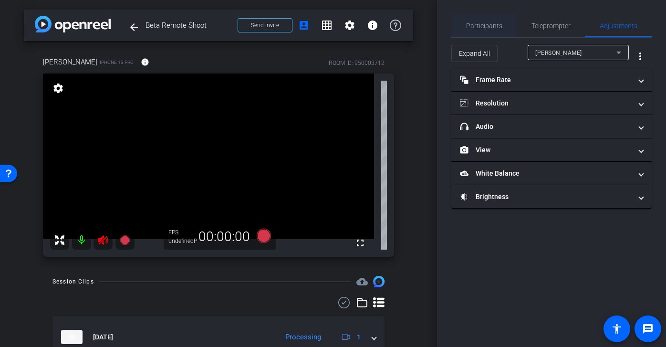
click at [487, 29] on span "Participants" at bounding box center [484, 25] width 36 height 7
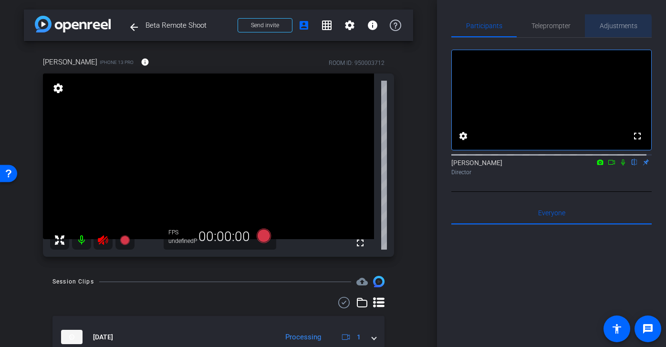
click at [614, 33] on span "Adjustments" at bounding box center [619, 25] width 38 height 23
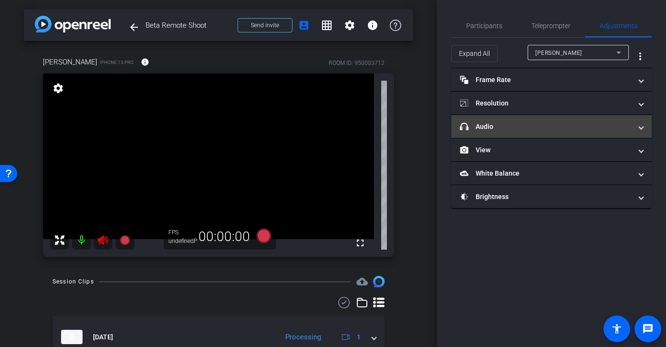
click at [508, 122] on mat-panel-title "headphone icon Audio" at bounding box center [546, 127] width 172 height 10
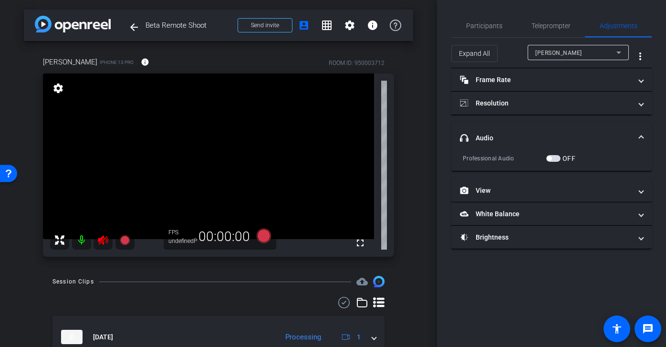
click at [514, 135] on mat-panel-title "headphone icon Audio" at bounding box center [546, 138] width 172 height 10
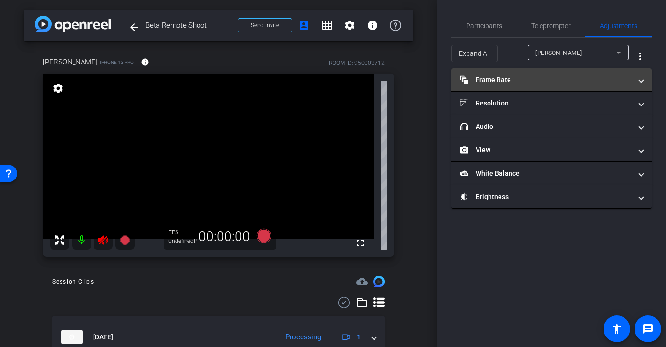
click at [510, 85] on mat-expansion-panel-header "Frame Rate Frame Rate" at bounding box center [551, 79] width 200 height 23
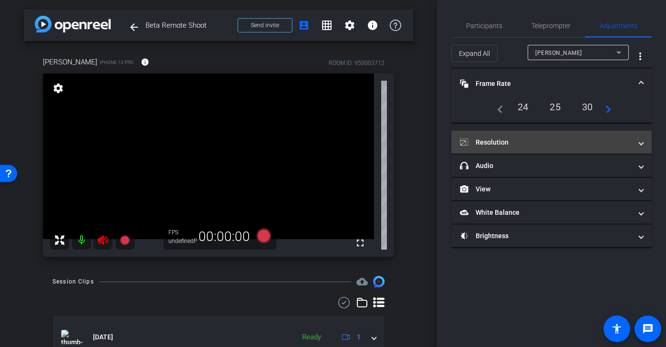
click at [510, 142] on mat-panel-title "Resolution" at bounding box center [546, 142] width 172 height 10
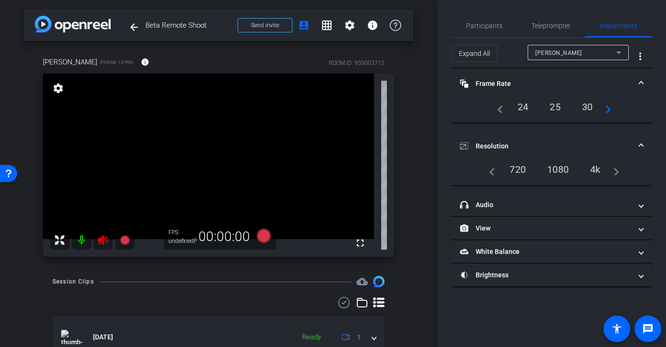
click at [546, 88] on mat-panel-title "Frame Rate Frame Rate" at bounding box center [546, 84] width 172 height 10
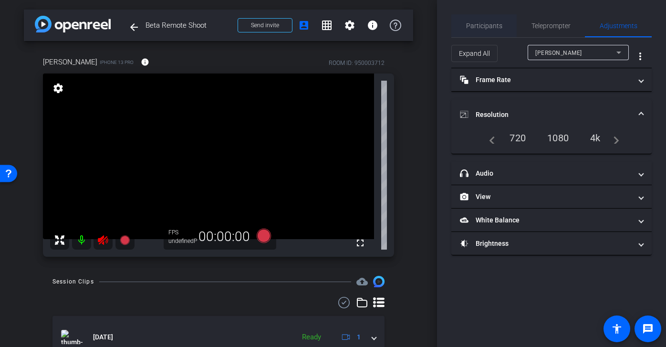
click at [481, 20] on span "Participants" at bounding box center [484, 25] width 36 height 23
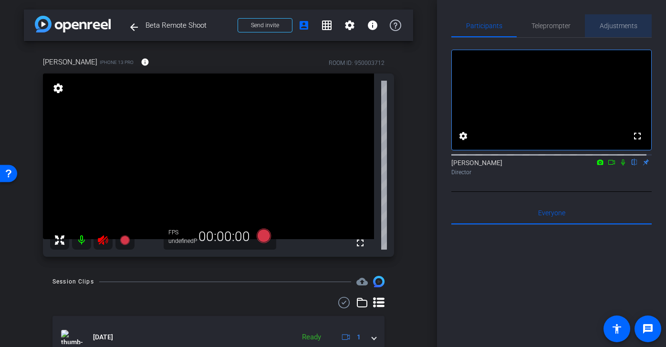
click at [621, 28] on span "Adjustments" at bounding box center [619, 25] width 38 height 7
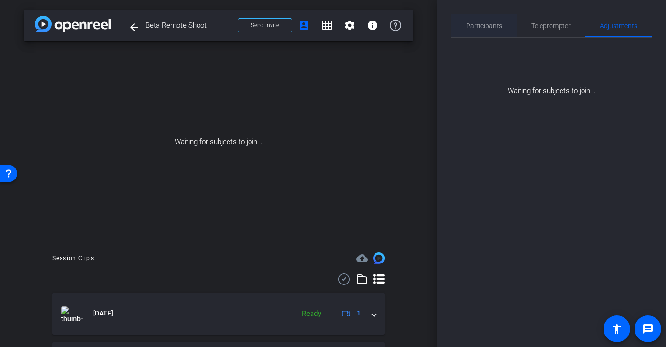
click at [490, 27] on span "Participants" at bounding box center [484, 25] width 36 height 7
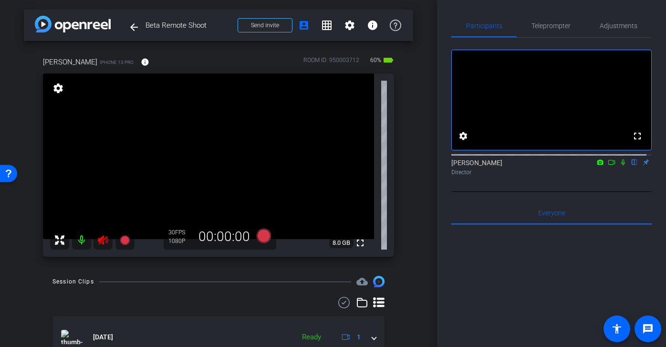
click at [102, 237] on icon at bounding box center [103, 240] width 10 height 10
click at [624, 21] on span "Adjustments" at bounding box center [619, 25] width 38 height 23
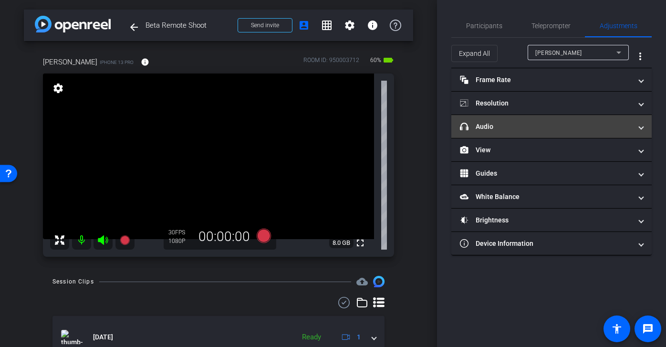
click at [556, 127] on mat-panel-title "headphone icon Audio" at bounding box center [546, 127] width 172 height 10
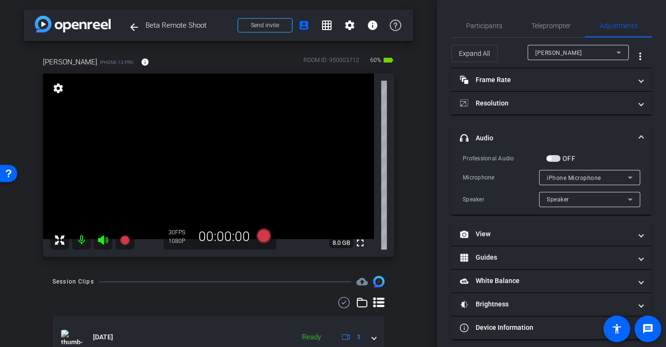
click at [572, 125] on mat-expansion-panel-header "headphone icon Audio" at bounding box center [551, 138] width 200 height 31
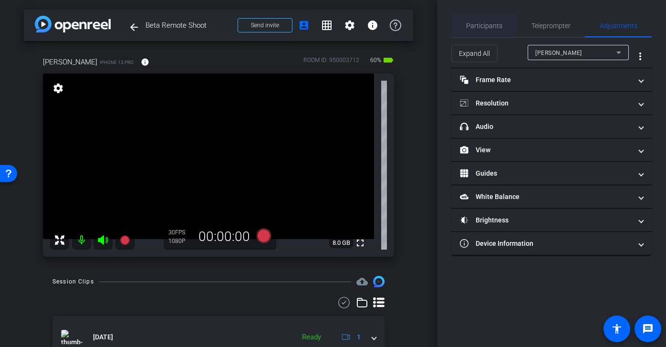
click at [494, 20] on span "Participants" at bounding box center [484, 25] width 36 height 23
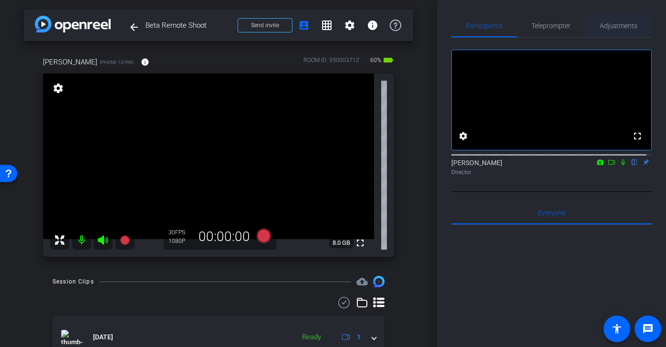
click at [614, 26] on span "Adjustments" at bounding box center [619, 25] width 38 height 7
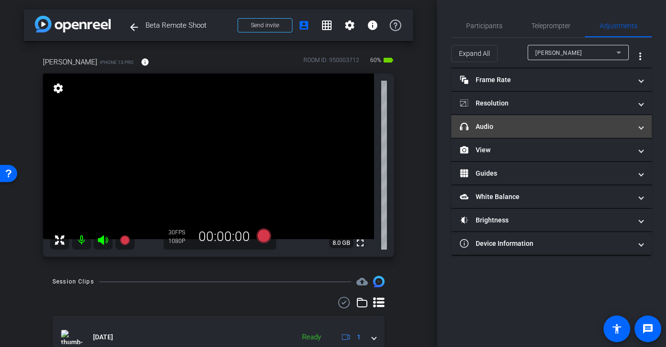
click at [525, 126] on mat-panel-title "headphone icon Audio" at bounding box center [546, 127] width 172 height 10
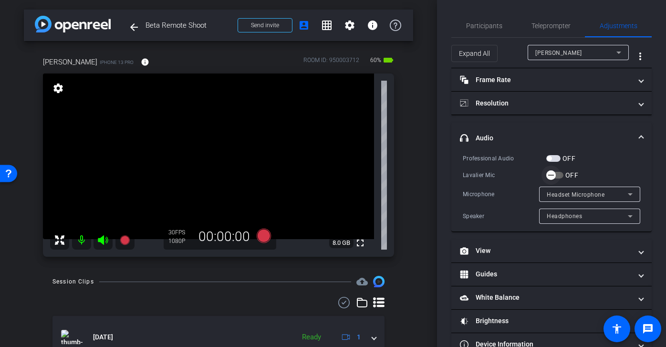
click at [562, 175] on span "button" at bounding box center [554, 175] width 17 height 7
click at [487, 18] on span "Participants" at bounding box center [484, 25] width 36 height 23
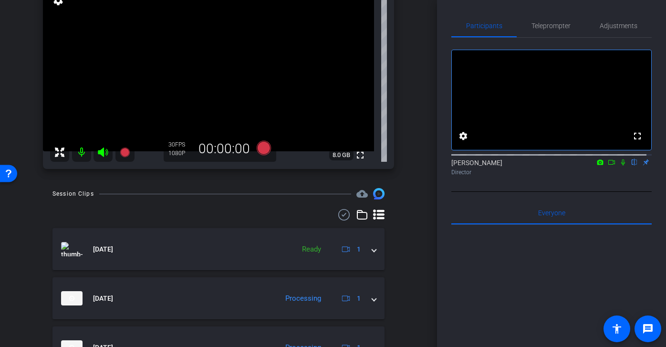
scroll to position [65, 0]
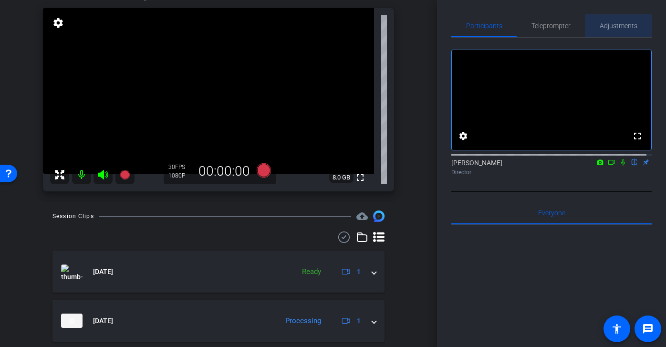
click at [618, 24] on span "Adjustments" at bounding box center [619, 25] width 38 height 7
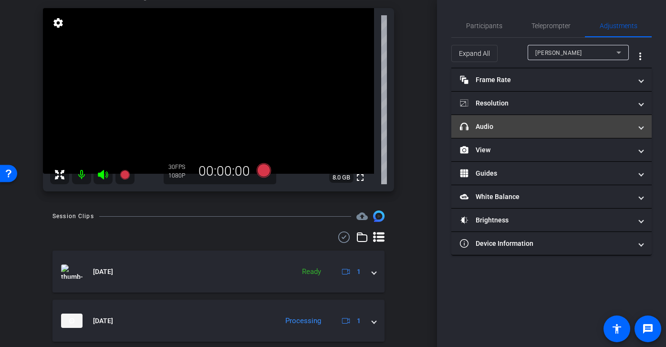
click at [546, 116] on mat-expansion-panel-header "headphone icon Audio" at bounding box center [551, 126] width 200 height 23
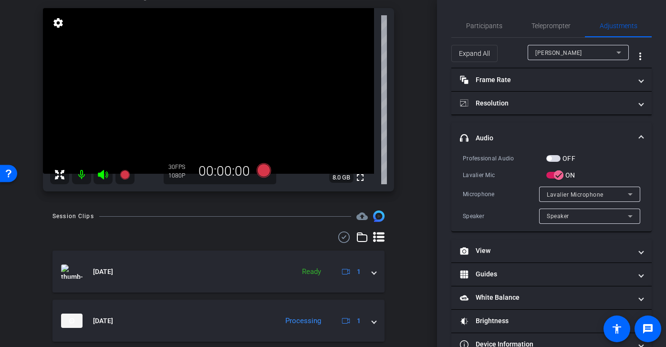
click at [553, 142] on mat-panel-title "headphone icon Audio" at bounding box center [546, 138] width 172 height 10
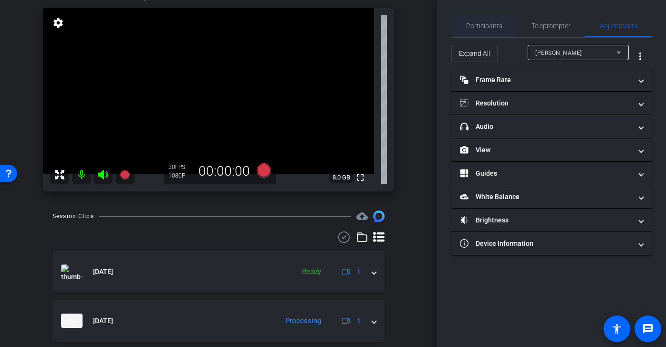
click at [487, 22] on span "Participants" at bounding box center [484, 25] width 36 height 7
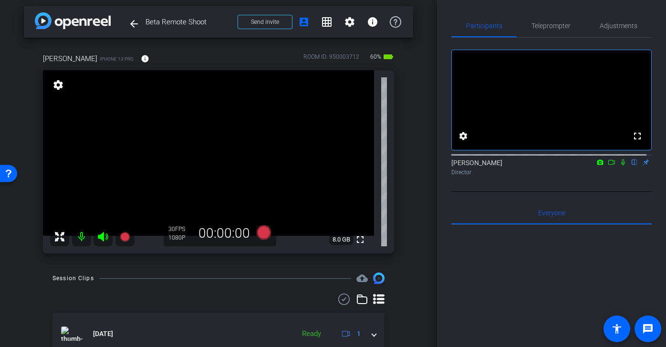
scroll to position [0, 0]
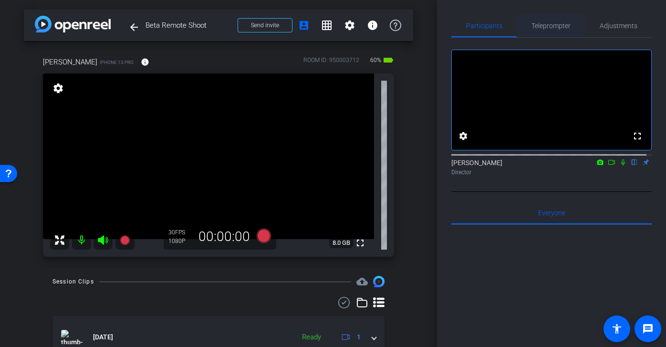
click at [551, 28] on span "Teleprompter" at bounding box center [550, 25] width 39 height 7
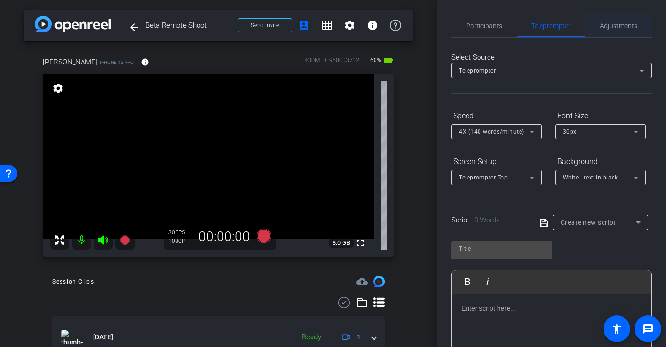
click at [632, 25] on span "Adjustments" at bounding box center [619, 25] width 38 height 7
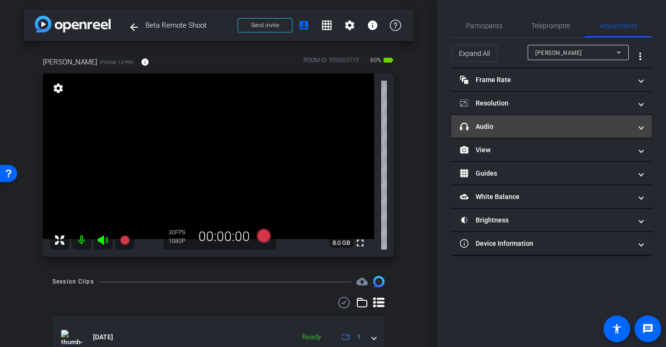
click at [551, 131] on mat-panel-title "headphone icon Audio" at bounding box center [546, 127] width 172 height 10
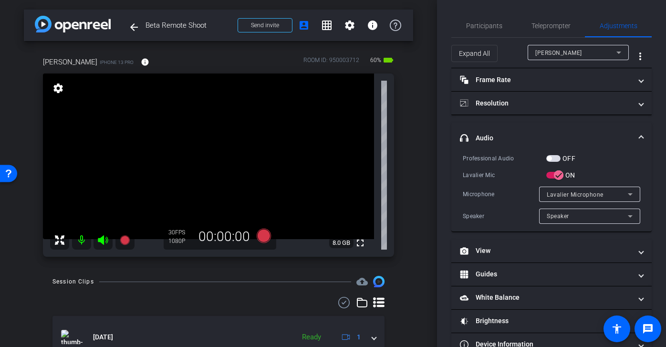
click at [609, 138] on mat-panel-title "headphone icon Audio" at bounding box center [546, 138] width 172 height 10
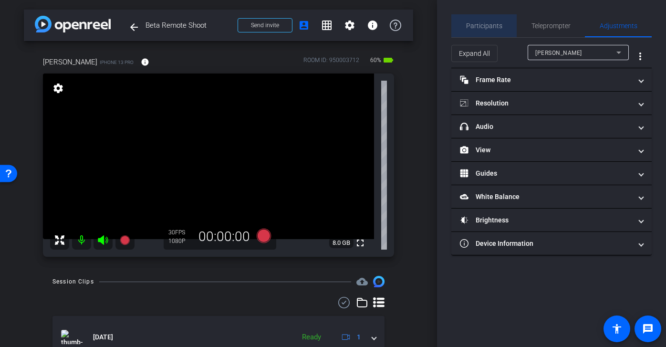
click at [498, 19] on span "Participants" at bounding box center [484, 25] width 36 height 23
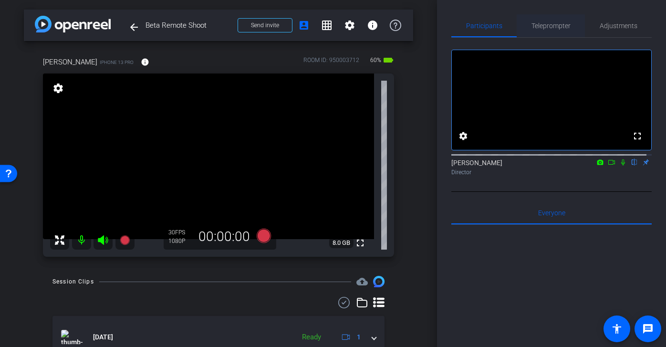
click at [550, 28] on span "Teleprompter" at bounding box center [550, 25] width 39 height 7
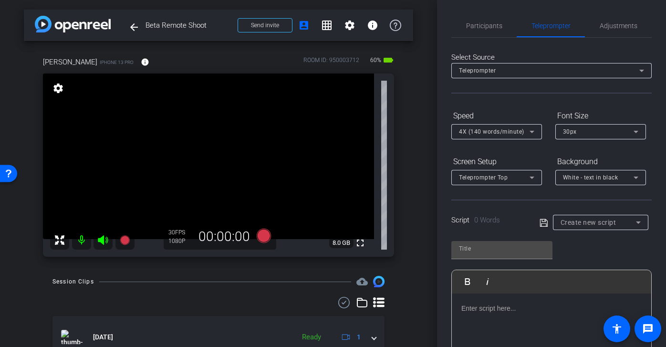
scroll to position [3, 0]
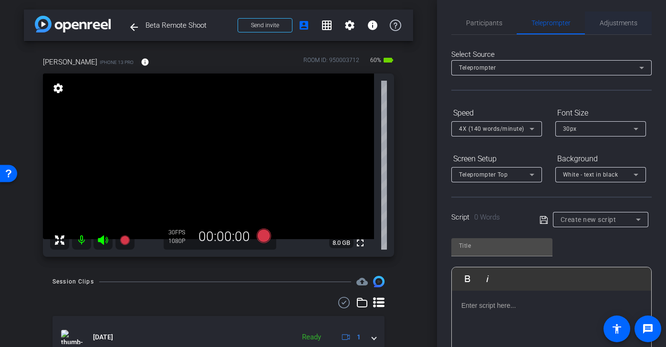
click at [629, 20] on span "Adjustments" at bounding box center [619, 23] width 38 height 7
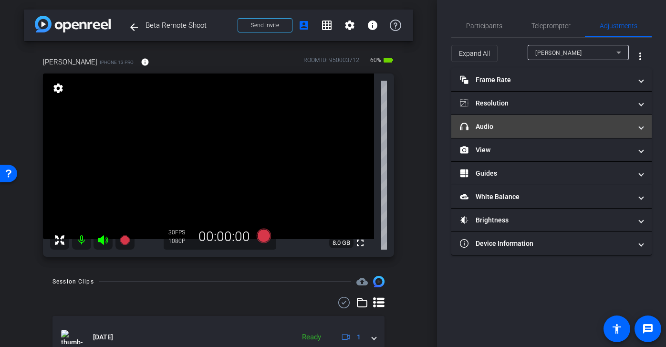
click at [567, 130] on mat-panel-title "headphone icon Audio" at bounding box center [546, 127] width 172 height 10
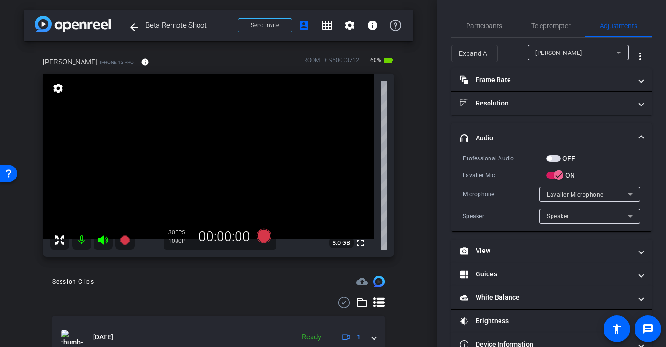
click at [599, 127] on mat-expansion-panel-header "headphone icon Audio" at bounding box center [551, 138] width 200 height 31
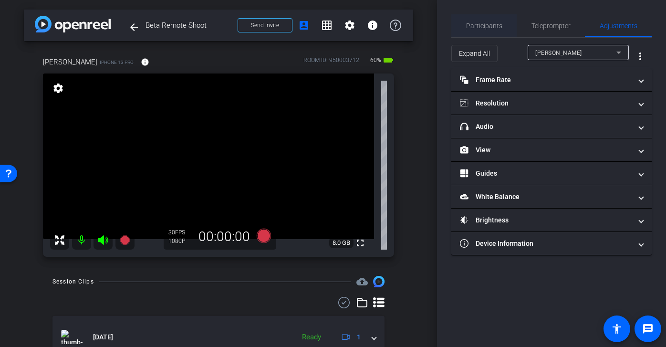
click at [495, 25] on span "Participants" at bounding box center [484, 25] width 36 height 7
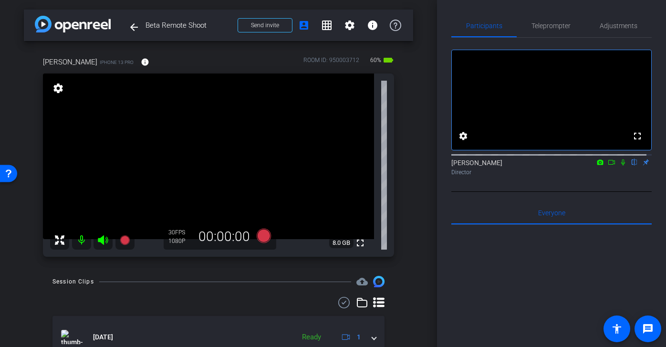
click at [418, 249] on div "arrow_back Beta Remote Shoot Back to project Send invite account_box grid_on se…" at bounding box center [218, 173] width 437 height 347
click at [546, 26] on span "Teleprompter" at bounding box center [550, 25] width 39 height 7
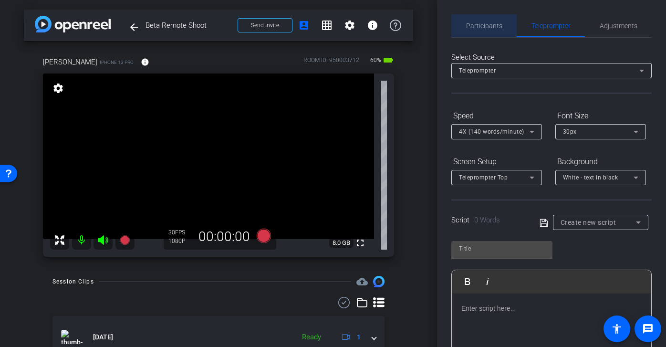
click at [488, 26] on span "Participants" at bounding box center [484, 25] width 36 height 7
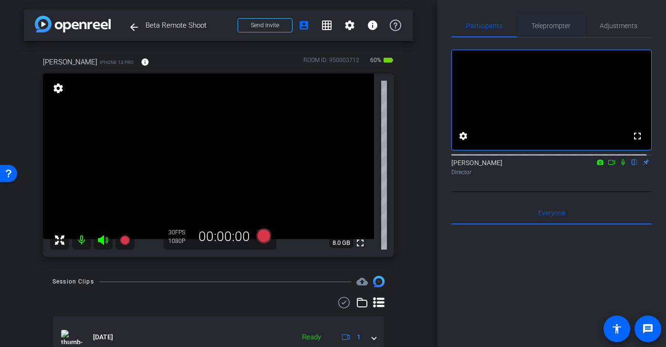
click at [556, 17] on span "Teleprompter" at bounding box center [550, 25] width 39 height 23
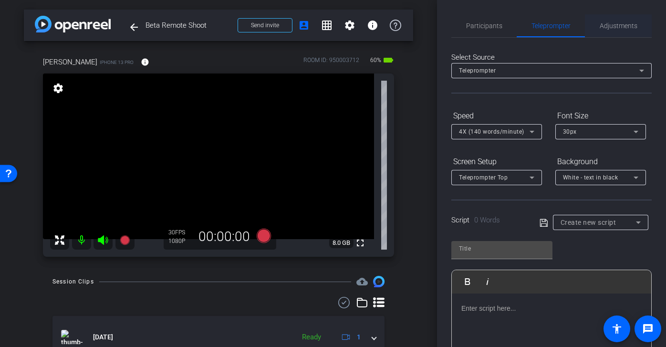
click at [610, 26] on span "Adjustments" at bounding box center [619, 25] width 38 height 7
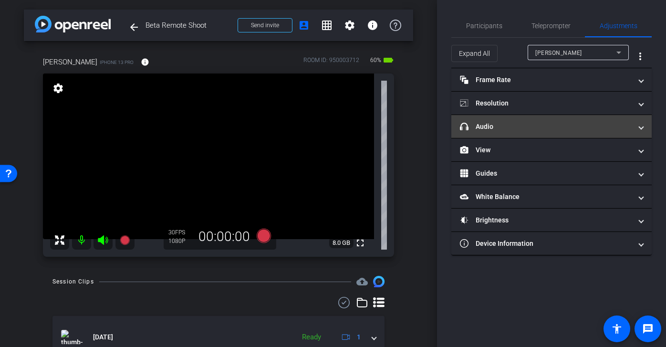
click at [548, 127] on mat-panel-title "headphone icon Audio" at bounding box center [546, 127] width 172 height 10
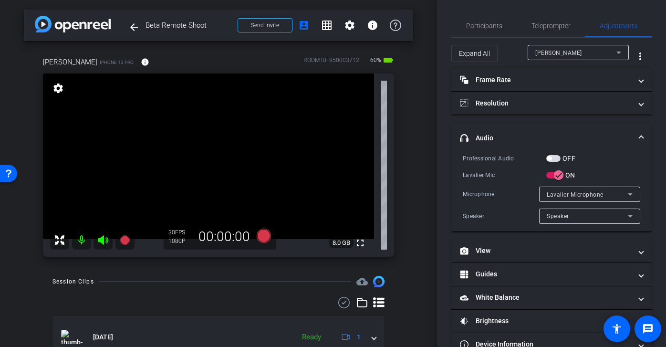
click at [562, 142] on mat-panel-title "headphone icon Audio" at bounding box center [546, 138] width 172 height 10
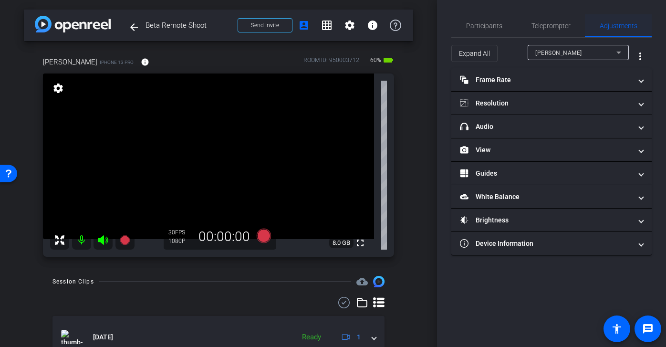
click at [601, 17] on span "Adjustments" at bounding box center [619, 25] width 38 height 23
click at [548, 23] on span "Teleprompter" at bounding box center [550, 25] width 39 height 7
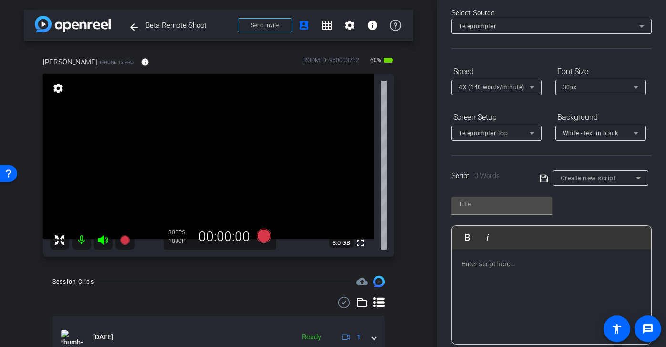
scroll to position [52, 0]
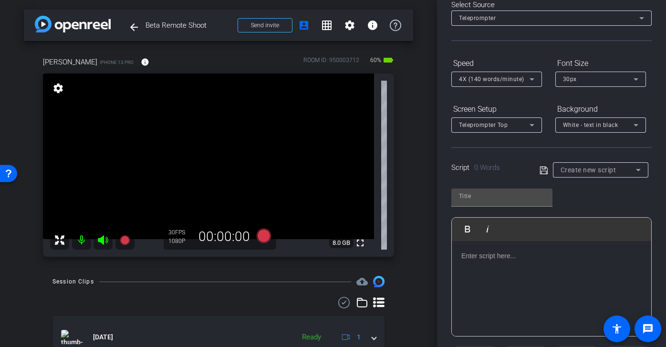
click at [603, 166] on span "Create new script" at bounding box center [588, 170] width 56 height 8
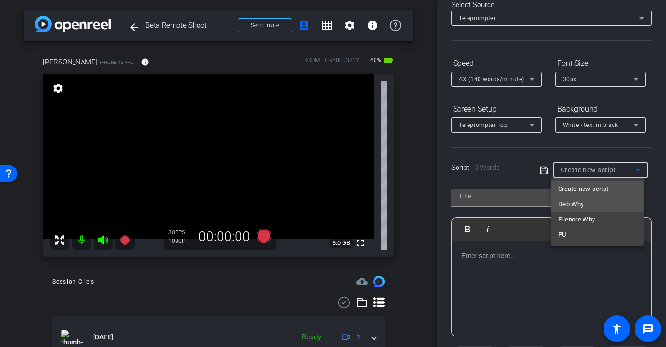
click at [601, 206] on mat-option "Deb Why" at bounding box center [596, 204] width 93 height 15
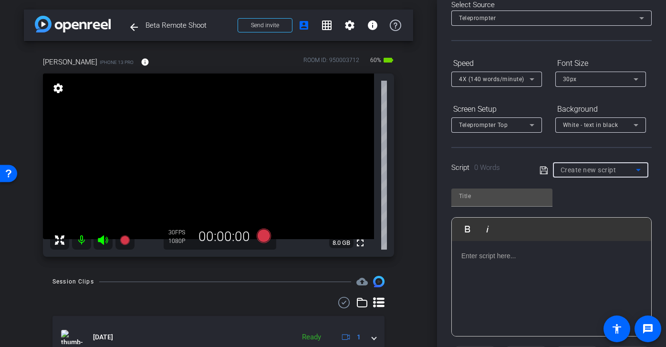
type input "Deb Why"
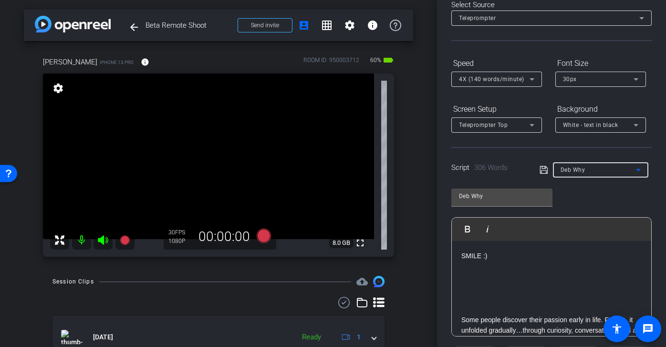
scroll to position [174, 0]
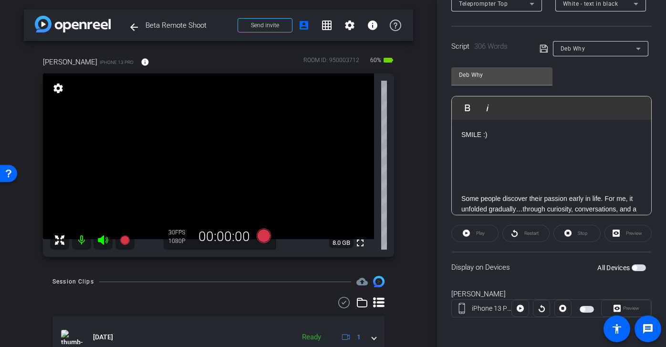
click at [584, 311] on span "button" at bounding box center [587, 309] width 14 height 7
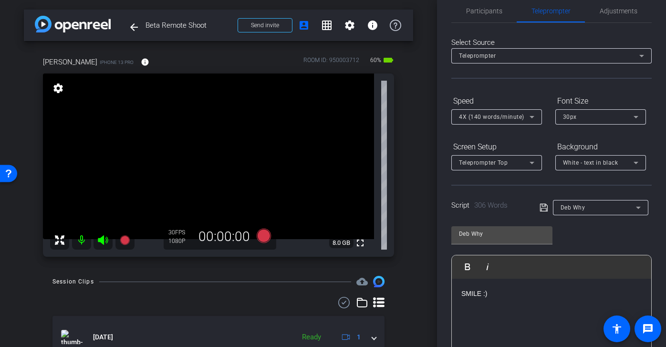
scroll to position [0, 0]
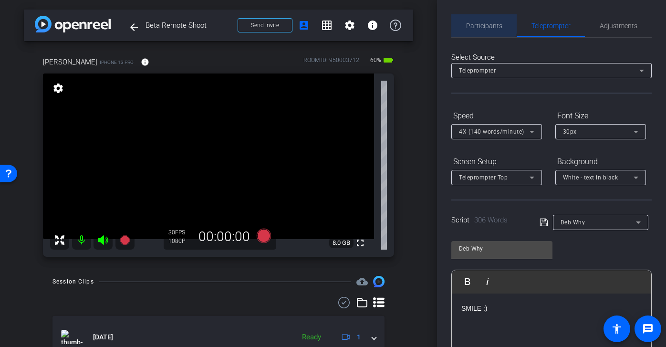
click at [483, 23] on span "Participants" at bounding box center [484, 25] width 36 height 7
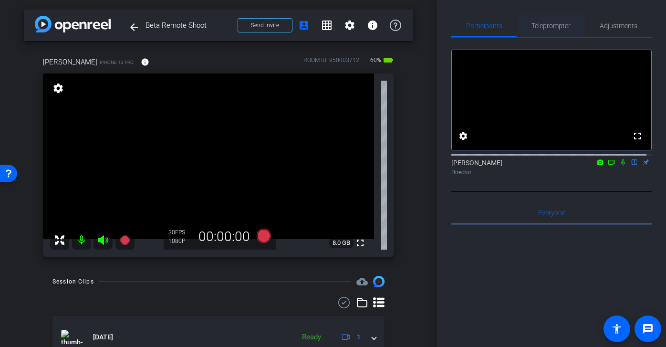
click at [553, 23] on span "Teleprompter" at bounding box center [550, 25] width 39 height 7
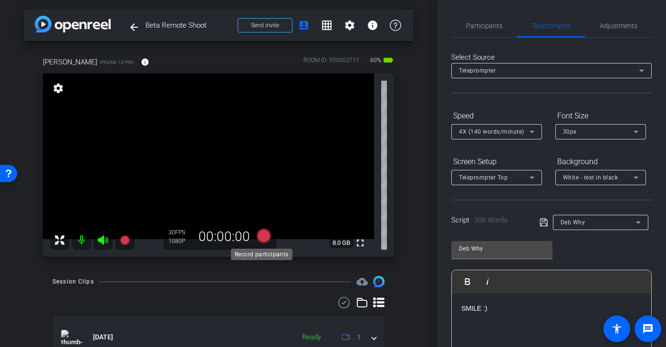
click at [258, 236] on icon at bounding box center [264, 235] width 14 height 14
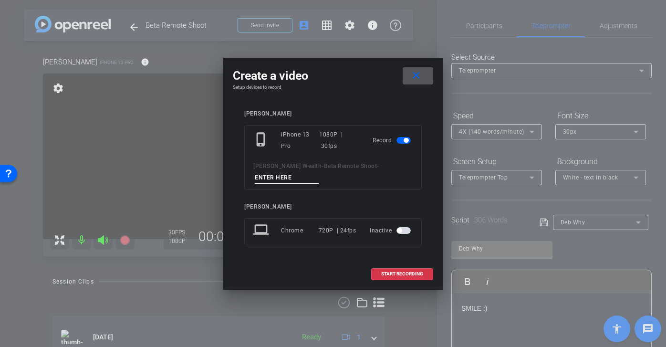
click at [288, 174] on input at bounding box center [287, 178] width 64 height 12
type input "Deb tk 1"
click at [415, 274] on span "START RECORDING" at bounding box center [402, 273] width 42 height 5
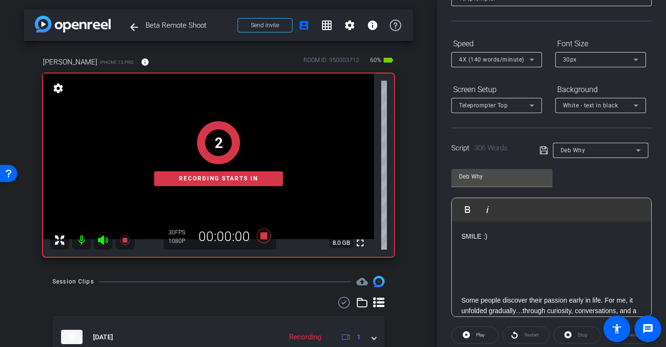
scroll to position [175, 0]
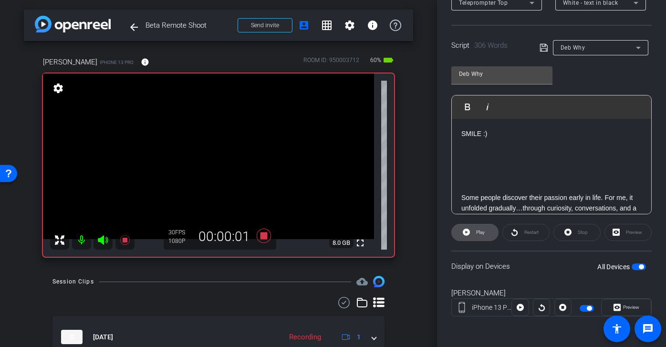
click at [479, 233] on span "Play" at bounding box center [480, 231] width 9 height 5
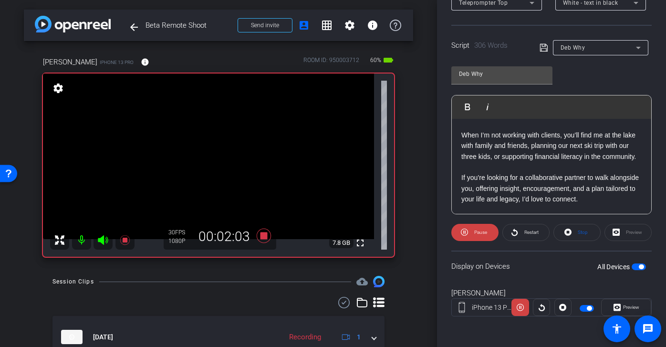
scroll to position [458, 0]
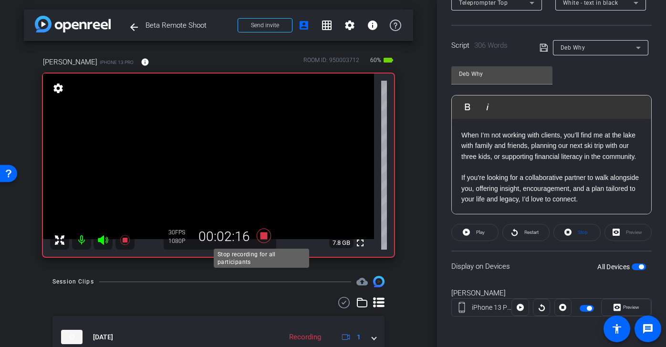
click at [263, 235] on icon at bounding box center [264, 235] width 14 height 14
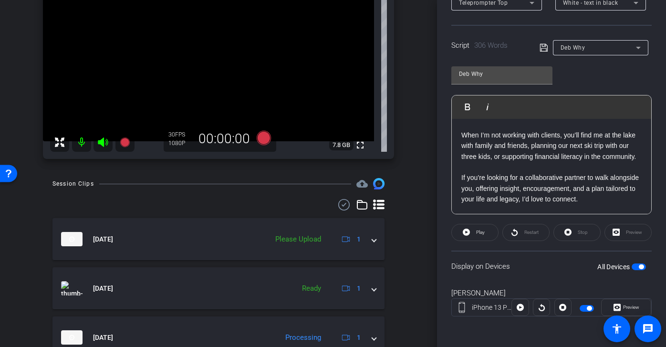
scroll to position [122, 0]
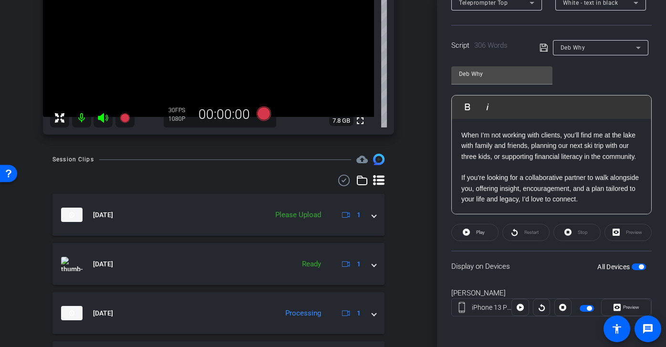
click at [337, 182] on icon at bounding box center [344, 180] width 14 height 11
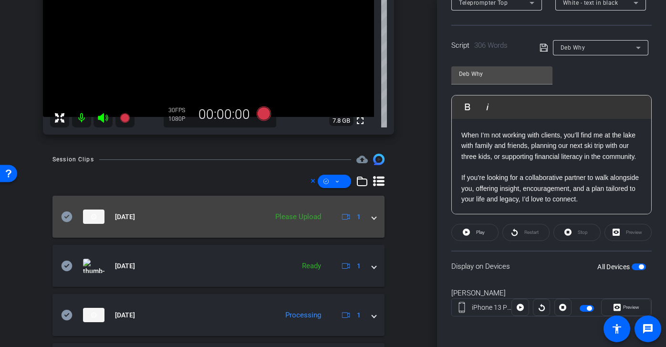
click at [65, 220] on icon at bounding box center [67, 216] width 11 height 10
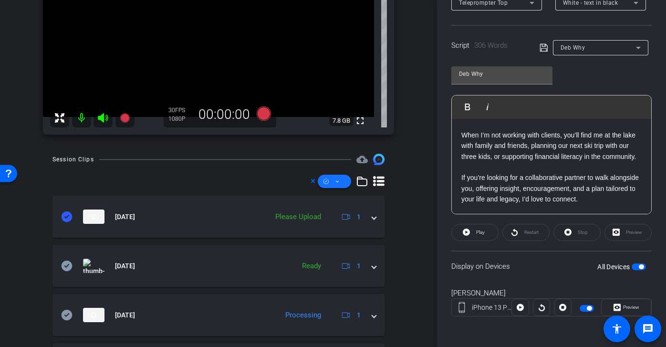
click at [327, 176] on span at bounding box center [334, 181] width 33 height 23
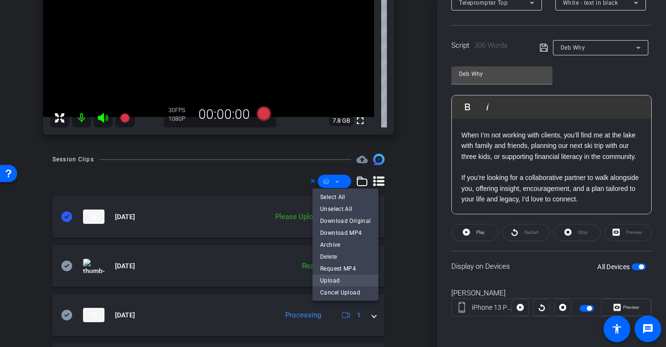
click at [342, 281] on span "Upload" at bounding box center [345, 279] width 51 height 11
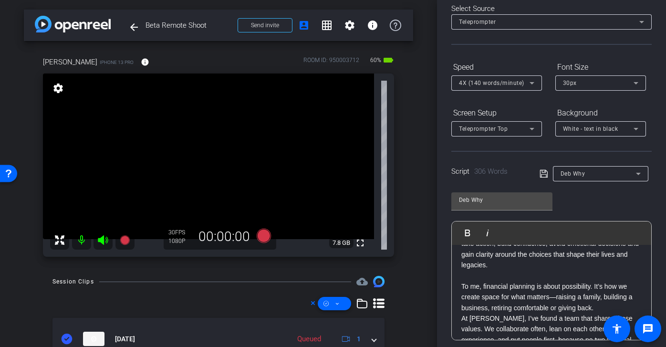
scroll to position [0, 0]
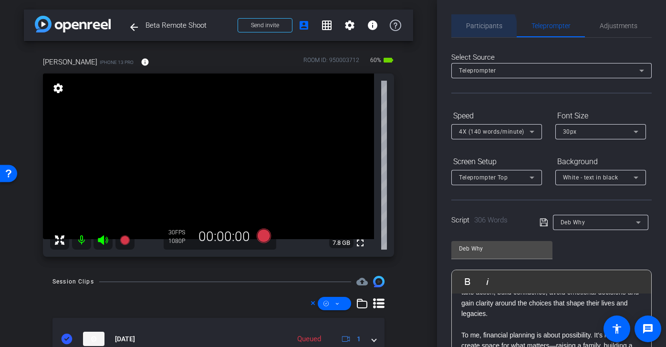
click at [477, 30] on span "Participants" at bounding box center [484, 25] width 36 height 23
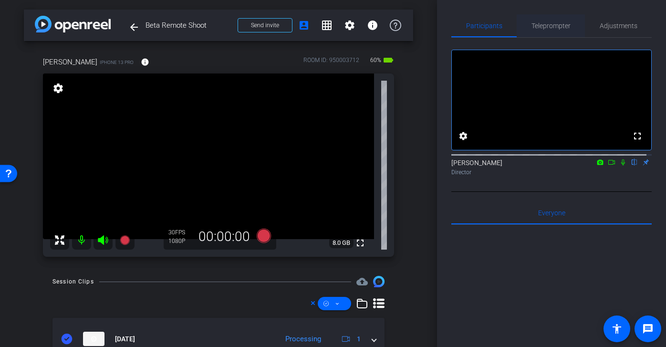
click at [555, 27] on span "Teleprompter" at bounding box center [550, 25] width 39 height 7
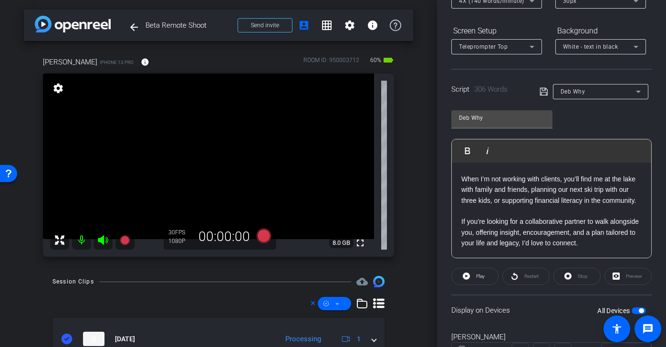
scroll to position [175, 0]
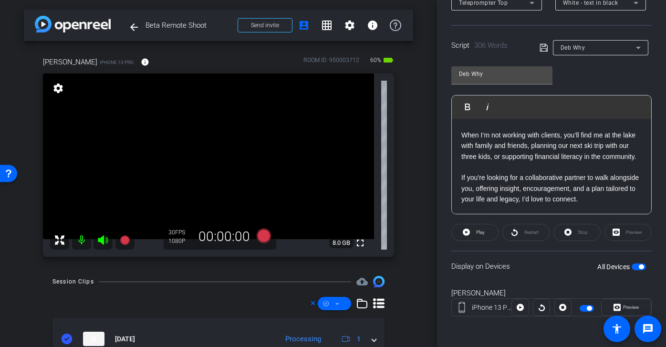
click at [554, 144] on p "When I’m not working with clients, you’ll find me at the lake with family and f…" at bounding box center [551, 146] width 180 height 32
drag, startPoint x: 558, startPoint y: 145, endPoint x: 527, endPoint y: 144, distance: 31.5
click at [527, 144] on p "When I’m not working with clients, you’ll find me at the lake with family and f…" at bounding box center [551, 146] width 180 height 32
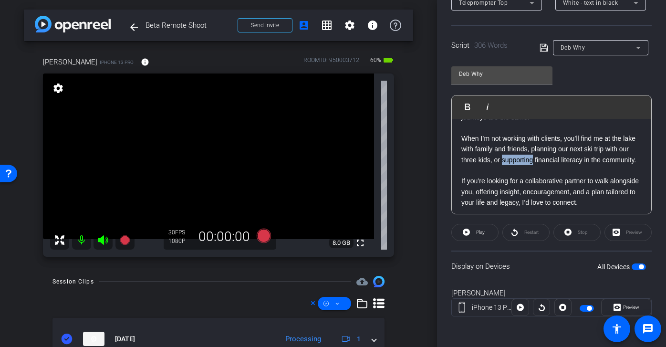
scroll to position [444, 0]
click at [549, 165] on p "When I’m not working with clients, you’ll find me at the lake with family and f…" at bounding box center [551, 149] width 180 height 32
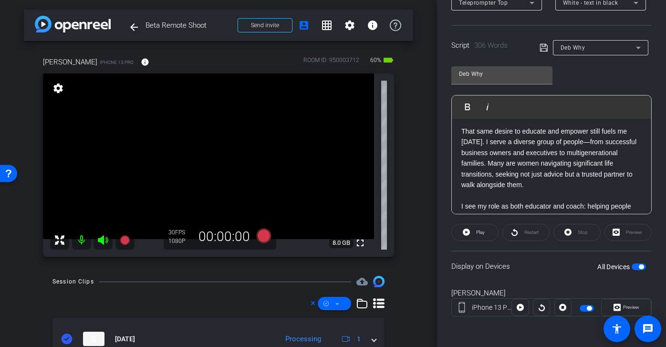
scroll to position [238, 0]
click at [536, 174] on p "That same desire to educate and empower still fuels me today. I serve a diverse…" at bounding box center [551, 157] width 180 height 64
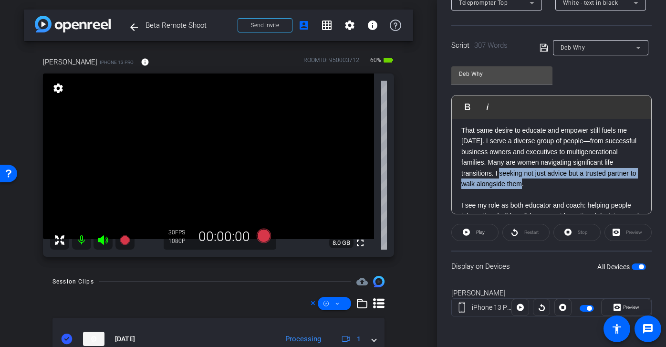
drag, startPoint x: 583, startPoint y: 186, endPoint x: 543, endPoint y: 173, distance: 42.2
click at [543, 173] on p "That same desire to educate and empower still fuels me today. I serve a diverse…" at bounding box center [551, 157] width 180 height 64
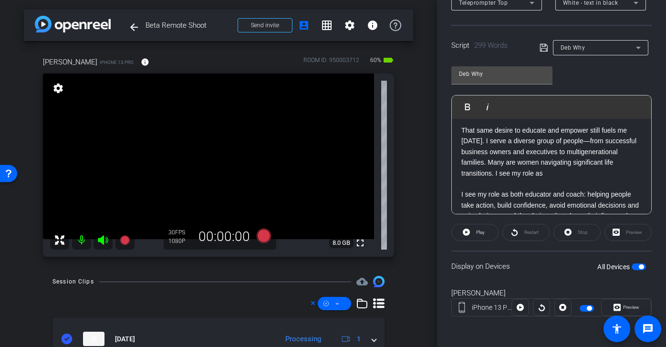
click at [600, 174] on p "That same desire to educate and empower still fuels me today. I serve a diverse…" at bounding box center [551, 151] width 180 height 53
click at [540, 46] on icon at bounding box center [543, 48] width 8 height 8
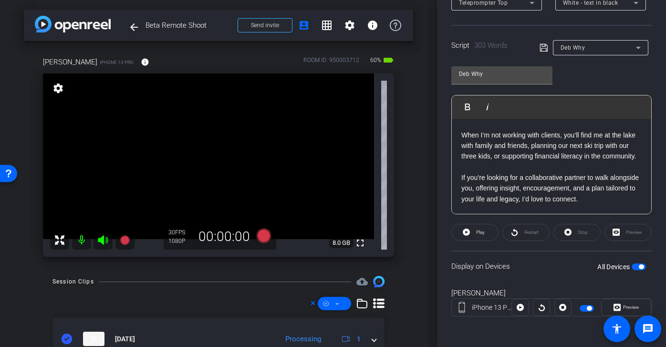
scroll to position [458, 0]
click at [558, 147] on p "When I’m not working with clients, you’ll find me at the lake with family and f…" at bounding box center [551, 146] width 180 height 32
click at [539, 49] on icon at bounding box center [543, 48] width 8 height 8
click at [563, 179] on p "If you’re looking for a collaborative partner to walk alongside you, offering i…" at bounding box center [551, 188] width 180 height 32
click at [541, 44] on icon at bounding box center [543, 48] width 8 height 8
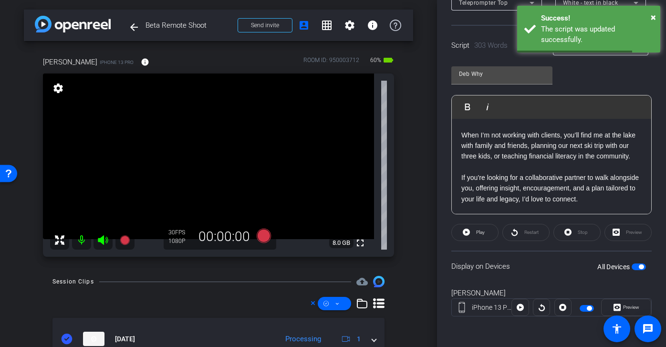
click at [563, 192] on p "If you’re looking for a collaborative partner to walk alongside you, offering i…" at bounding box center [551, 188] width 180 height 32
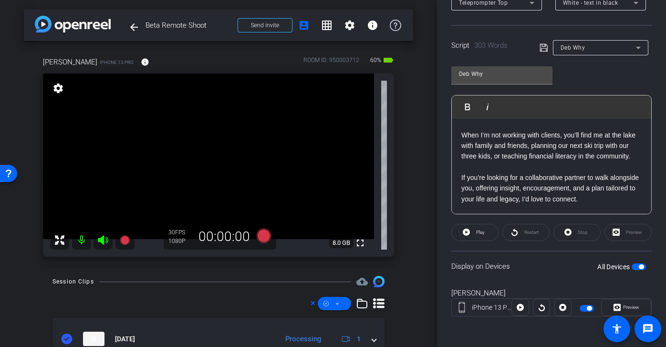
click at [542, 51] on icon at bounding box center [543, 47] width 9 height 11
click at [261, 235] on icon at bounding box center [264, 235] width 14 height 14
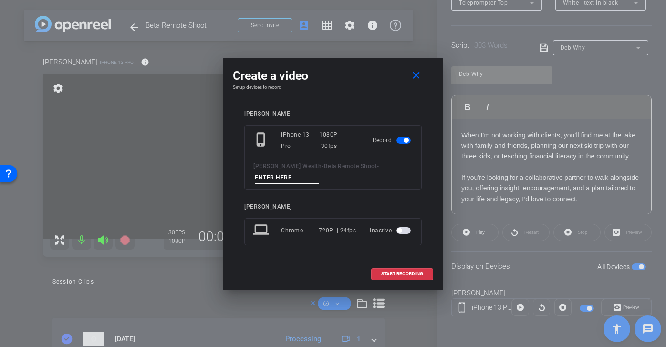
click at [305, 176] on input at bounding box center [287, 178] width 64 height 12
paste input "At the time, I was knee-deep in mom life—and shrugged it off. But 15 years late…"
type input "At the time, I was knee-deep in mom life—and shrugged it off. But 15 years late…"
click at [415, 71] on mat-icon "close" at bounding box center [416, 76] width 12 height 12
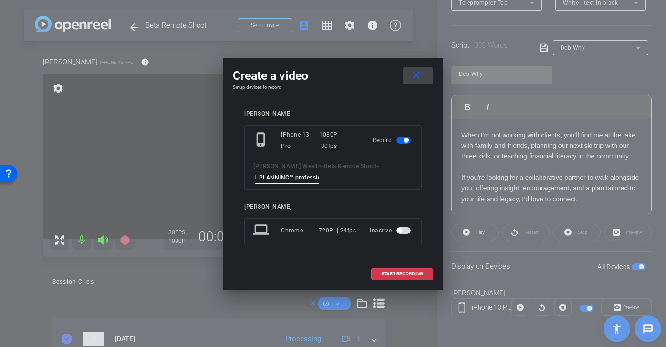
scroll to position [0, 0]
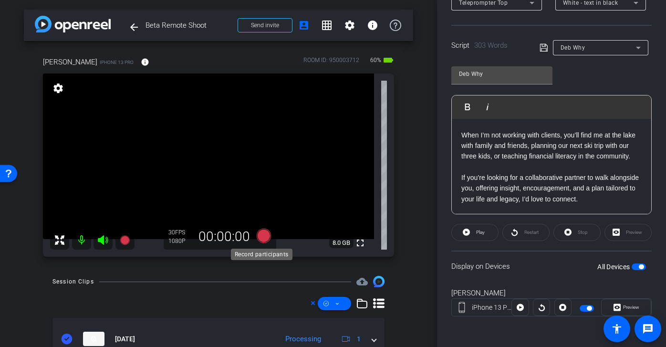
click at [265, 238] on icon at bounding box center [264, 235] width 14 height 14
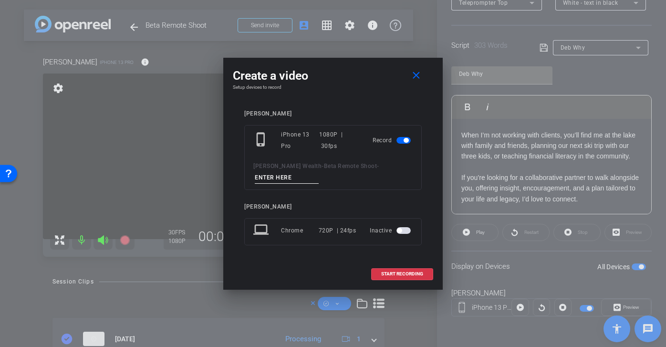
click at [300, 179] on input at bounding box center [287, 178] width 64 height 12
drag, startPoint x: 288, startPoint y: 176, endPoint x: 219, endPoint y: 175, distance: 68.7
click at [219, 176] on div "Create a video close Setup devices to record Deborah phone_iphone iPhone 13 Pro…" at bounding box center [333, 173] width 666 height 347
type input "Deb tk 2"
click at [402, 274] on span "START RECORDING" at bounding box center [402, 273] width 42 height 5
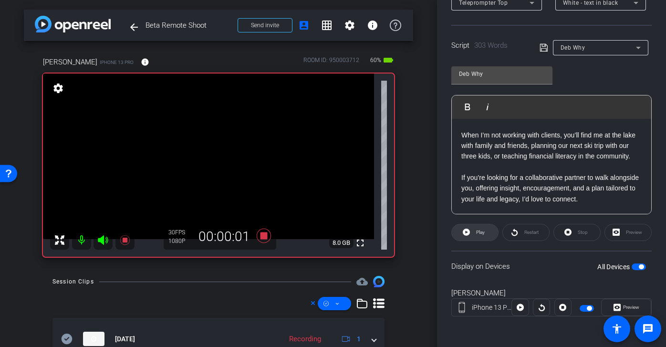
click at [474, 233] on span "Play" at bounding box center [479, 232] width 11 height 13
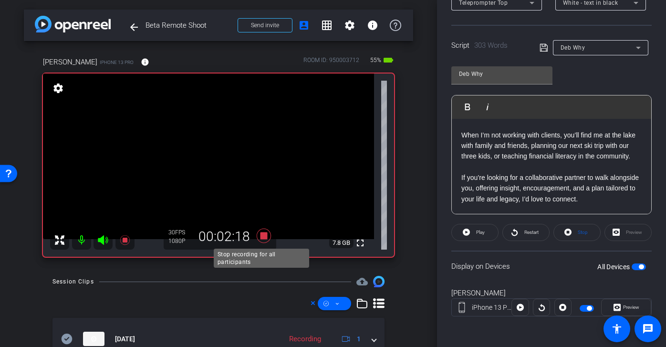
click at [263, 236] on icon at bounding box center [264, 235] width 14 height 14
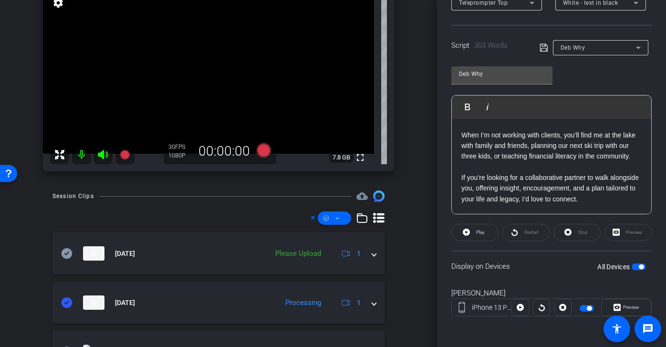
scroll to position [122, 0]
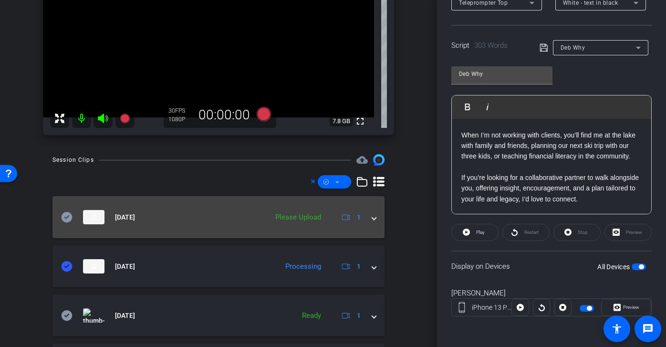
click at [59, 218] on mat-expansion-panel-header "Oct 8, 2025 Please Upload 1" at bounding box center [218, 217] width 332 height 42
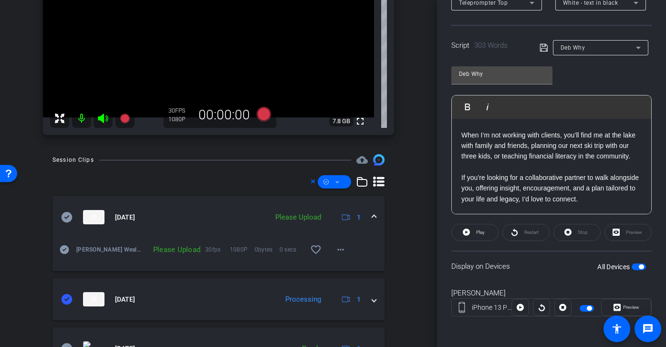
click at [66, 219] on icon at bounding box center [67, 217] width 11 height 10
click at [335, 183] on icon at bounding box center [337, 182] width 5 height 12
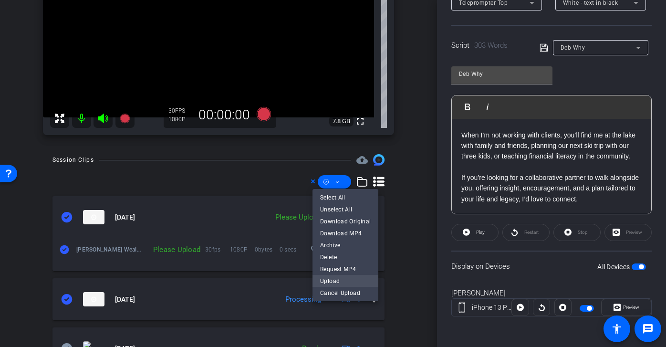
click at [336, 281] on span "Upload" at bounding box center [345, 280] width 51 height 11
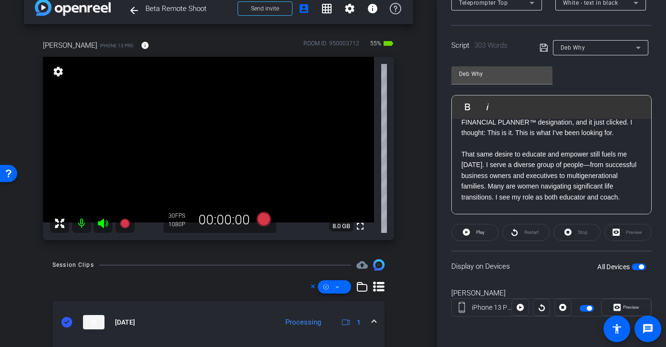
scroll to position [211, 0]
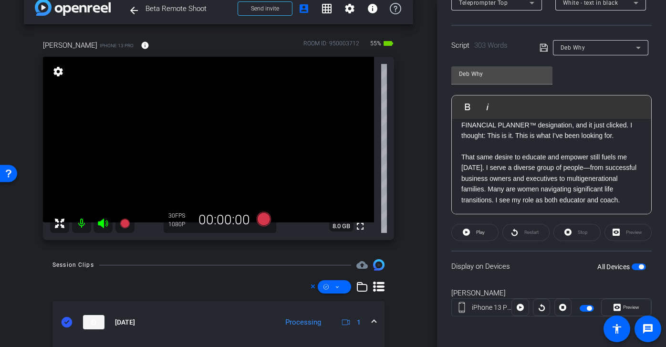
click at [513, 147] on p at bounding box center [551, 146] width 180 height 10
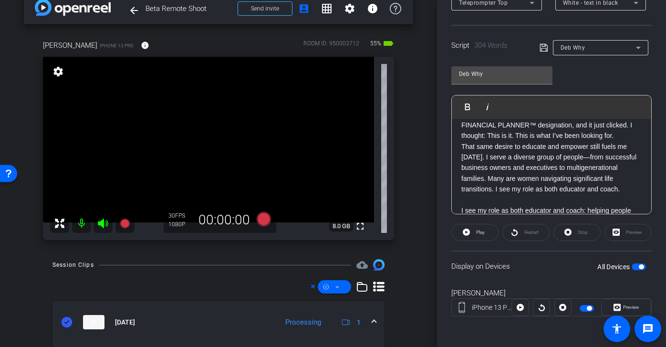
click at [543, 44] on icon at bounding box center [543, 48] width 8 height 8
click at [561, 121] on p "Friends and family would ask for guidance, and I loved helping them. That led m…" at bounding box center [551, 119] width 180 height 43
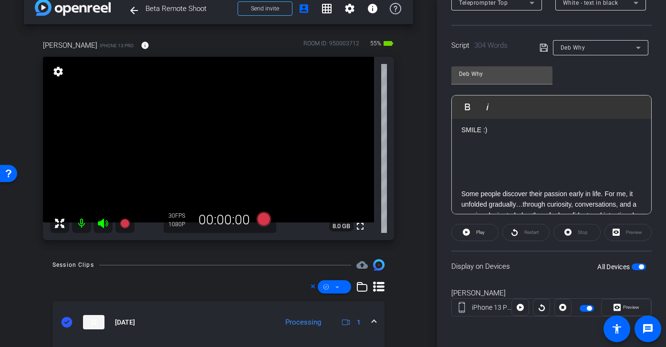
scroll to position [0, 0]
click at [543, 51] on icon at bounding box center [543, 48] width 8 height 8
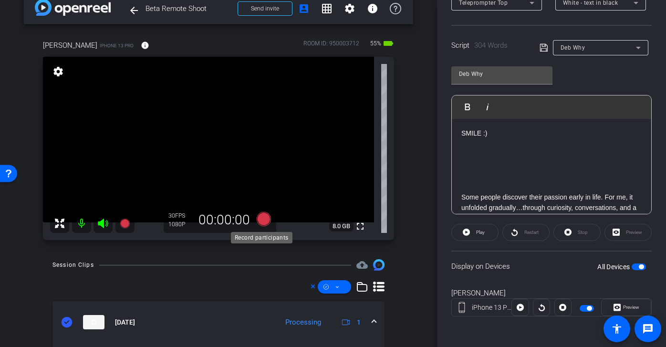
click at [264, 221] on icon at bounding box center [264, 219] width 14 height 14
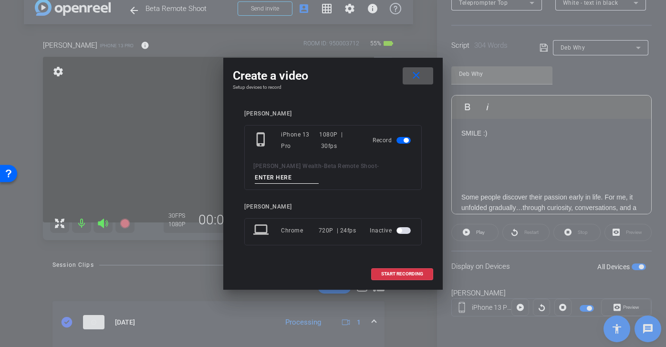
click at [303, 179] on input at bounding box center [287, 178] width 64 height 12
paste input "Deb tk 2"
type input "Deb tk 3"
click at [407, 275] on span "START RECORDING" at bounding box center [402, 273] width 42 height 5
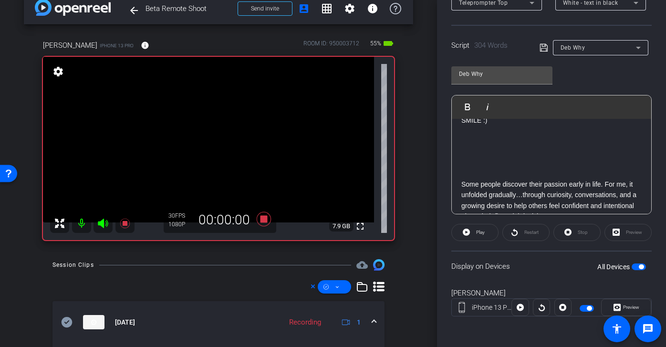
scroll to position [7, 0]
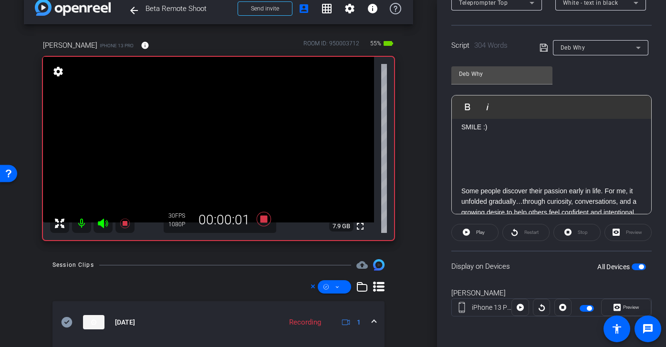
click at [519, 231] on div "Restart" at bounding box center [525, 232] width 47 height 17
click at [491, 231] on span at bounding box center [475, 232] width 46 height 23
click at [524, 234] on span "Restart" at bounding box center [531, 231] width 14 height 5
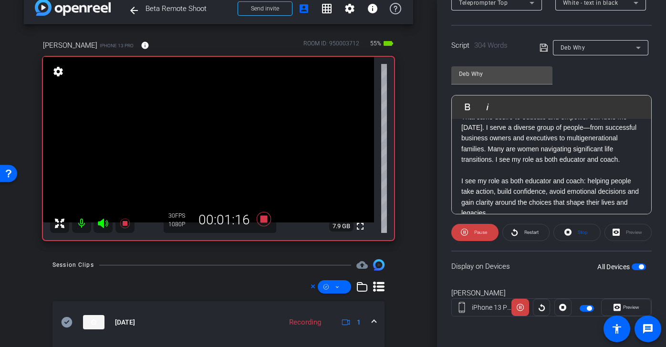
scroll to position [246, 0]
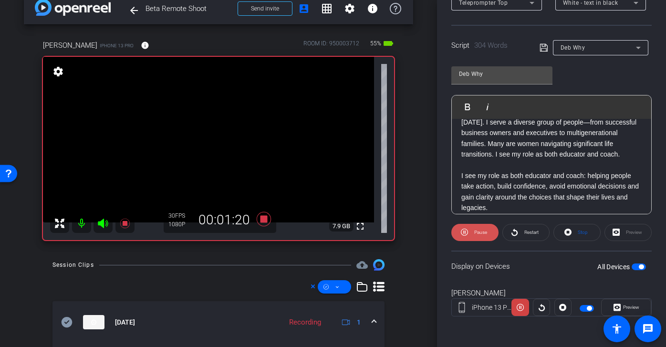
click at [483, 231] on span "Pause" at bounding box center [480, 231] width 13 height 5
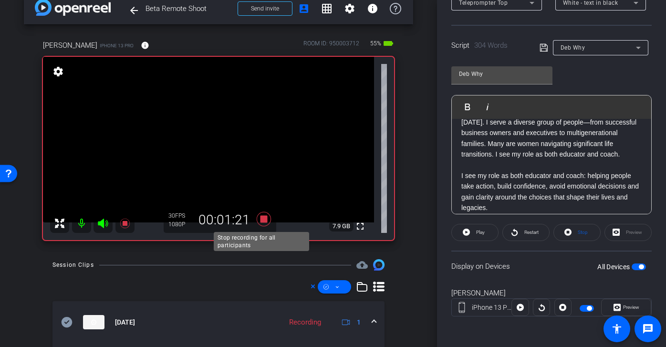
click at [263, 223] on icon at bounding box center [263, 218] width 23 height 17
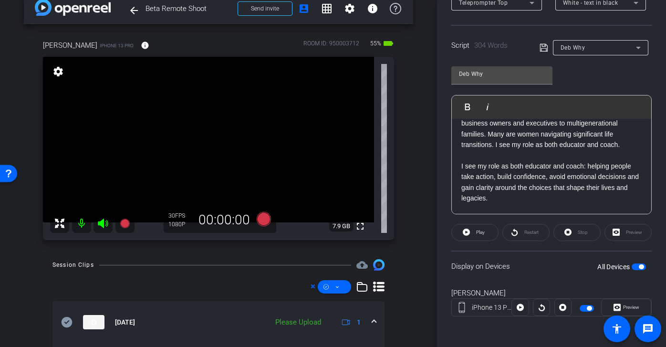
scroll to position [257, 0]
click at [561, 178] on p "I see my role as both educator and coach: helping people take action, build con…" at bounding box center [551, 181] width 180 height 43
click at [590, 178] on p "I see my role as both educator and coach: helping people take action, build con…" at bounding box center [551, 181] width 180 height 43
drag, startPoint x: 508, startPoint y: 156, endPoint x: 539, endPoint y: 143, distance: 33.9
click at [539, 143] on p "That same desire to educate and empower still fuels me today. I serve a diverse…" at bounding box center [551, 122] width 180 height 53
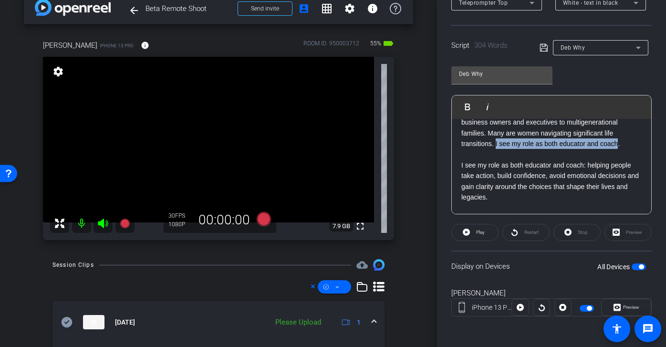
scroll to position [214, 0]
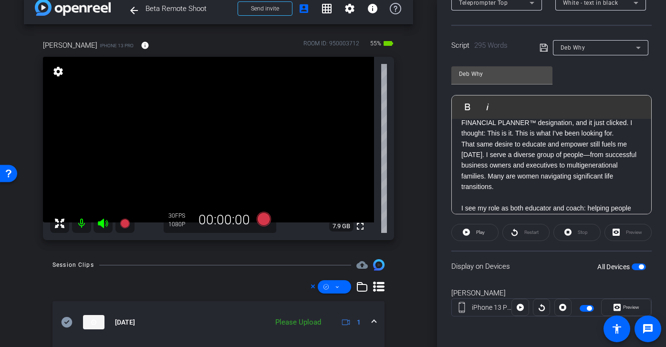
click at [542, 51] on icon at bounding box center [543, 48] width 8 height 8
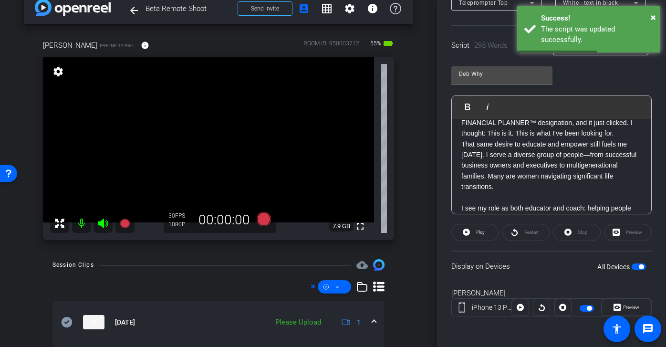
scroll to position [235, 0]
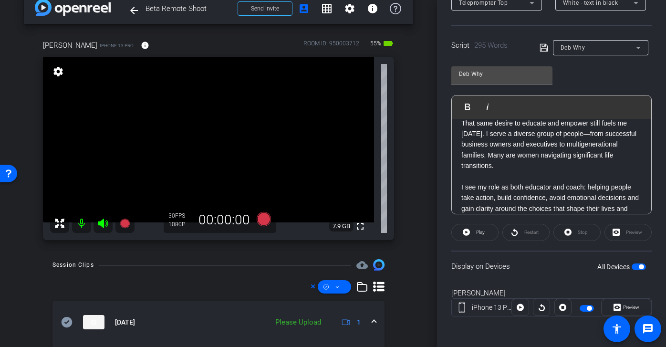
click at [539, 45] on icon at bounding box center [543, 47] width 9 height 11
click at [260, 223] on icon at bounding box center [264, 219] width 14 height 14
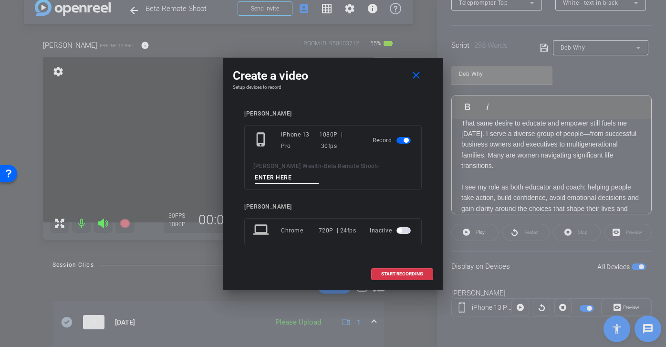
click at [304, 181] on input at bounding box center [287, 178] width 64 height 12
paste input "Deb tk 2"
type input "Deb tk 4"
click at [402, 274] on span "START RECORDING" at bounding box center [402, 273] width 42 height 5
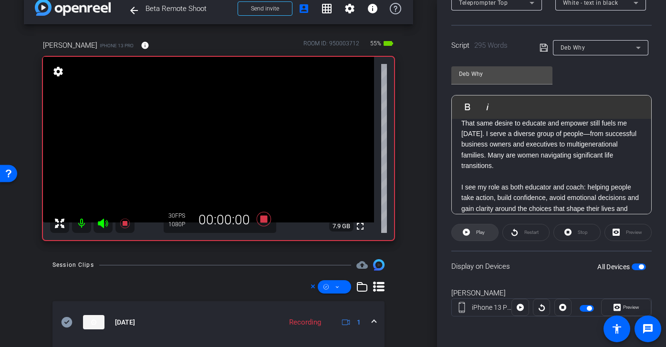
click at [475, 232] on span "Play" at bounding box center [479, 232] width 11 height 13
click at [522, 233] on span "Restart" at bounding box center [530, 232] width 17 height 13
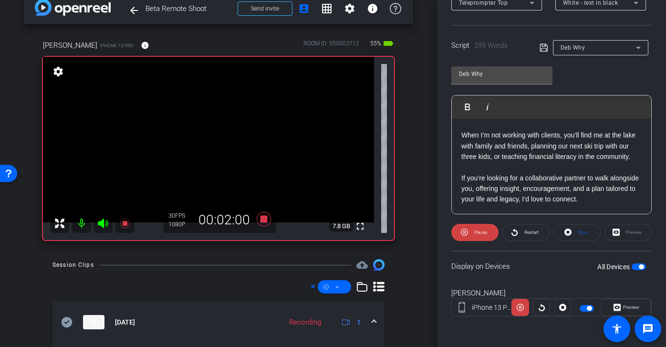
scroll to position [436, 0]
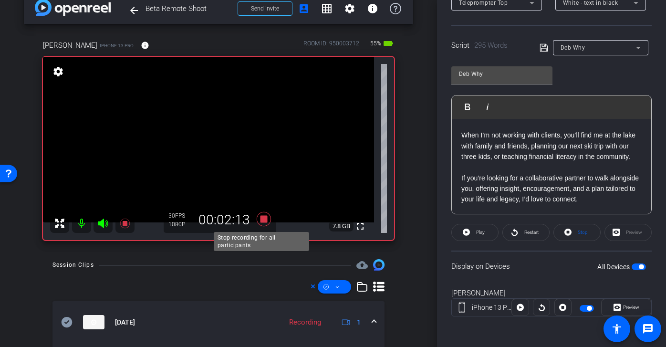
click at [260, 219] on icon at bounding box center [264, 219] width 14 height 14
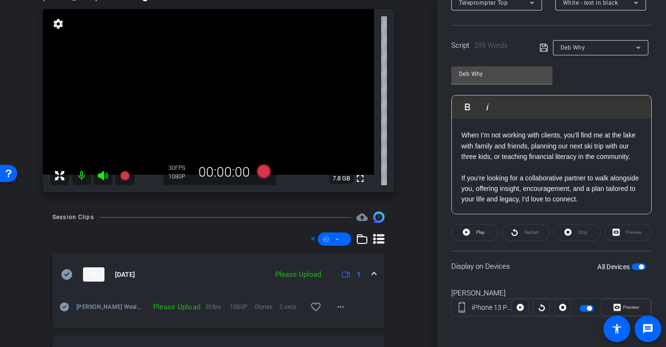
scroll to position [65, 0]
click at [67, 270] on icon at bounding box center [67, 274] width 11 height 10
click at [327, 238] on span at bounding box center [334, 238] width 33 height 23
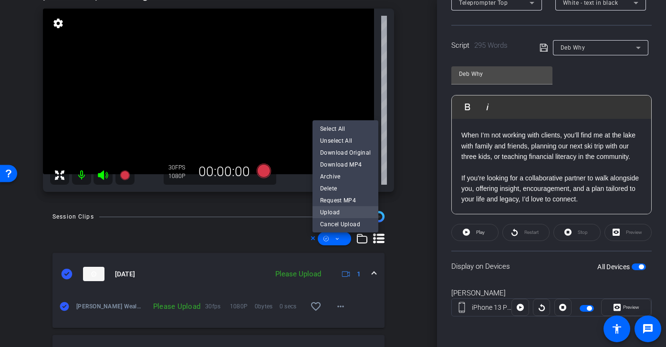
click at [343, 213] on span "Upload" at bounding box center [345, 211] width 51 height 11
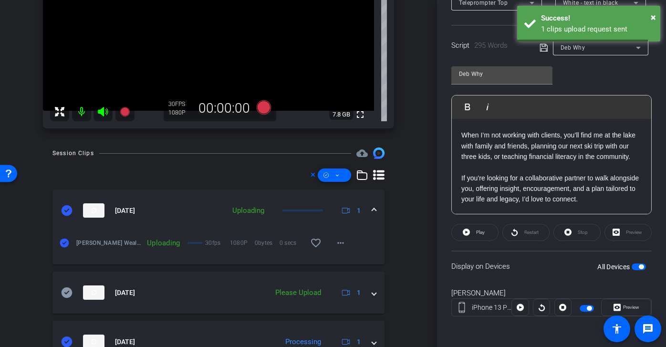
scroll to position [132, 0]
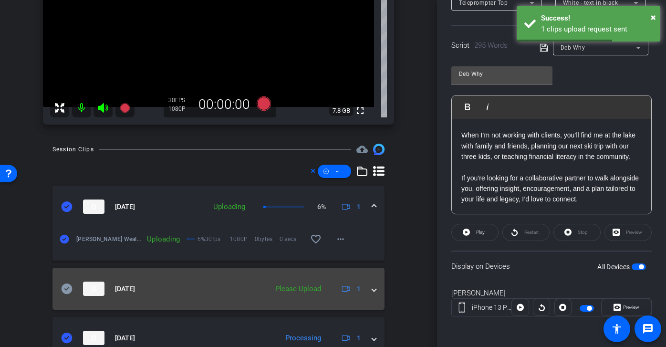
click at [67, 288] on icon at bounding box center [66, 288] width 11 height 11
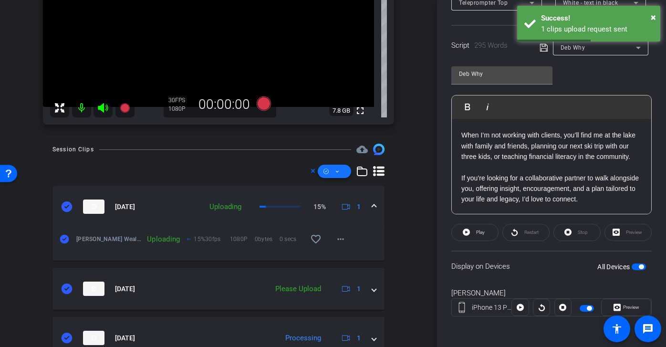
click at [327, 173] on span at bounding box center [334, 171] width 33 height 23
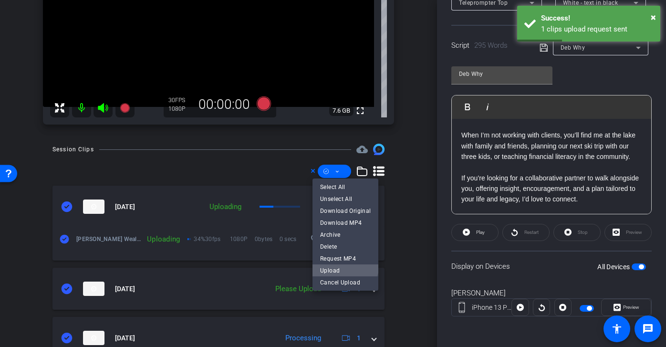
click at [342, 271] on span "Upload" at bounding box center [345, 269] width 51 height 11
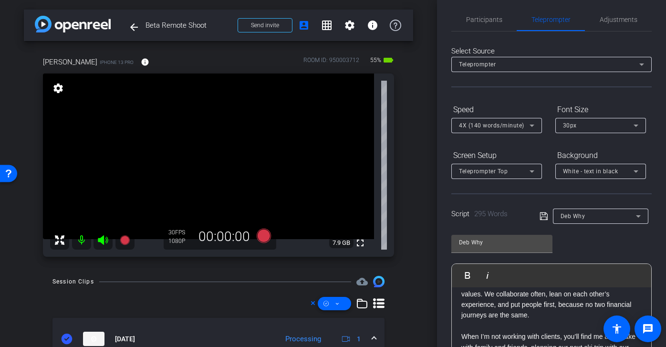
scroll to position [0, 0]
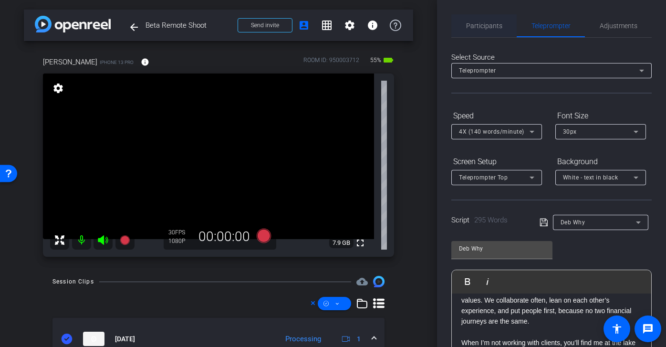
click at [494, 29] on span "Participants" at bounding box center [484, 25] width 36 height 7
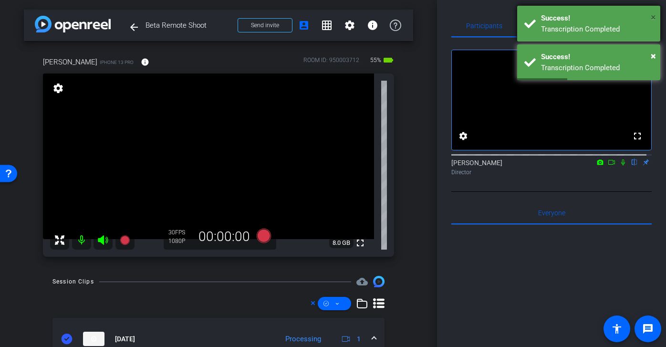
click at [655, 17] on span "×" at bounding box center [653, 16] width 5 height 11
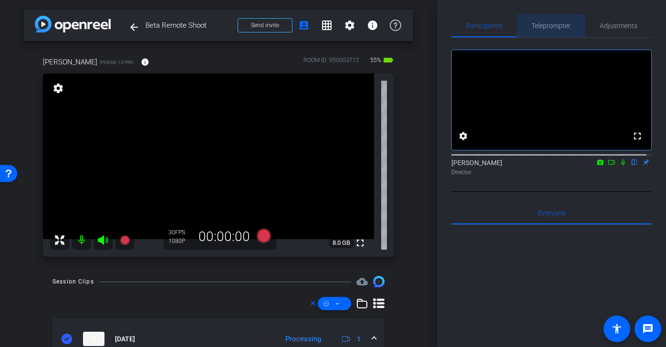
click at [556, 22] on span "Teleprompter" at bounding box center [550, 25] width 39 height 7
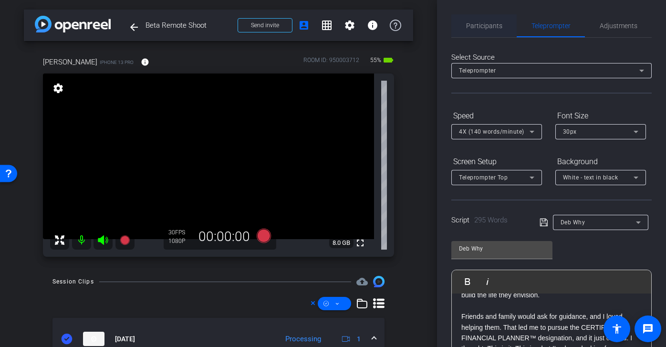
click at [484, 33] on span "Participants" at bounding box center [484, 25] width 36 height 23
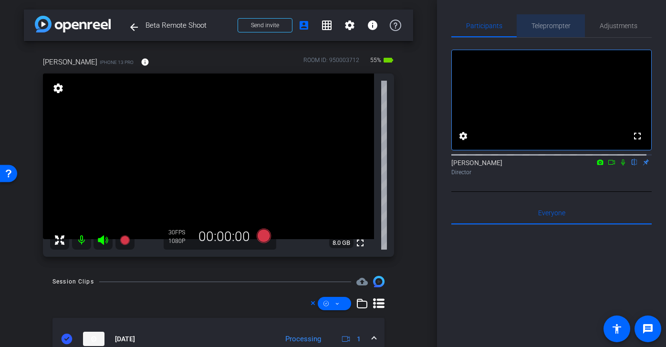
click at [550, 23] on span "Teleprompter" at bounding box center [550, 25] width 39 height 7
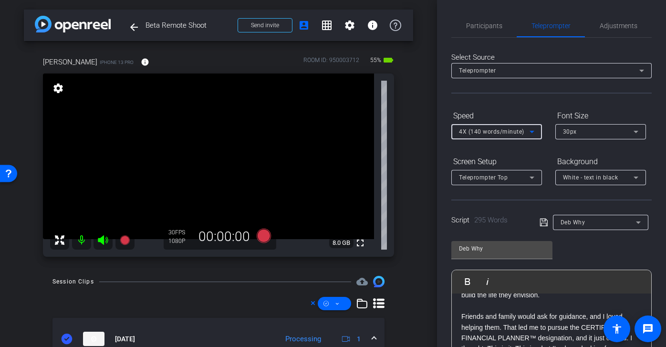
click at [507, 132] on span "4X (140 words/minute)" at bounding box center [491, 131] width 65 height 7
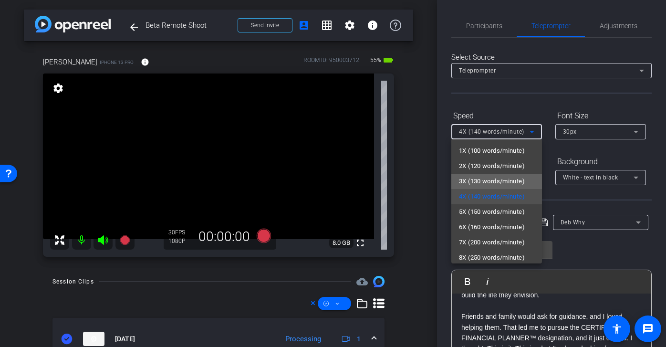
click at [505, 179] on span "3X (130 words/minute)" at bounding box center [492, 181] width 66 height 11
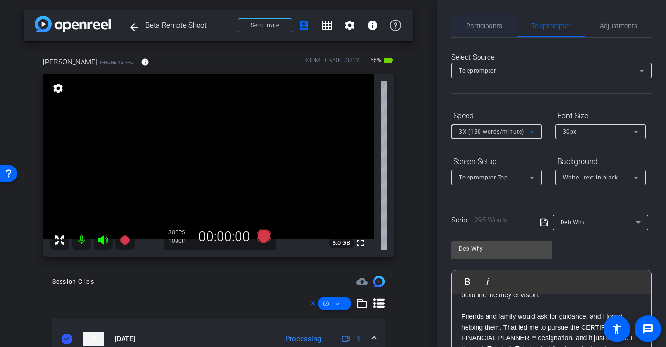
click at [483, 32] on span "Participants" at bounding box center [484, 25] width 36 height 23
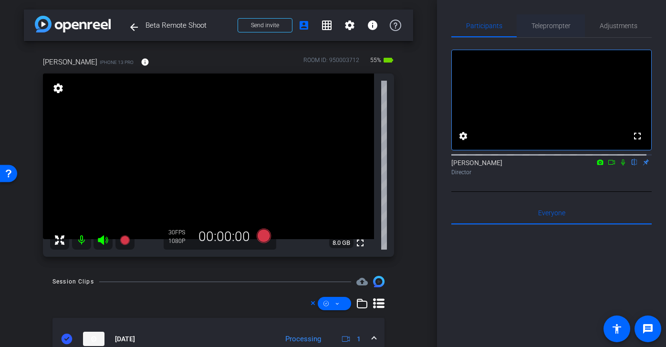
click at [556, 33] on span "Teleprompter" at bounding box center [550, 25] width 39 height 23
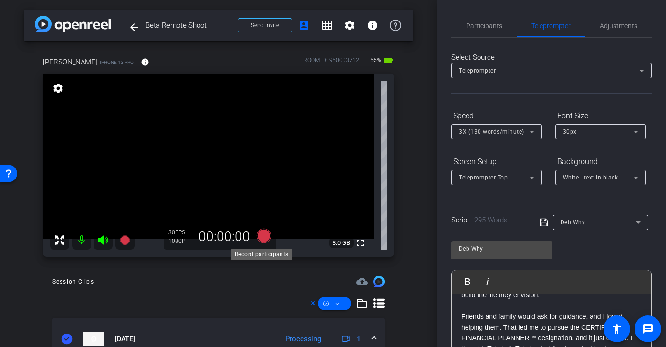
click at [263, 236] on icon at bounding box center [264, 235] width 14 height 14
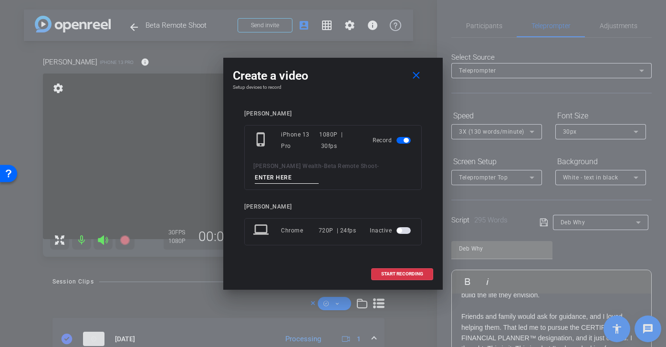
click at [302, 179] on input at bounding box center [287, 178] width 64 height 12
paste input "Deb tk 2"
type input "Deb tk 5"
click at [396, 273] on span "START RECORDING" at bounding box center [402, 273] width 42 height 5
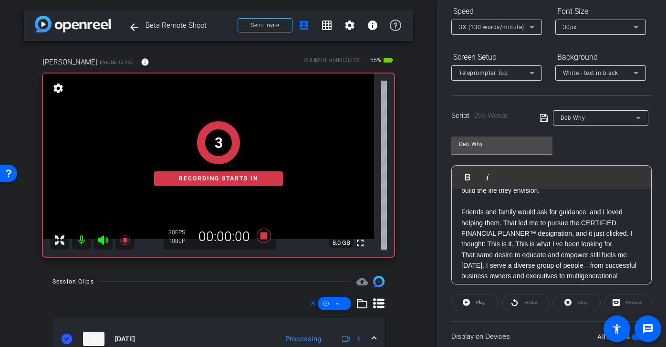
scroll to position [173, 0]
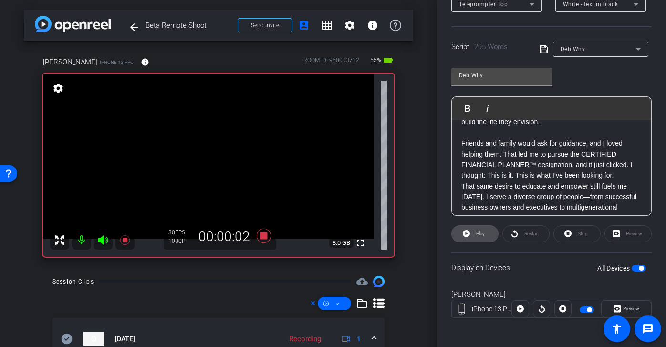
click at [480, 234] on span "Play" at bounding box center [480, 233] width 9 height 5
click at [530, 237] on span "Restart" at bounding box center [530, 233] width 17 height 13
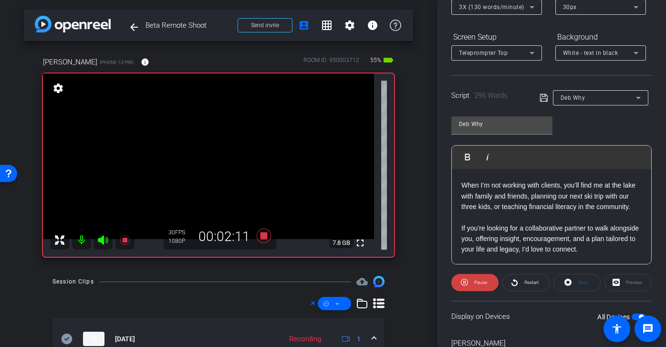
scroll to position [126, 0]
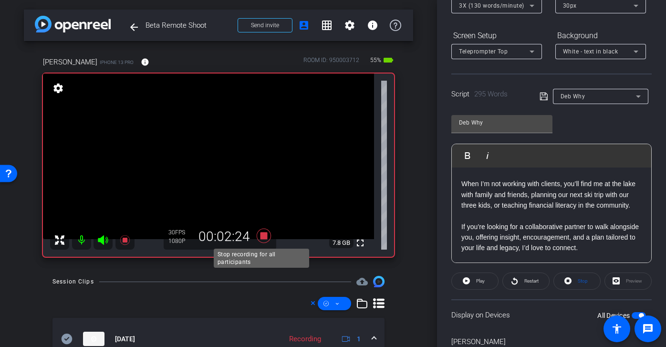
click at [265, 234] on icon at bounding box center [263, 235] width 23 height 17
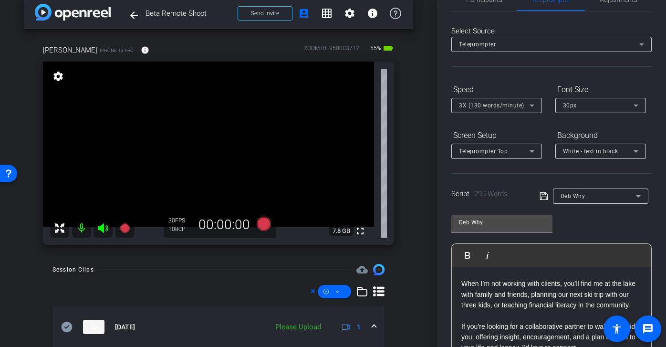
scroll to position [9, 0]
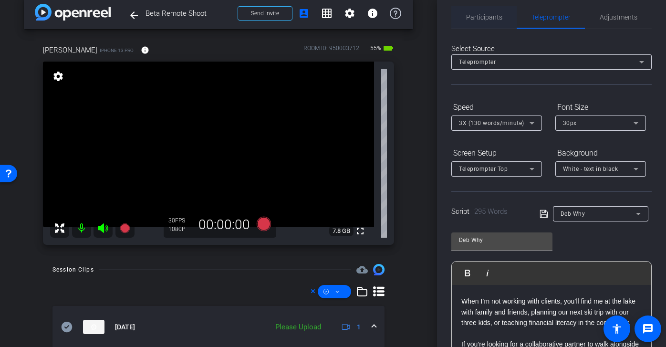
click at [499, 25] on span "Participants" at bounding box center [484, 17] width 36 height 23
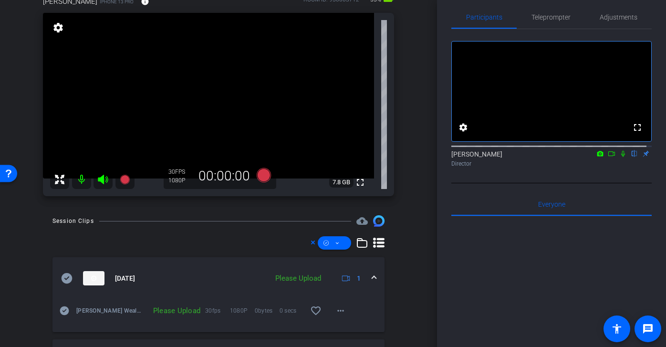
scroll to position [74, 0]
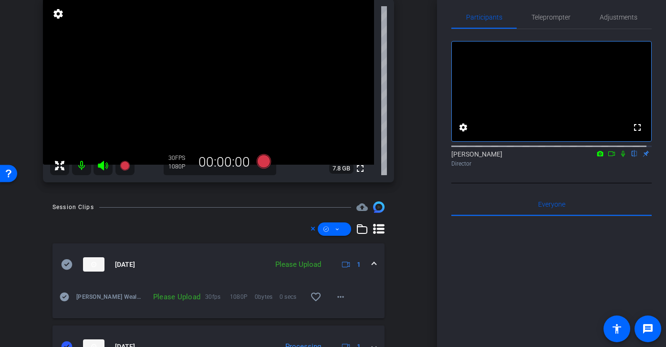
click at [63, 264] on icon at bounding box center [67, 264] width 11 height 10
click at [335, 230] on span at bounding box center [334, 229] width 33 height 23
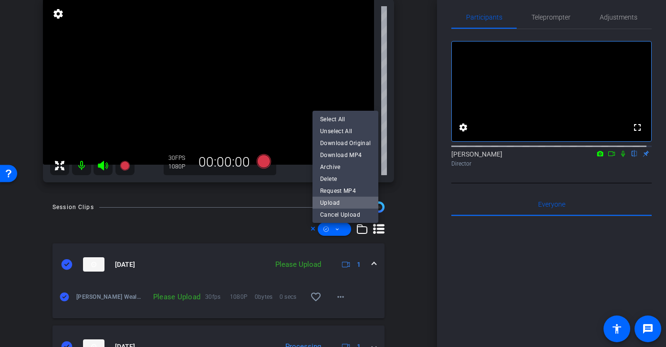
click at [343, 200] on span "Upload" at bounding box center [345, 202] width 51 height 11
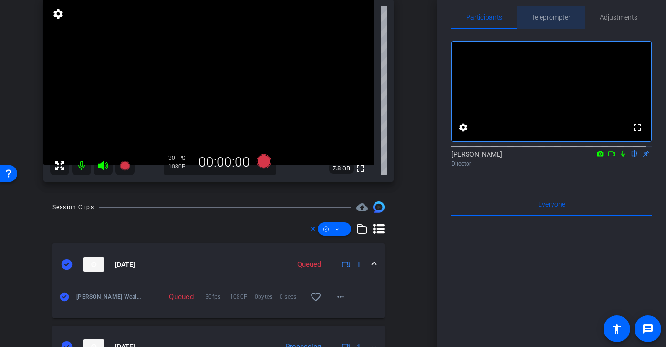
click at [555, 15] on span "Teleprompter" at bounding box center [550, 17] width 39 height 7
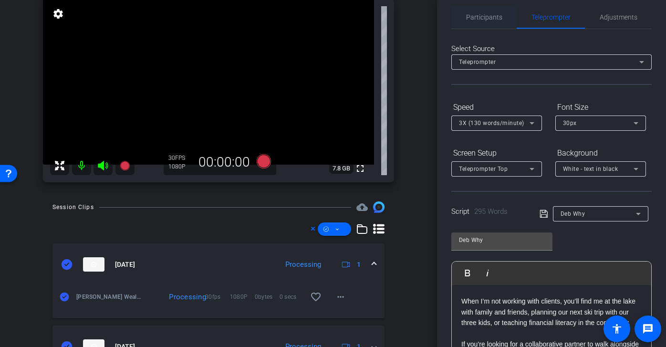
click at [486, 16] on span "Participants" at bounding box center [484, 17] width 36 height 7
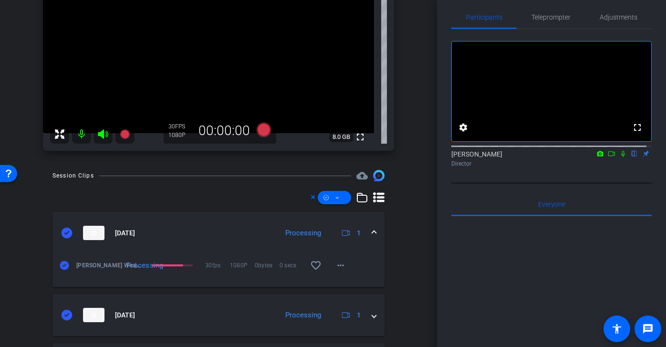
scroll to position [137, 0]
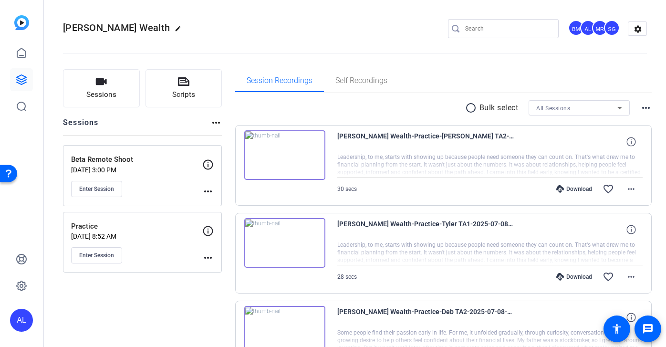
scroll to position [54, 0]
click at [465, 112] on mat-icon "radio_button_unchecked" at bounding box center [472, 107] width 14 height 11
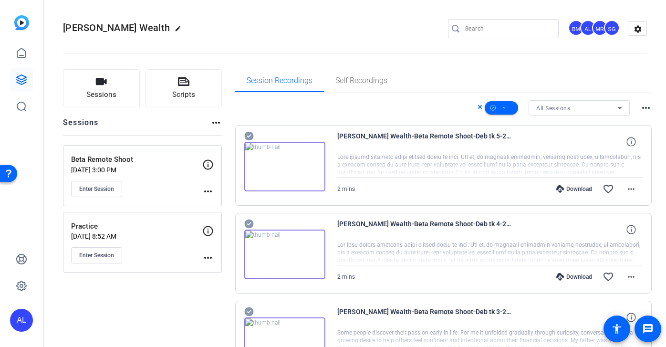
click at [249, 135] on icon at bounding box center [249, 135] width 10 height 11
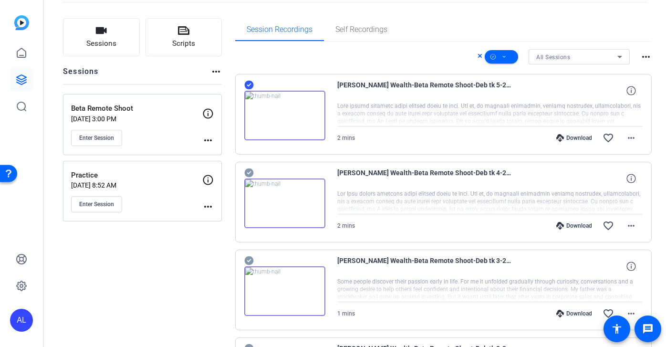
click at [248, 169] on icon at bounding box center [248, 172] width 9 height 9
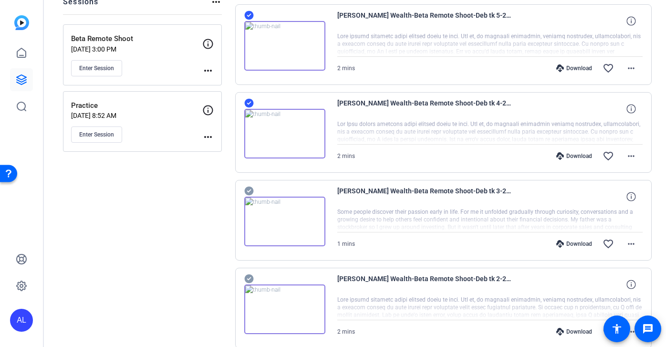
click at [247, 185] on icon at bounding box center [249, 190] width 10 height 11
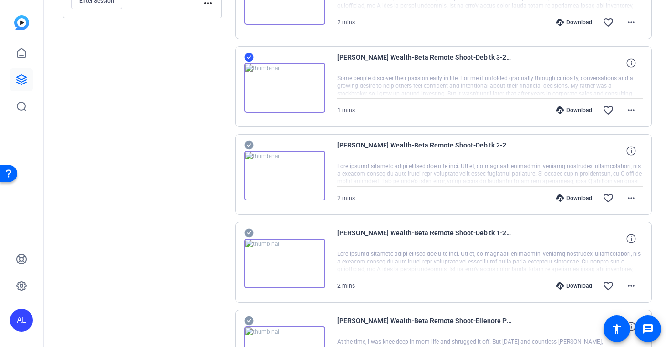
click at [248, 147] on icon at bounding box center [248, 145] width 9 height 9
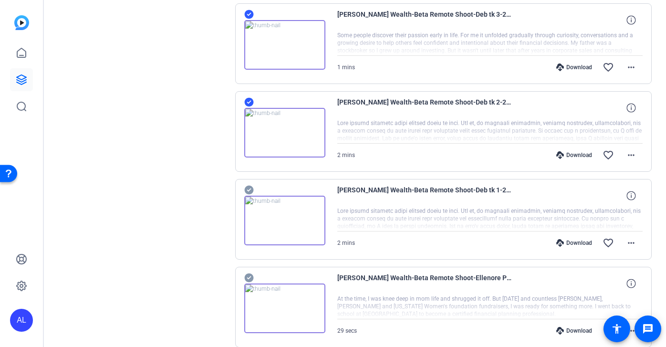
click at [250, 186] on icon at bounding box center [248, 190] width 9 height 9
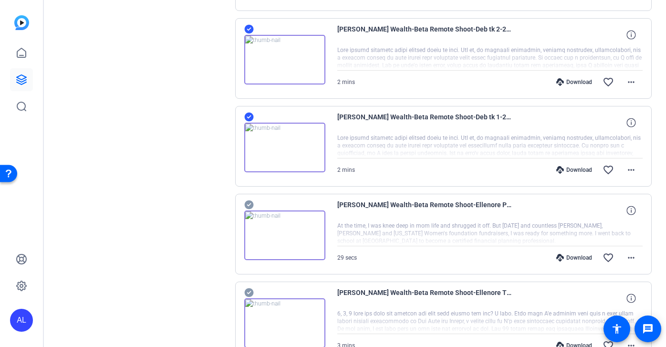
click at [247, 206] on icon at bounding box center [248, 204] width 9 height 9
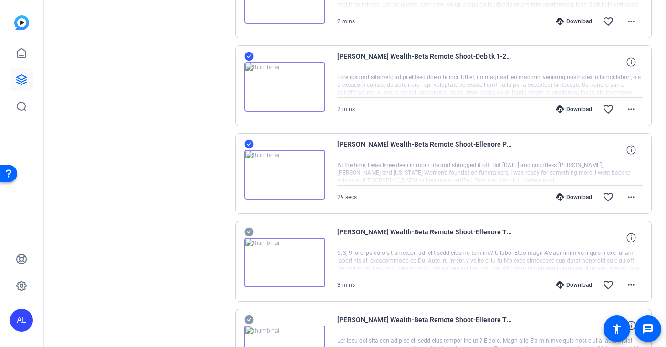
scroll to position [431, 0]
click at [252, 143] on icon at bounding box center [248, 143] width 9 height 9
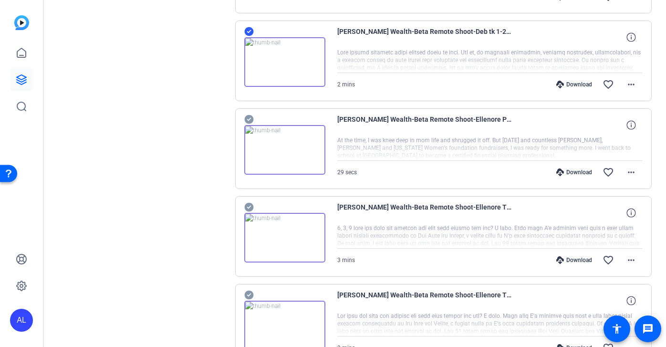
click at [250, 201] on div "[PERSON_NAME] Wealth-Beta Remote Shoot-Ellenore Tk 3-2025-10-08-15-44-01-860-0 …" at bounding box center [443, 236] width 417 height 81
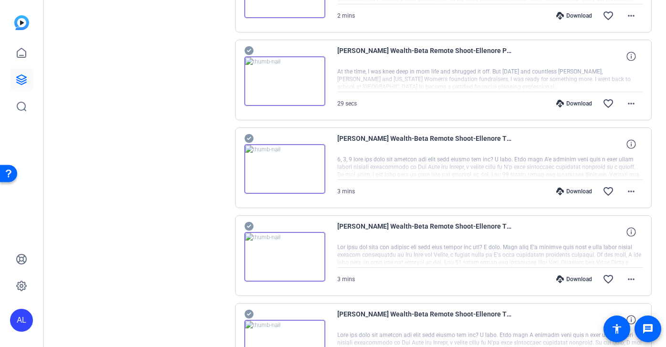
scroll to position [533, 0]
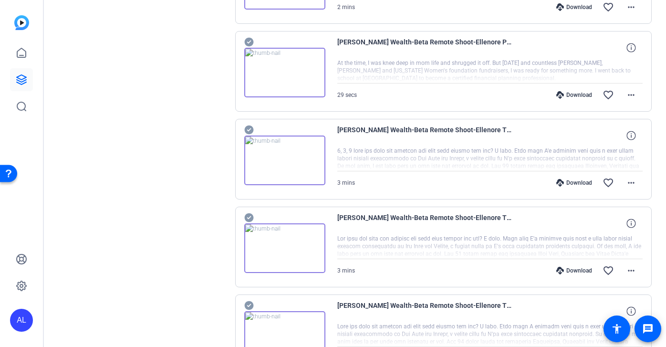
click at [250, 129] on icon at bounding box center [248, 129] width 9 height 9
click at [249, 42] on icon at bounding box center [249, 41] width 10 height 11
click at [249, 218] on icon at bounding box center [249, 217] width 10 height 11
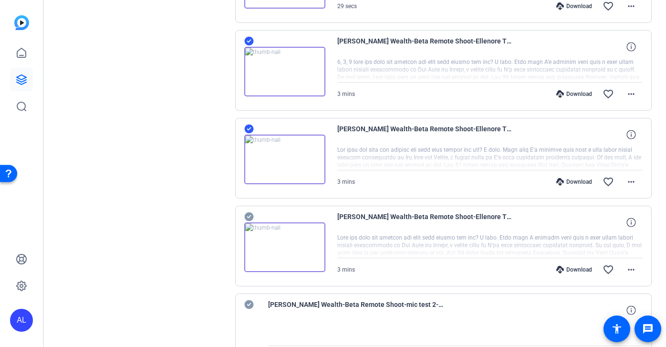
click at [249, 218] on icon at bounding box center [248, 216] width 9 height 9
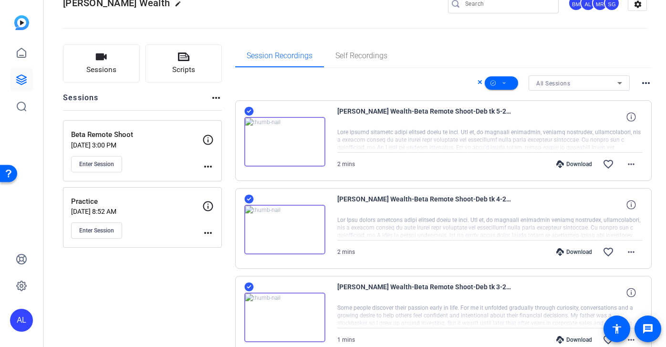
scroll to position [0, 0]
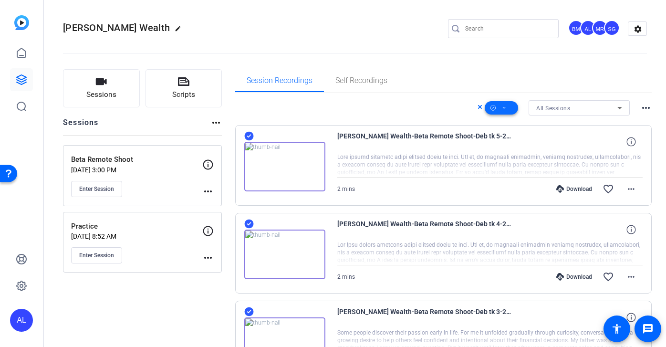
click at [507, 103] on span at bounding box center [501, 107] width 33 height 23
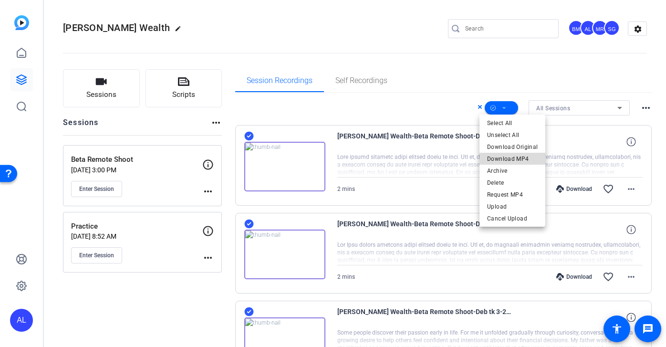
click at [513, 157] on span "Download MP4" at bounding box center [512, 158] width 51 height 11
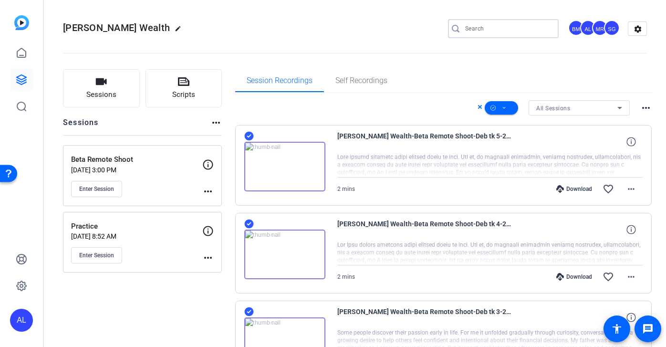
click at [496, 30] on input "Search" at bounding box center [508, 28] width 86 height 11
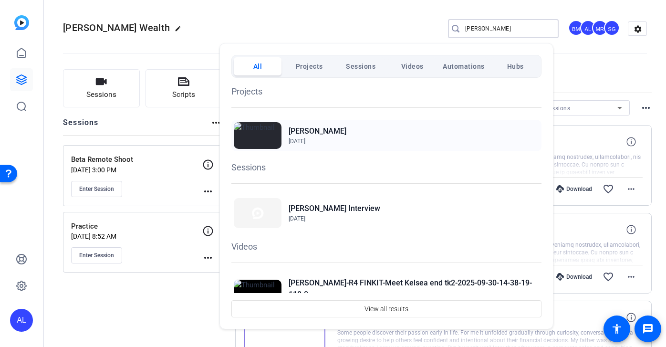
type input "[PERSON_NAME]"
click at [294, 133] on h2 "[PERSON_NAME]" at bounding box center [318, 130] width 58 height 11
click at [377, 16] on div at bounding box center [333, 173] width 666 height 347
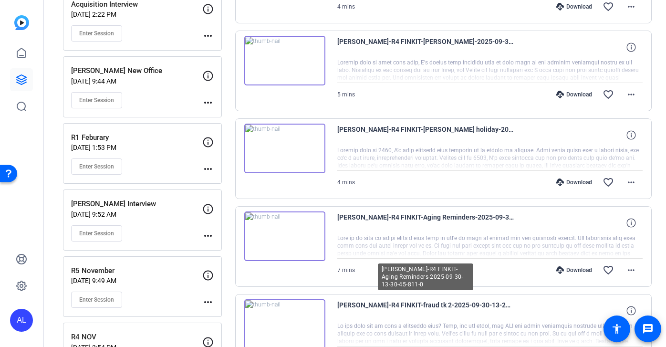
scroll to position [653, 0]
